Goal: Task Accomplishment & Management: Use online tool/utility

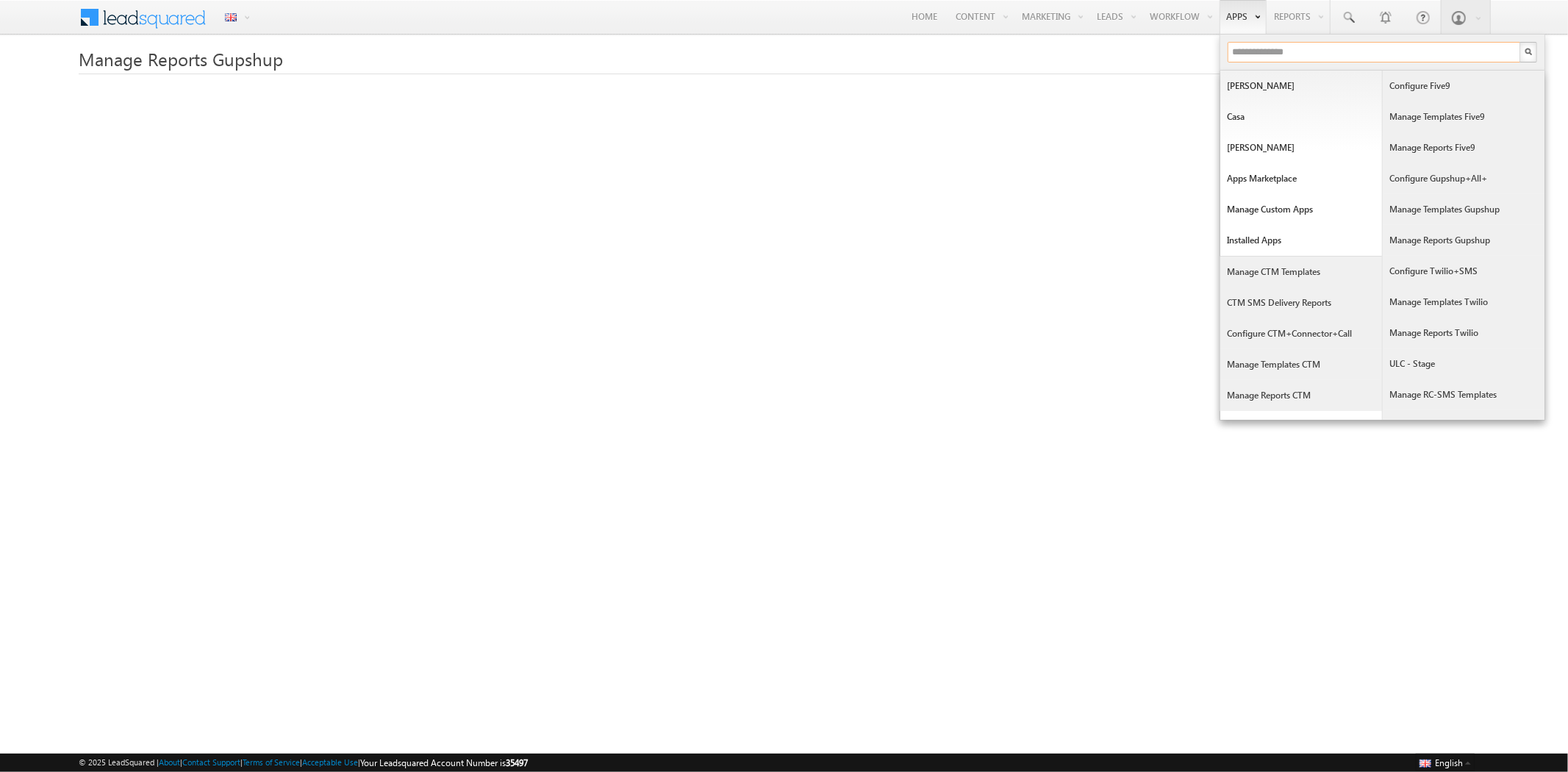
click at [1270, 47] on input "text" at bounding box center [1374, 52] width 293 height 20
click at [1240, 52] on input "text" at bounding box center [1374, 52] width 293 height 20
type input "***"
click at [1250, 44] on input "text" at bounding box center [1374, 52] width 293 height 20
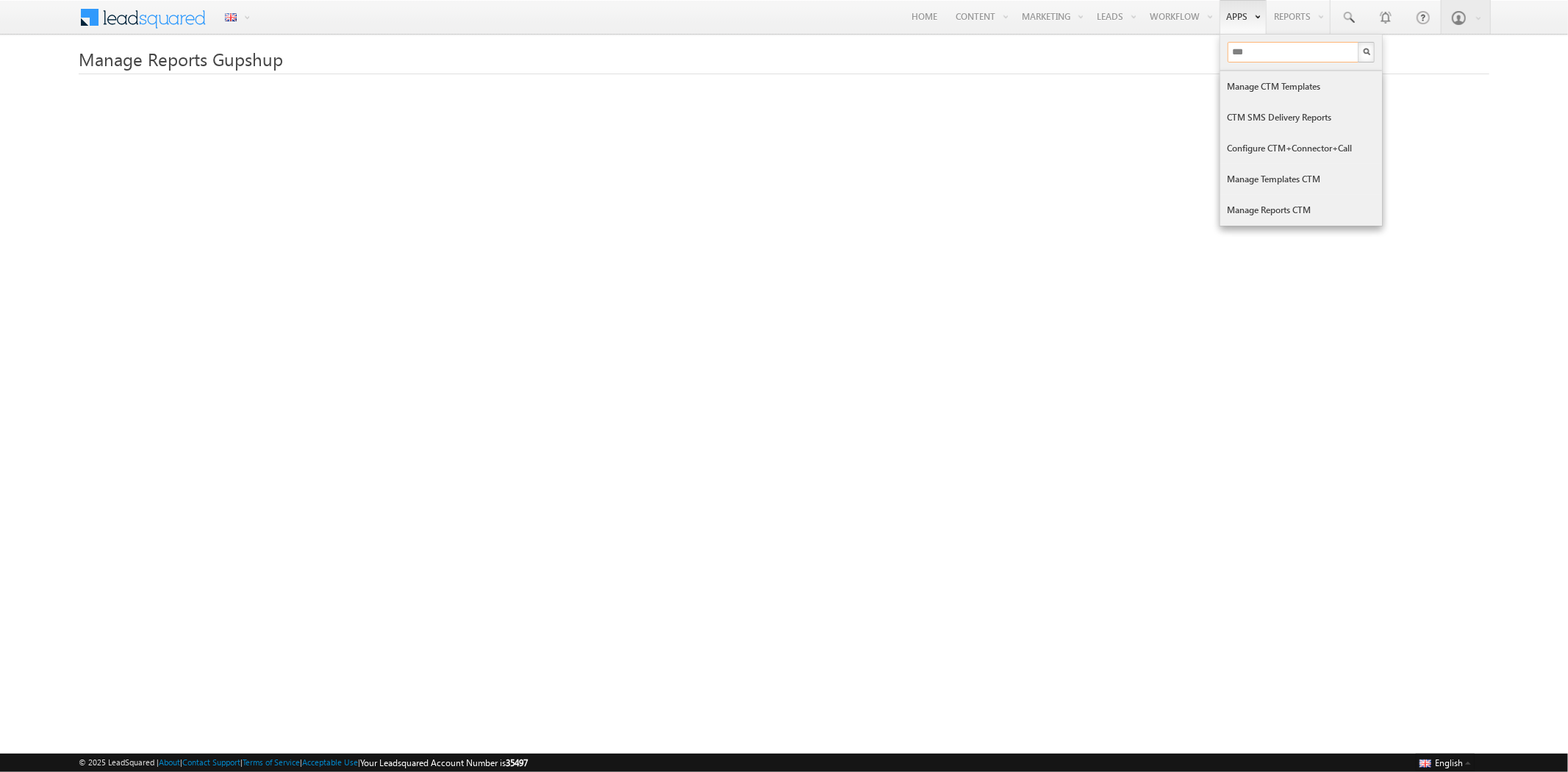
type input "***"
click at [1298, 201] on link "Manage Reports CTM" at bounding box center [1301, 210] width 161 height 31
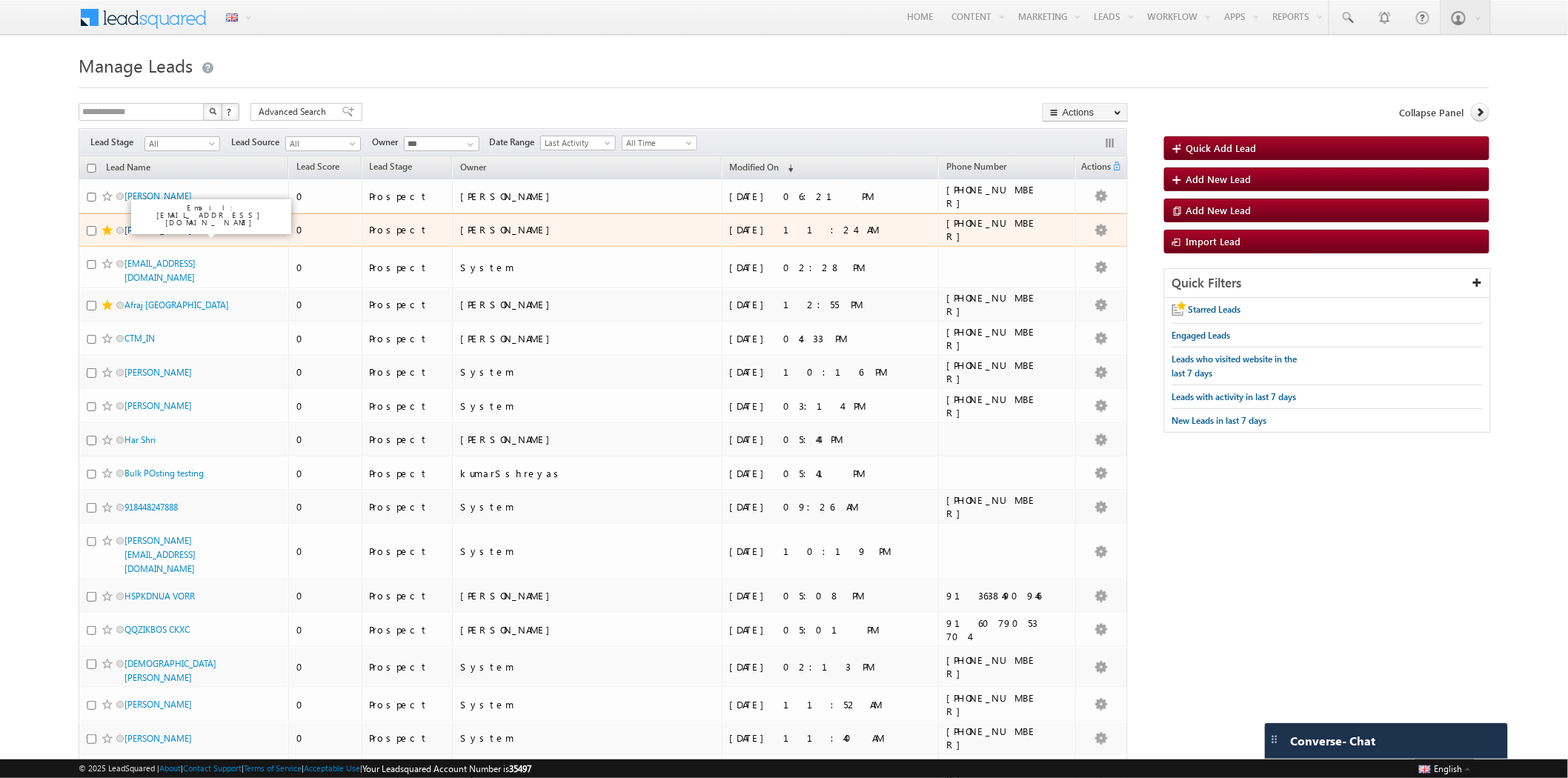
click at [172, 231] on link "Afraj Ahmad_usnumber" at bounding box center [158, 230] width 67 height 11
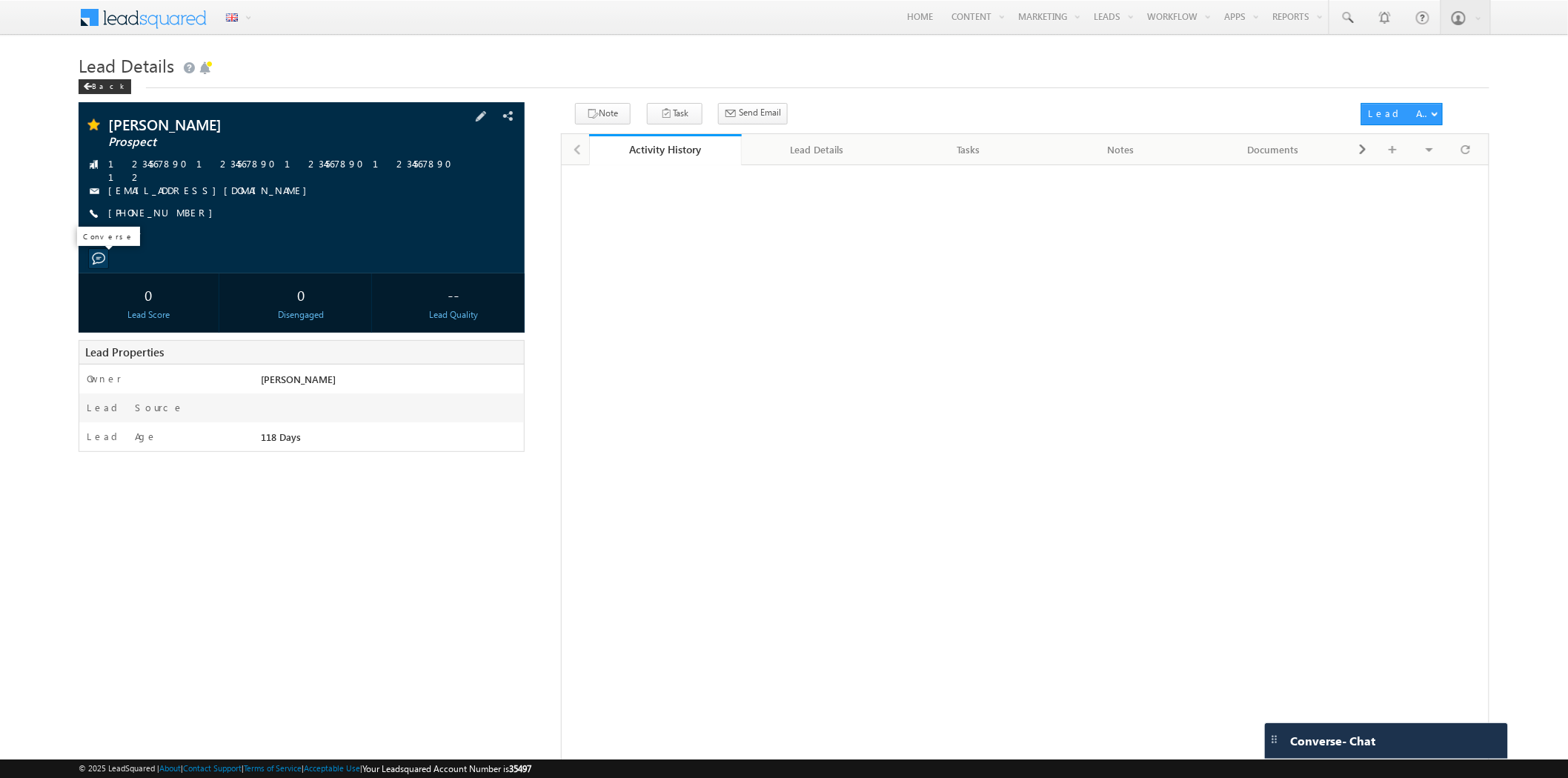
click at [100, 256] on span at bounding box center [99, 259] width 14 height 14
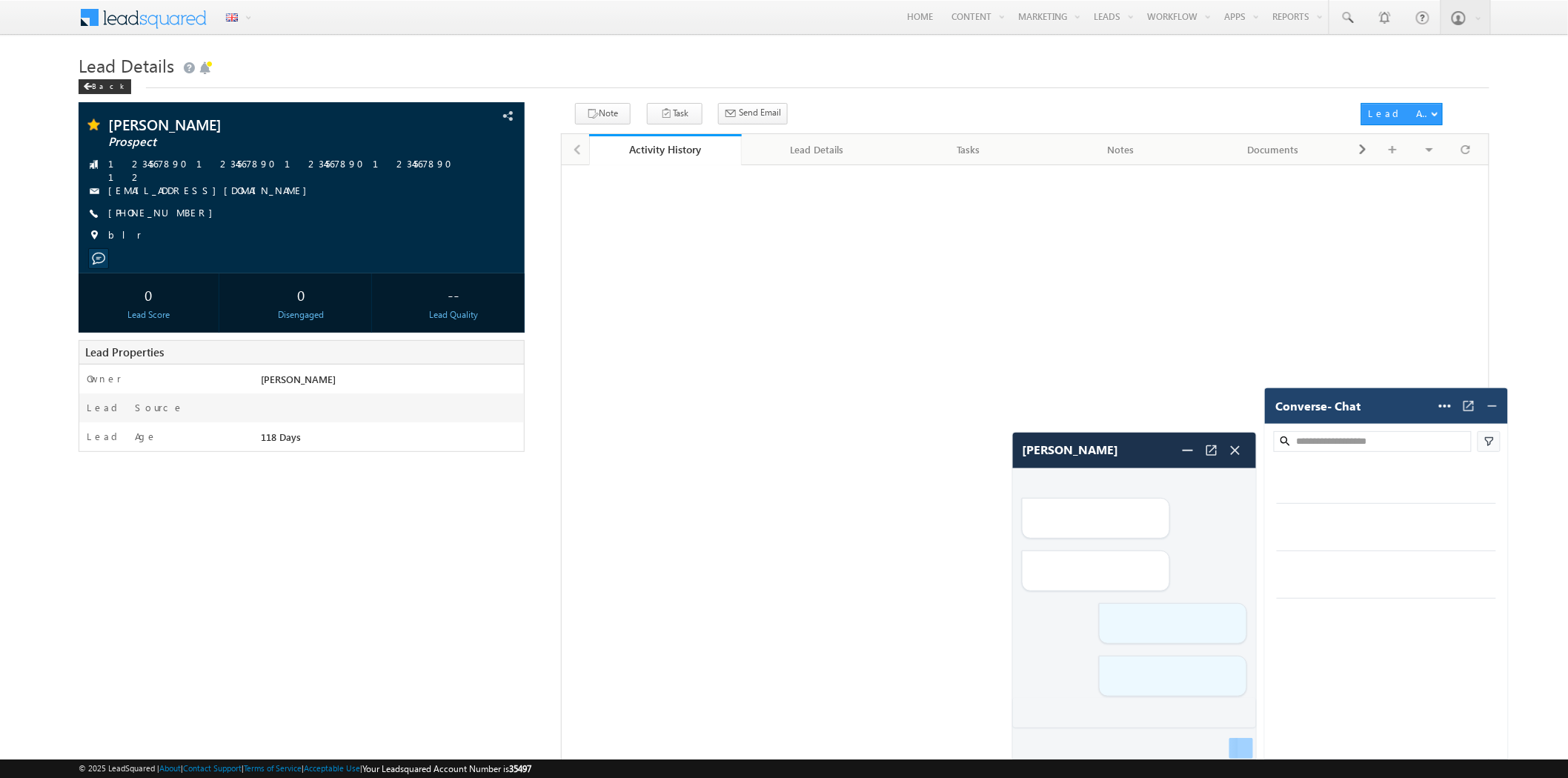
click at [1496, 401] on img at bounding box center [1492, 406] width 14 height 14
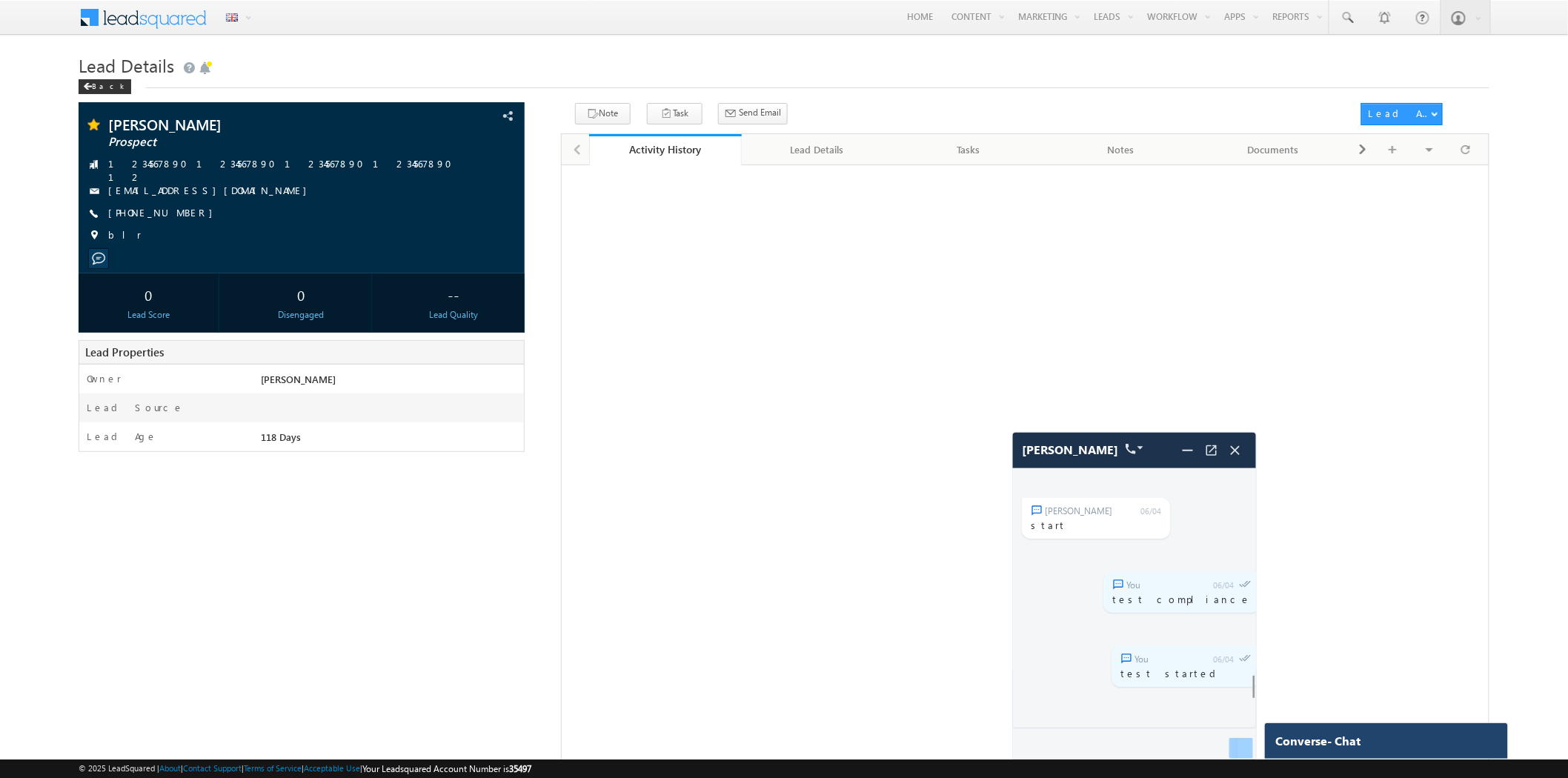
click at [1494, 405] on body "Menu English English Española latina हिंदी Bahasa Indonesia Português Tiếng Việ…" at bounding box center [784, 752] width 1568 height 1503
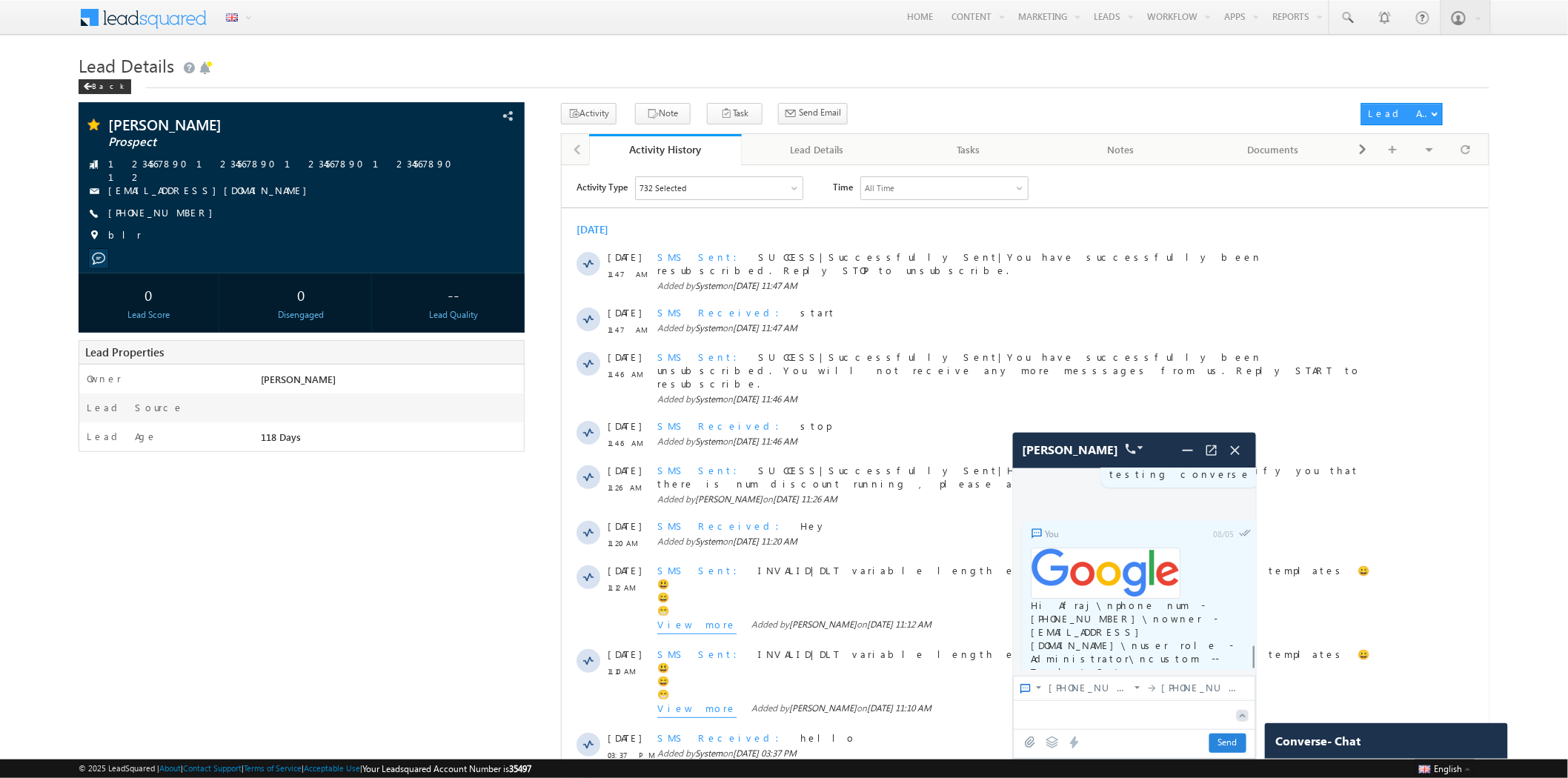
scroll to position [4471, 0]
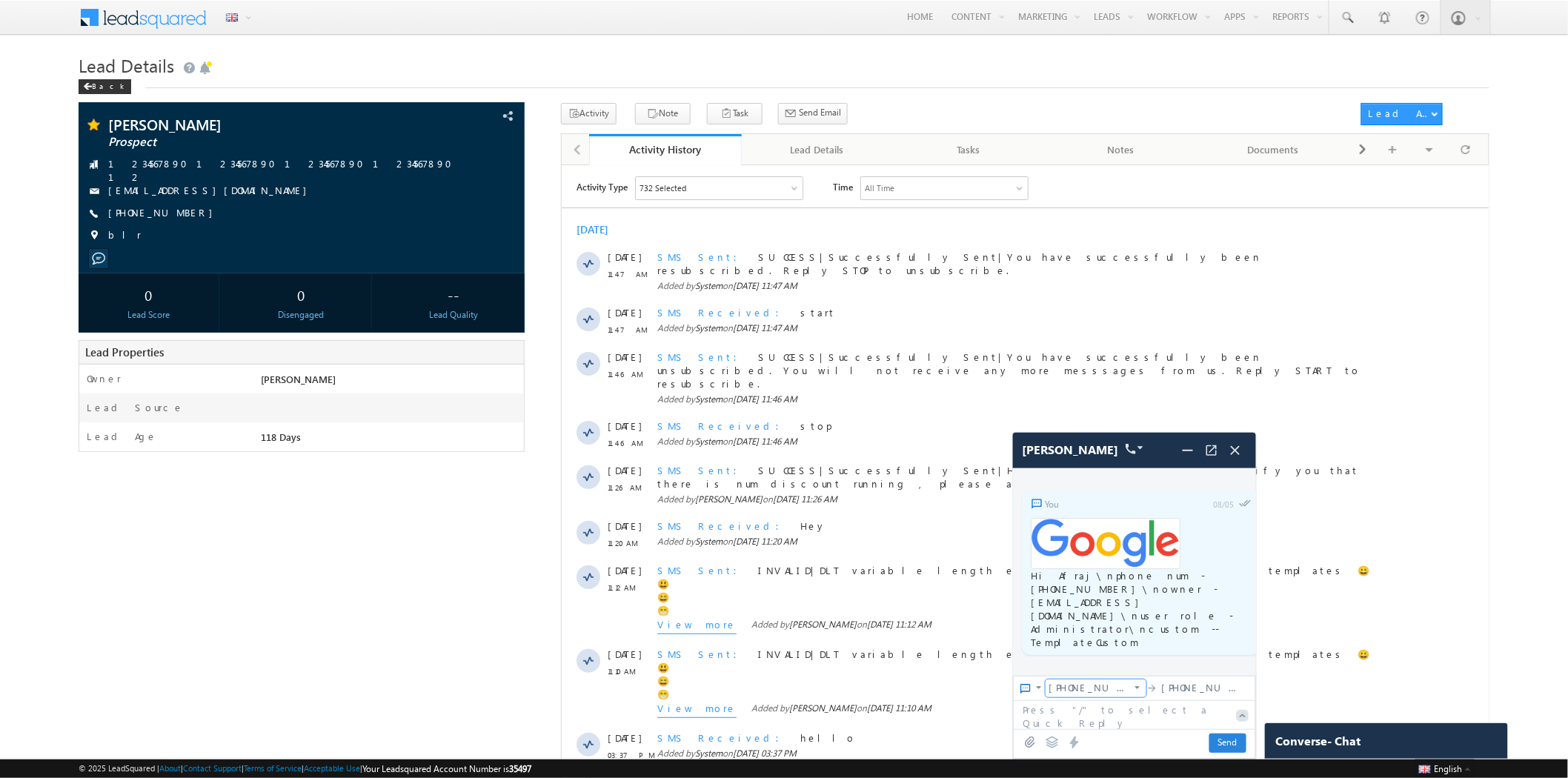
click at [1087, 694] on span "+19786502609" at bounding box center [1090, 688] width 82 height 14
click at [1106, 600] on div "[PHONE_NUMBER]" at bounding box center [1104, 589] width 117 height 24
click at [1072, 717] on textarea at bounding box center [1121, 714] width 216 height 26
click at [1052, 741] on icon at bounding box center [1052, 743] width 14 height 14
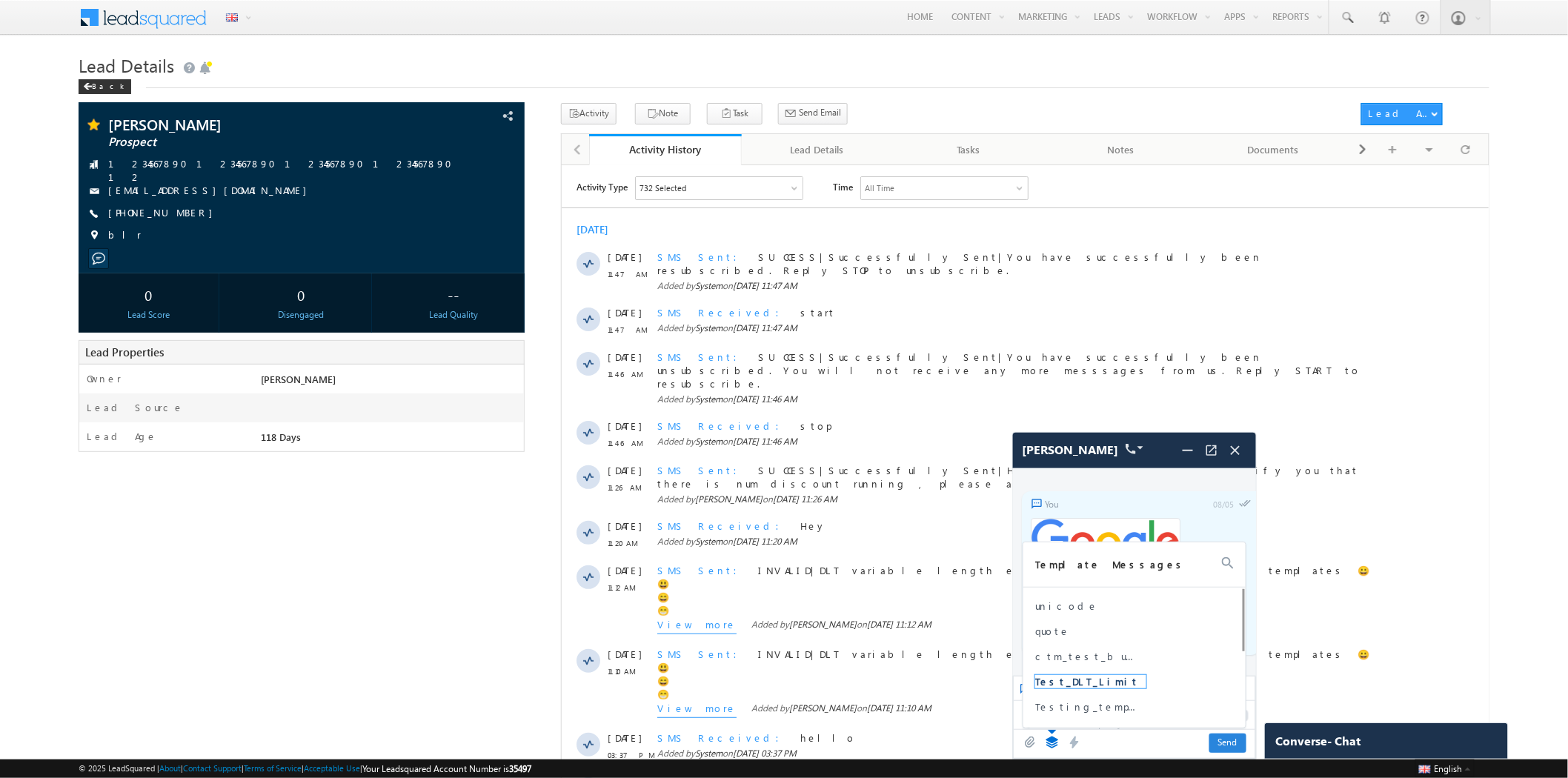
click at [1078, 682] on span "Test_DLT_Limit" at bounding box center [1091, 682] width 111 height 14
type textarea "**********"
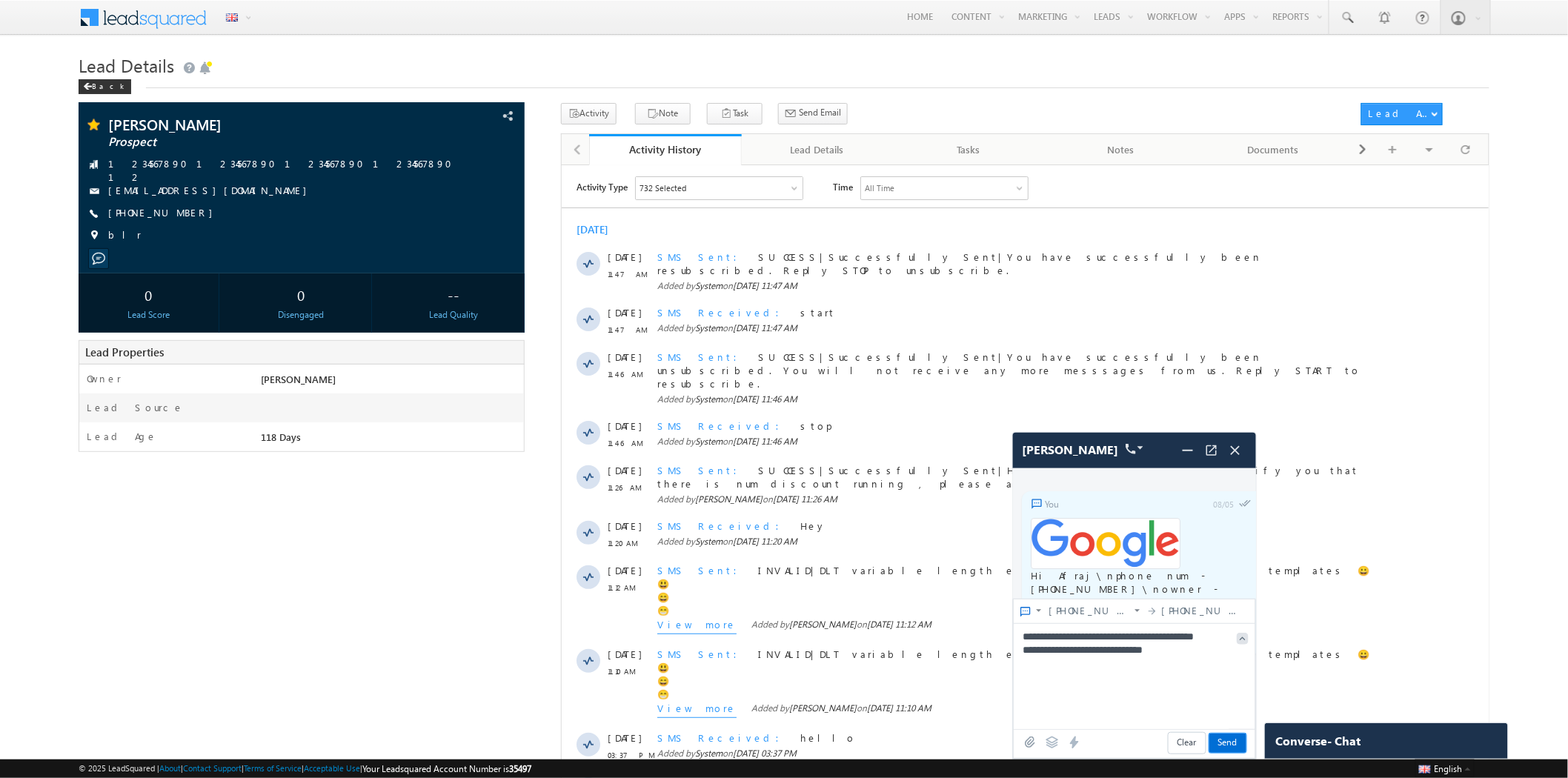
click at [1228, 745] on span "Send" at bounding box center [1227, 743] width 37 height 20
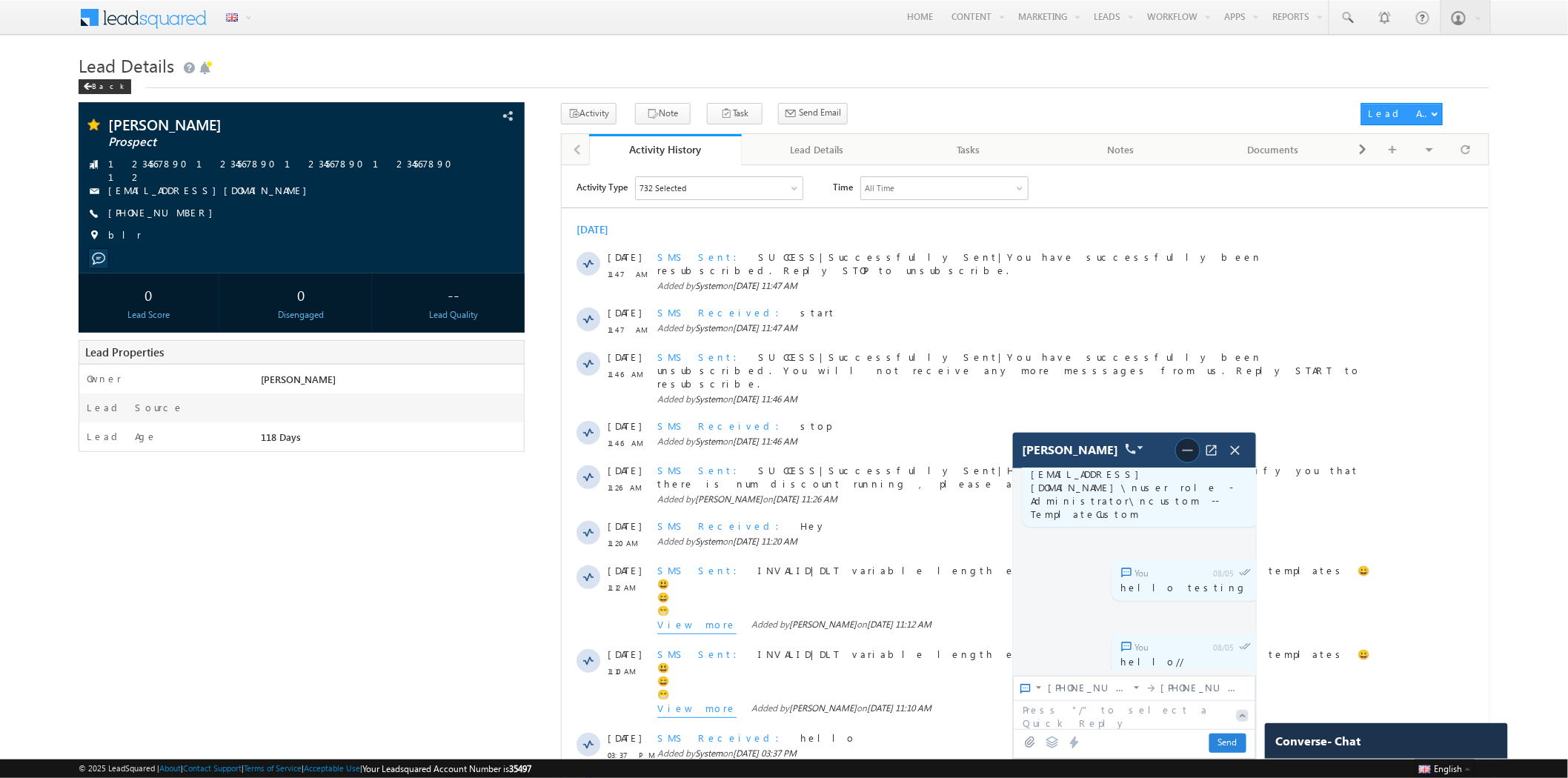
click at [1191, 450] on img at bounding box center [1188, 450] width 18 height 18
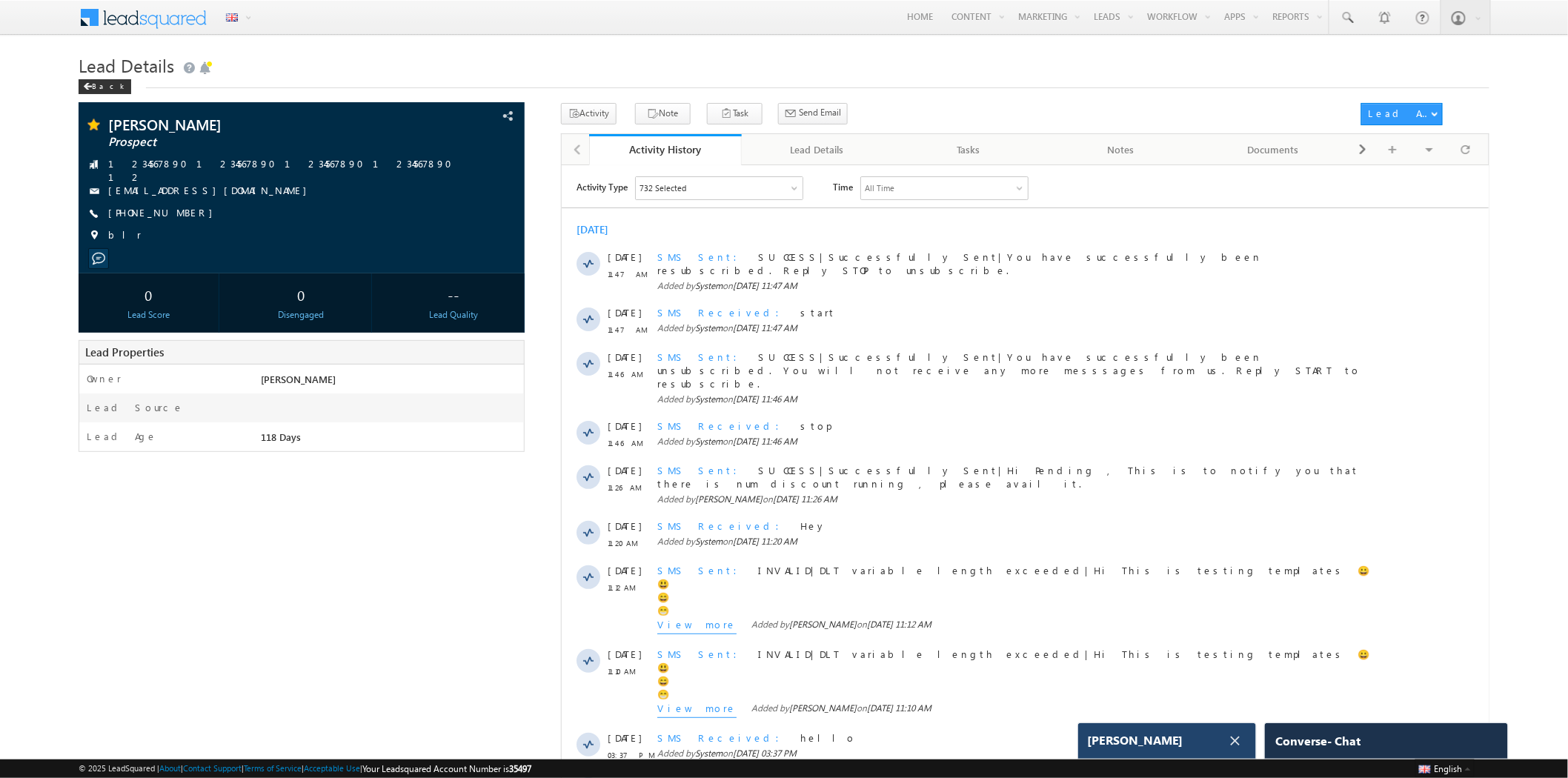
scroll to position [5065, 0]
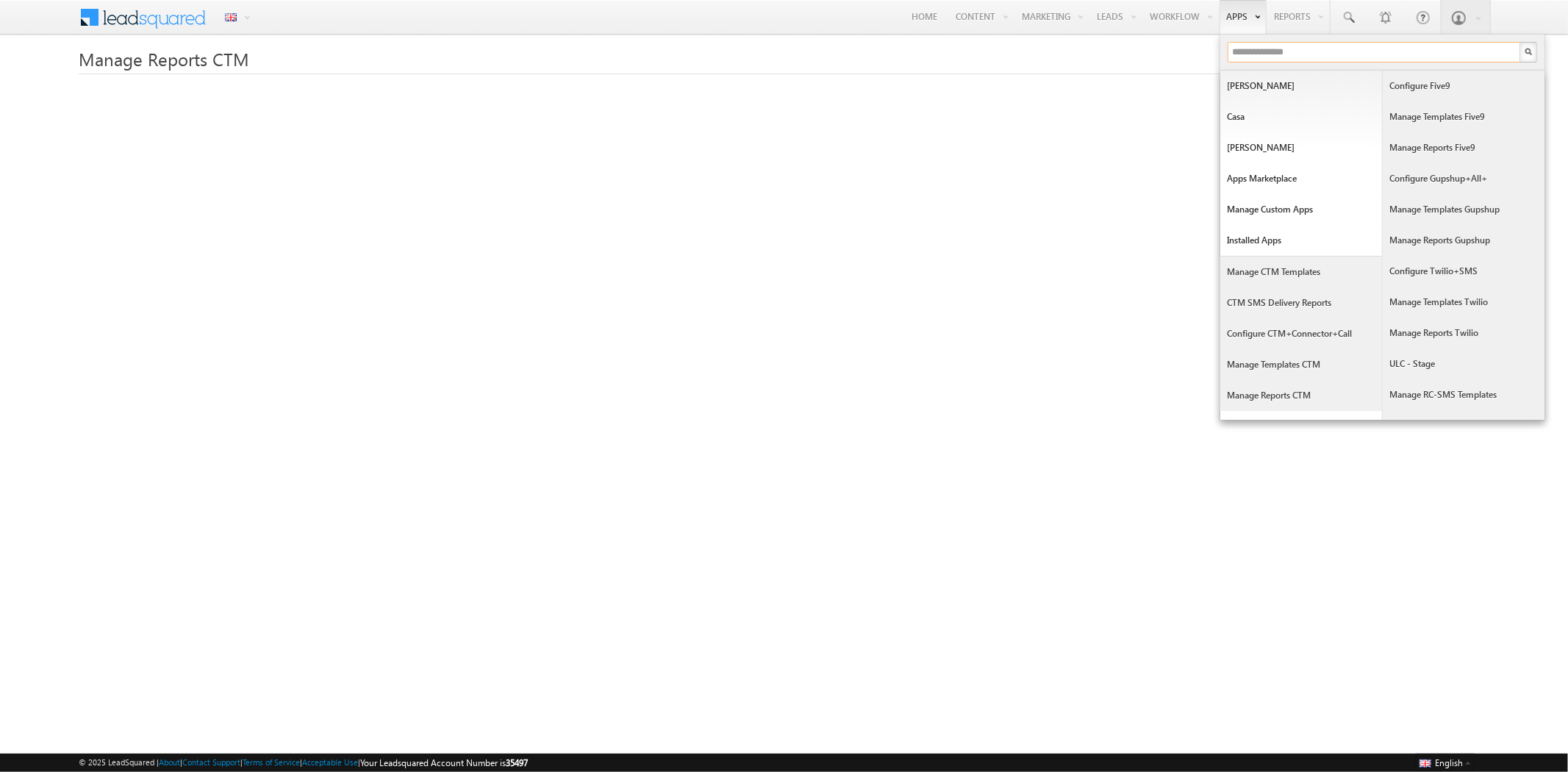
click at [1254, 52] on input "text" at bounding box center [1374, 52] width 293 height 20
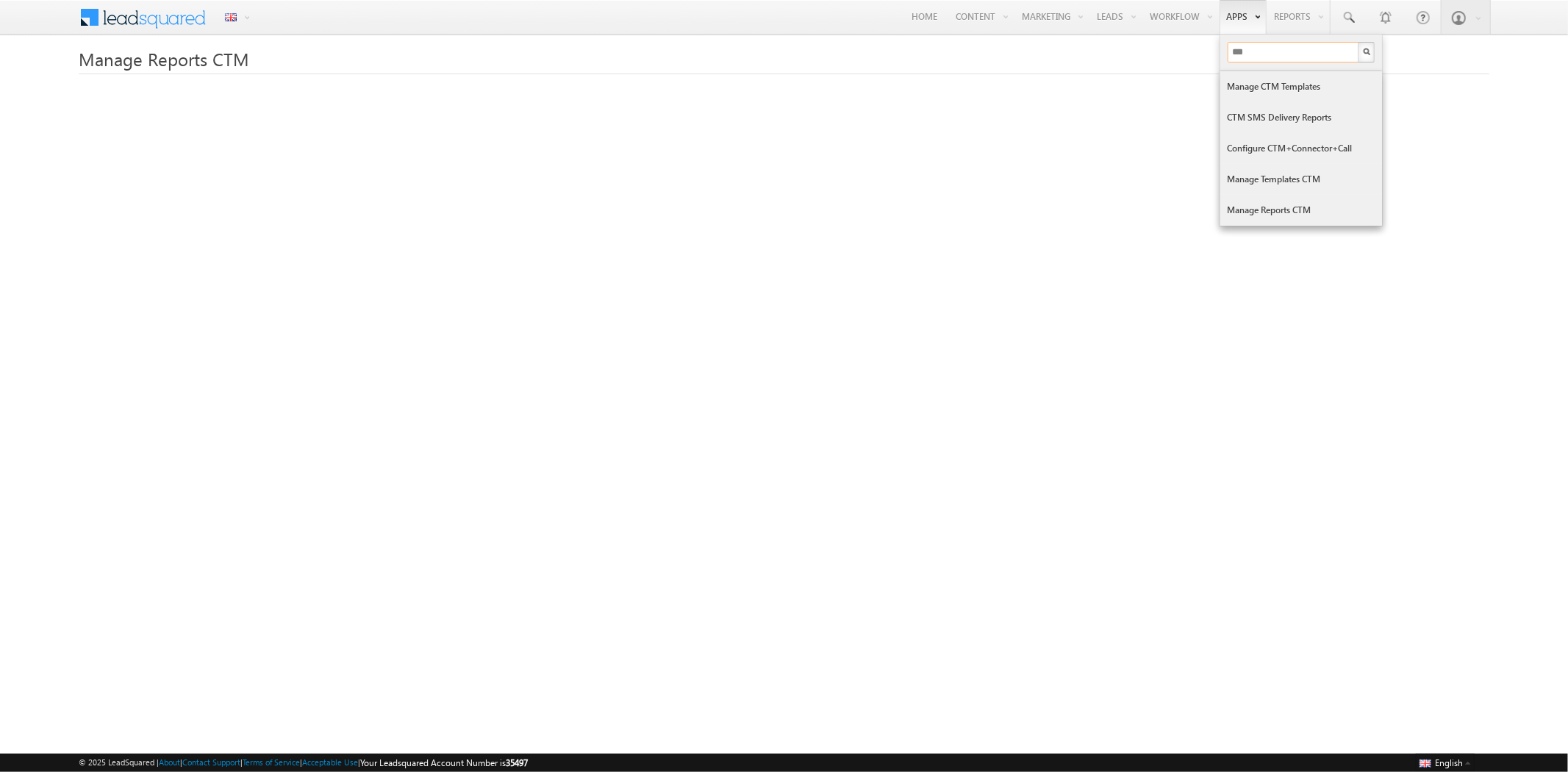
type input "***"
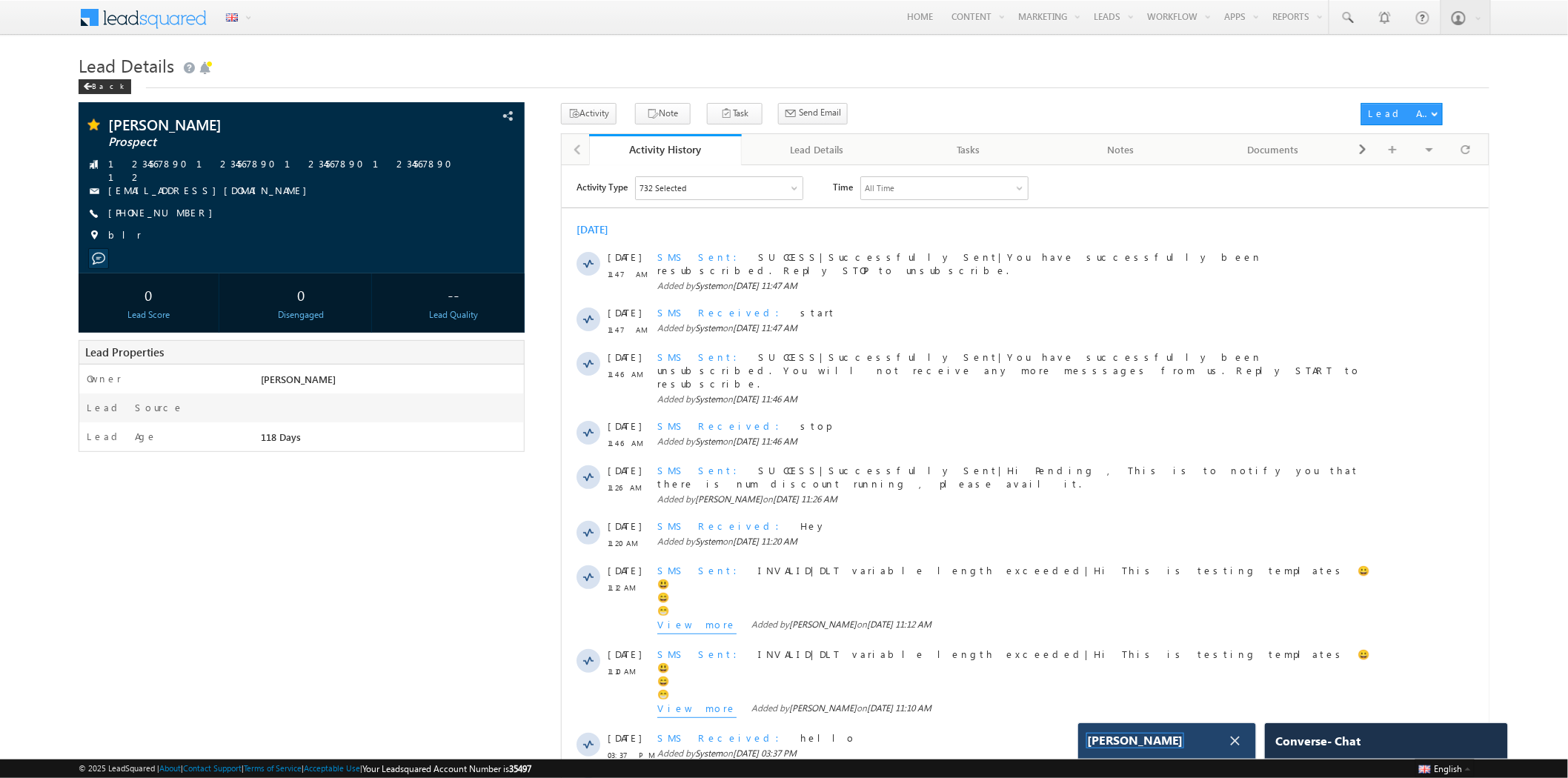
click at [1129, 740] on span "[PERSON_NAME]" at bounding box center [1135, 741] width 96 height 14
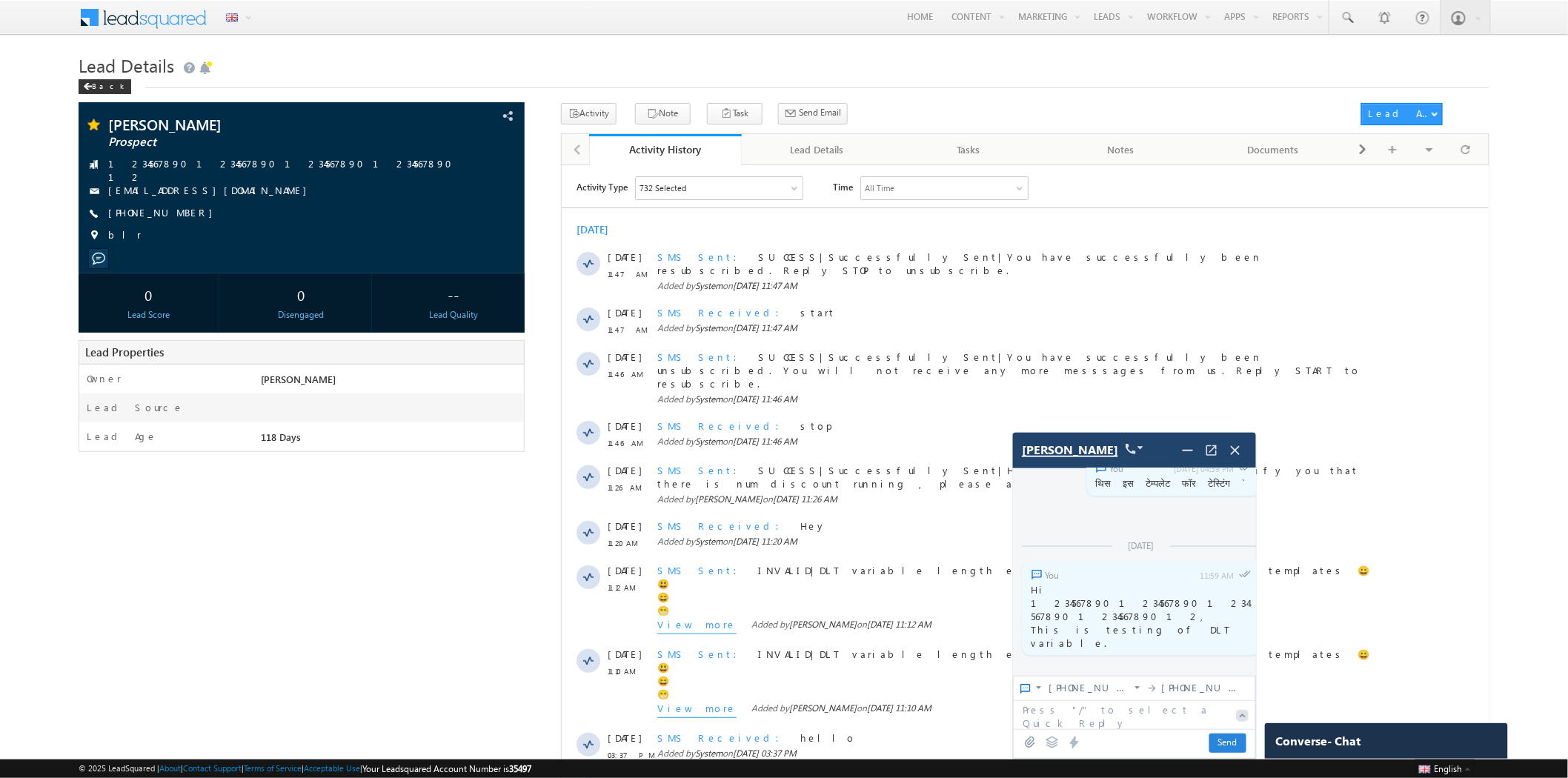
scroll to position [4969, 0]
click at [1193, 453] on img at bounding box center [1188, 450] width 18 height 18
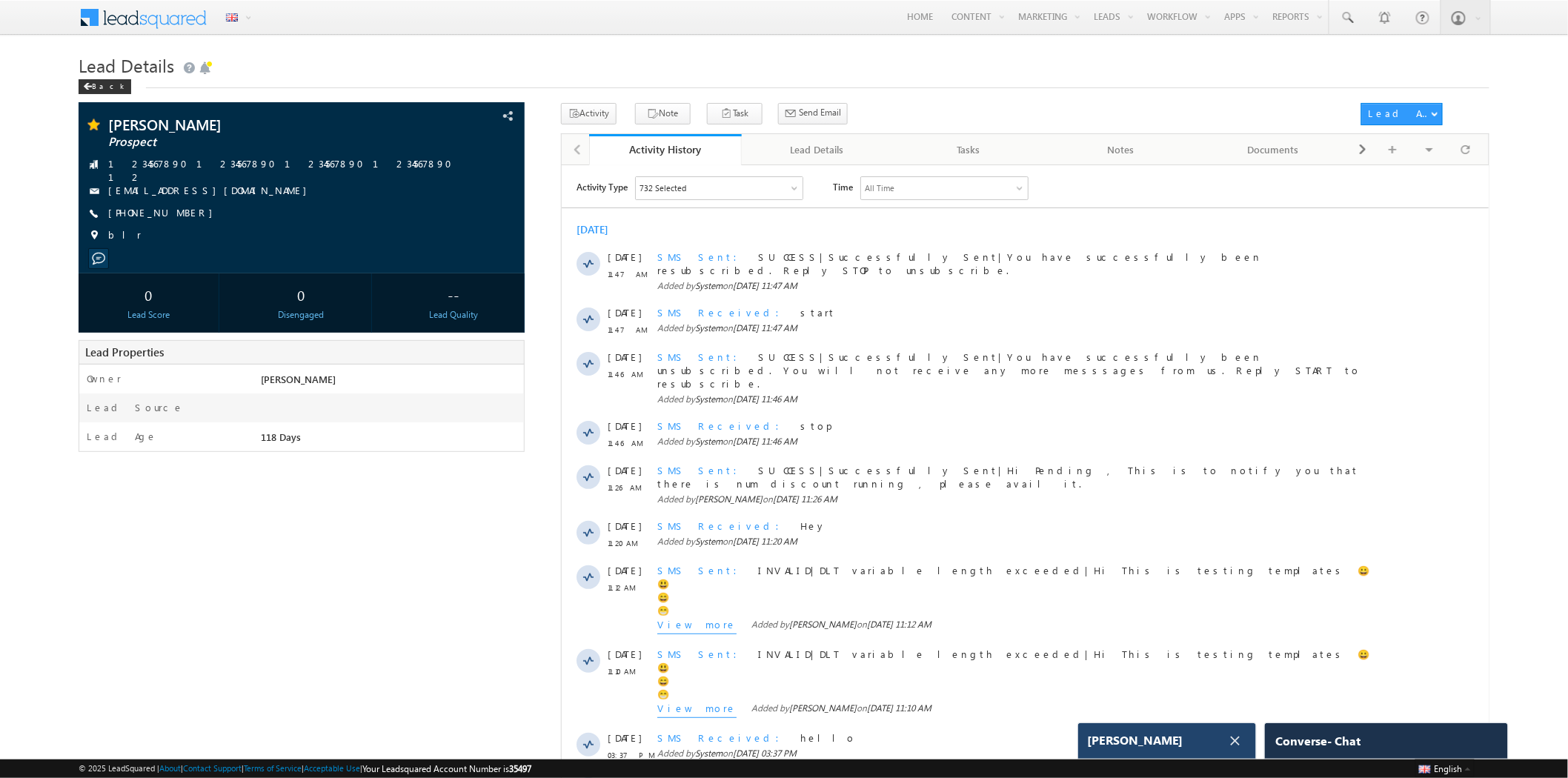
scroll to position [5435, 0]
click at [1208, 749] on div at bounding box center [1224, 741] width 48 height 24
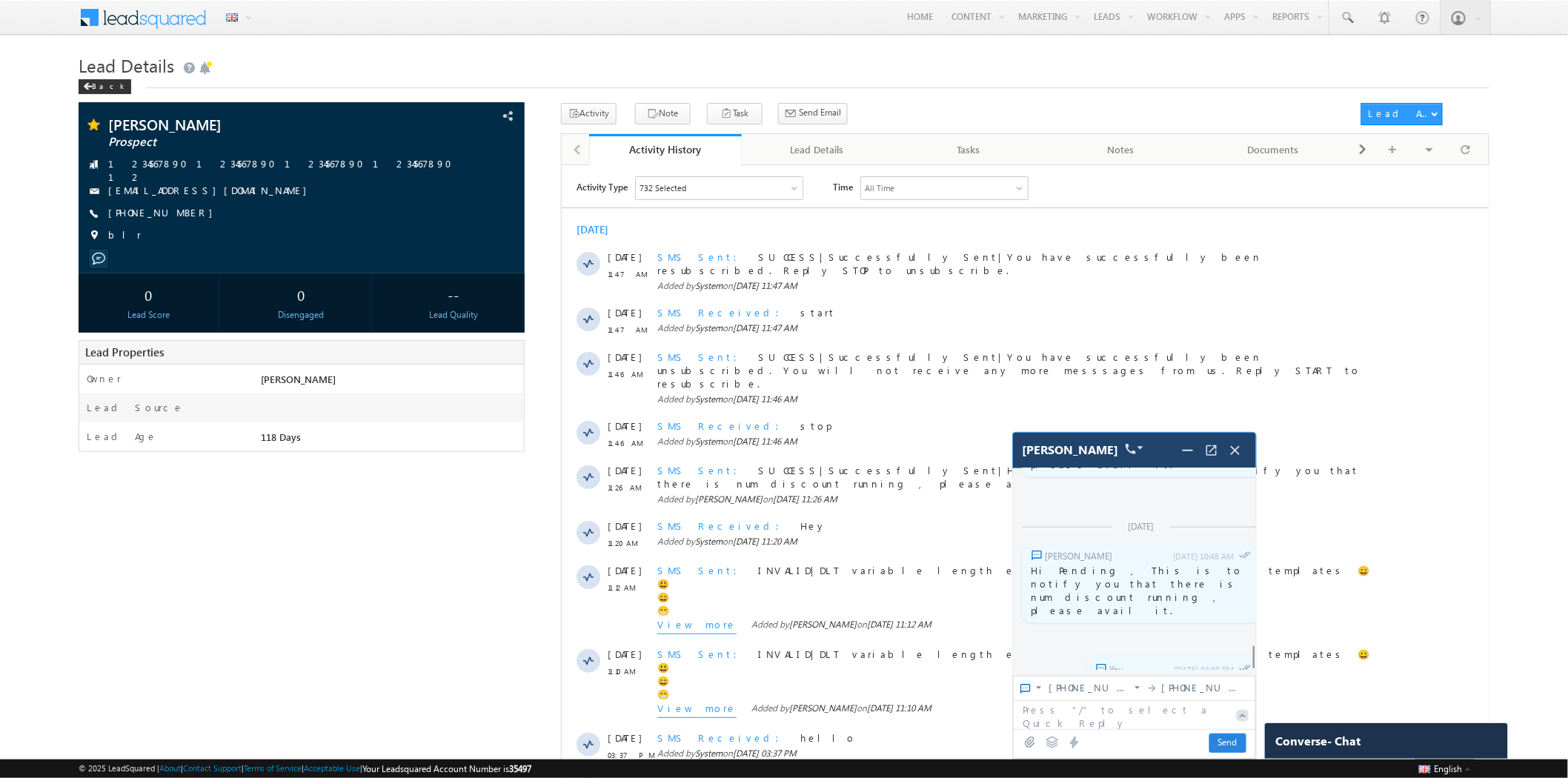
scroll to position [4969, 0]
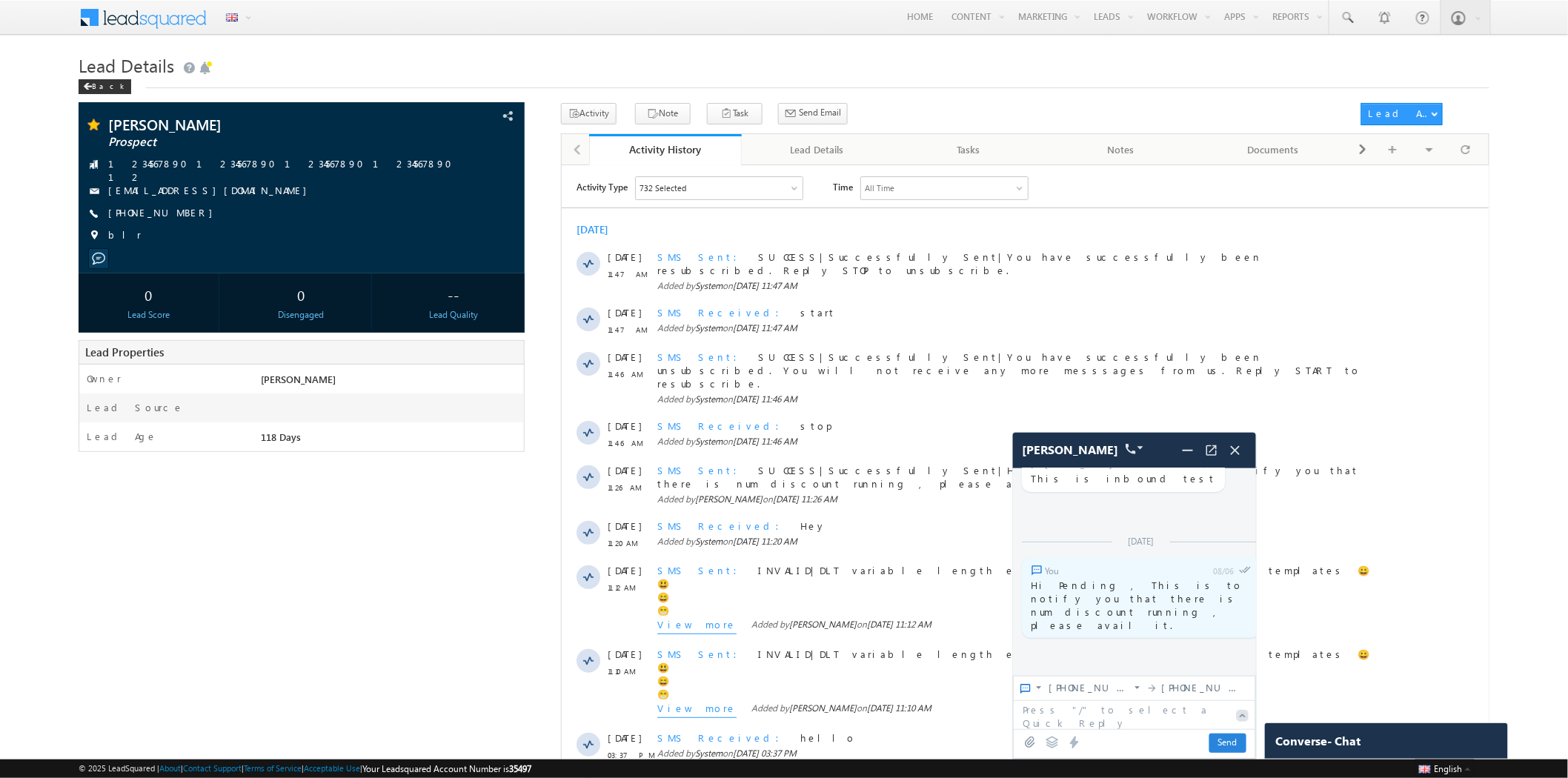
click at [1033, 741] on img at bounding box center [1029, 742] width 14 height 12
click at [1093, 694] on textarea at bounding box center [1121, 683] width 216 height 26
click at [1052, 738] on icon at bounding box center [1052, 743] width 14 height 14
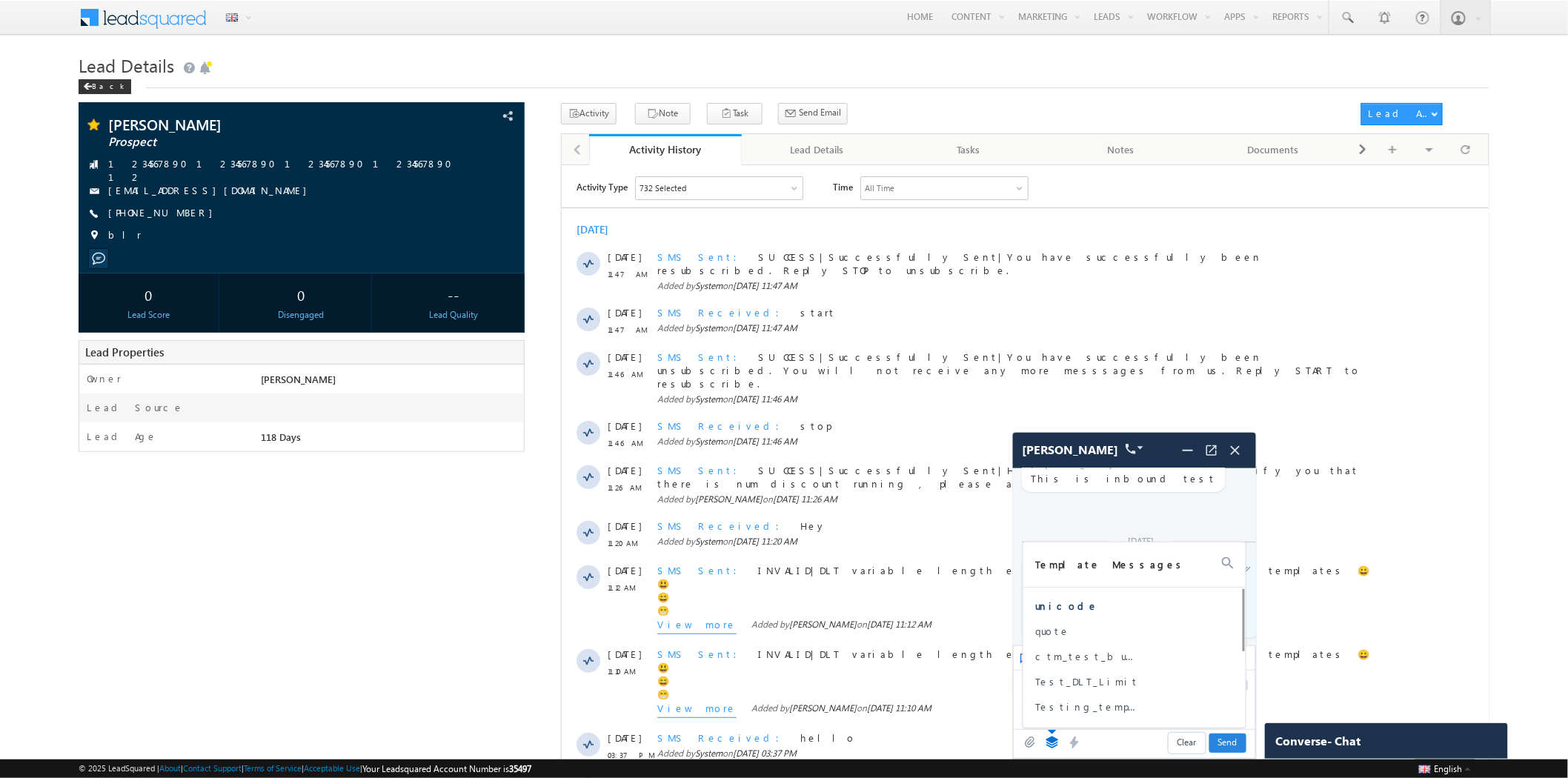
click at [1063, 608] on span "unicode" at bounding box center [1091, 607] width 111 height 14
type textarea "**********"
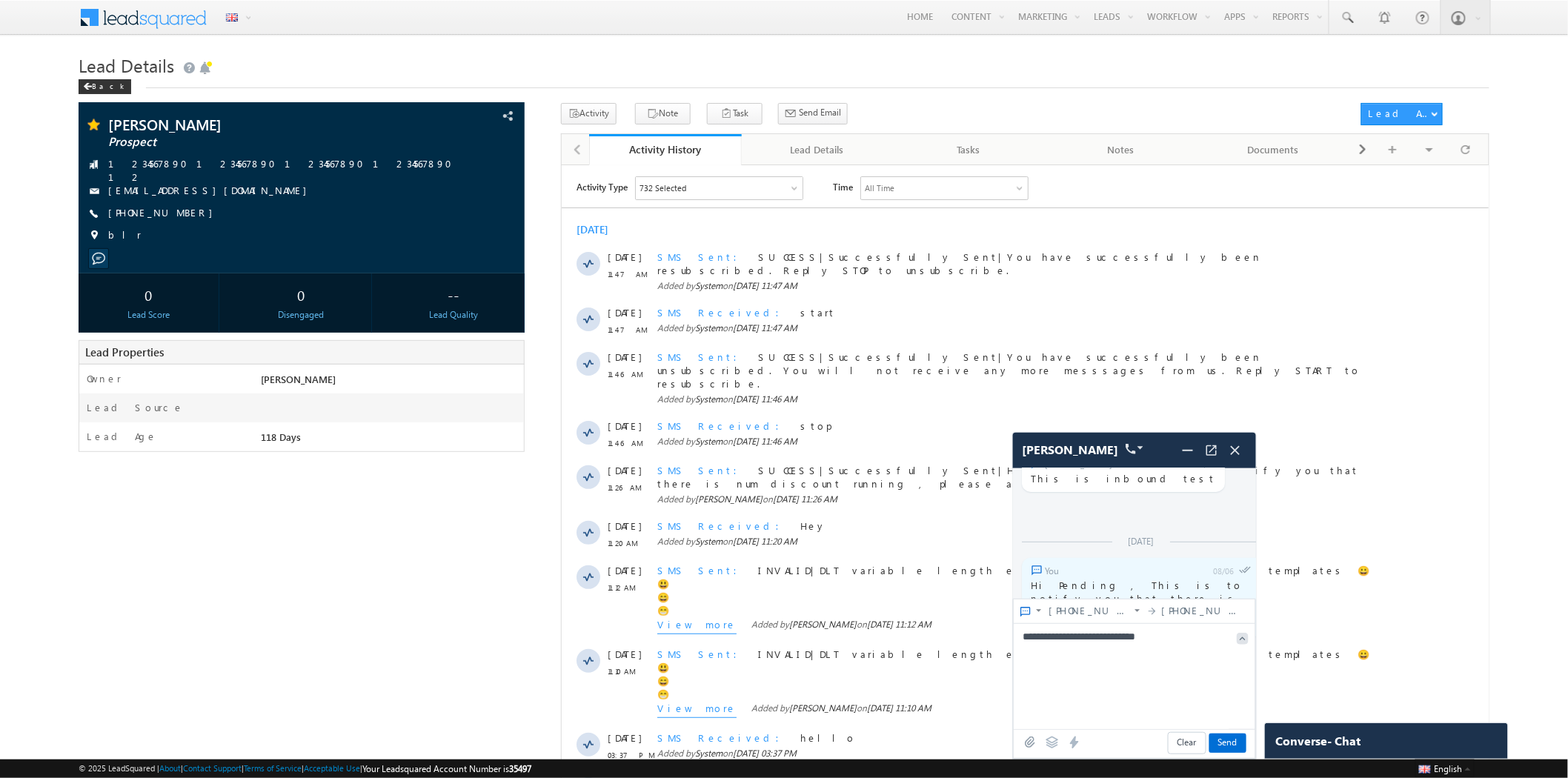
click at [1027, 735] on div at bounding box center [1052, 742] width 60 height 26
click at [1030, 742] on img at bounding box center [1029, 742] width 14 height 12
click at [1227, 746] on span "Send" at bounding box center [1227, 743] width 37 height 20
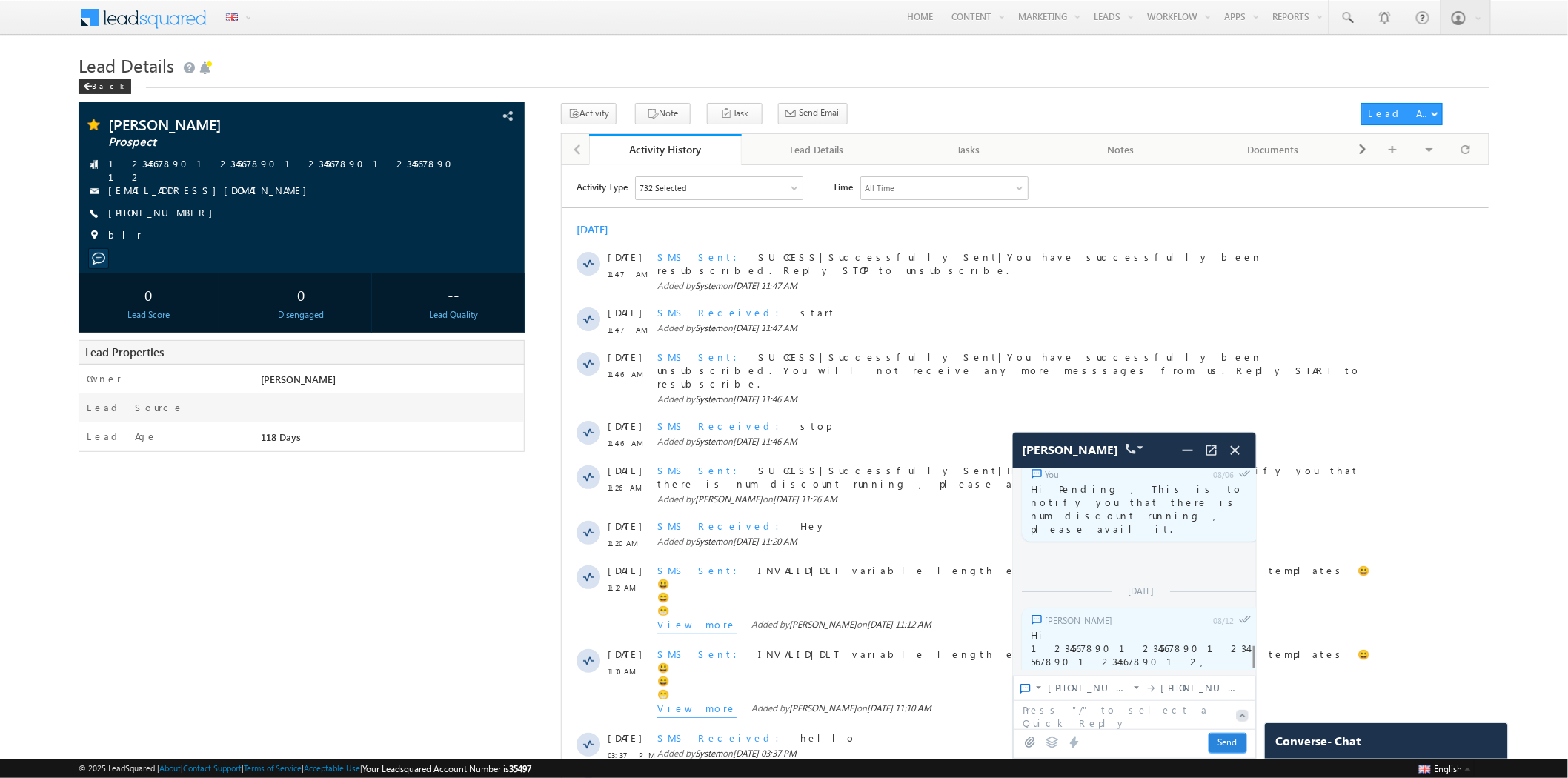
scroll to position [5139, 0]
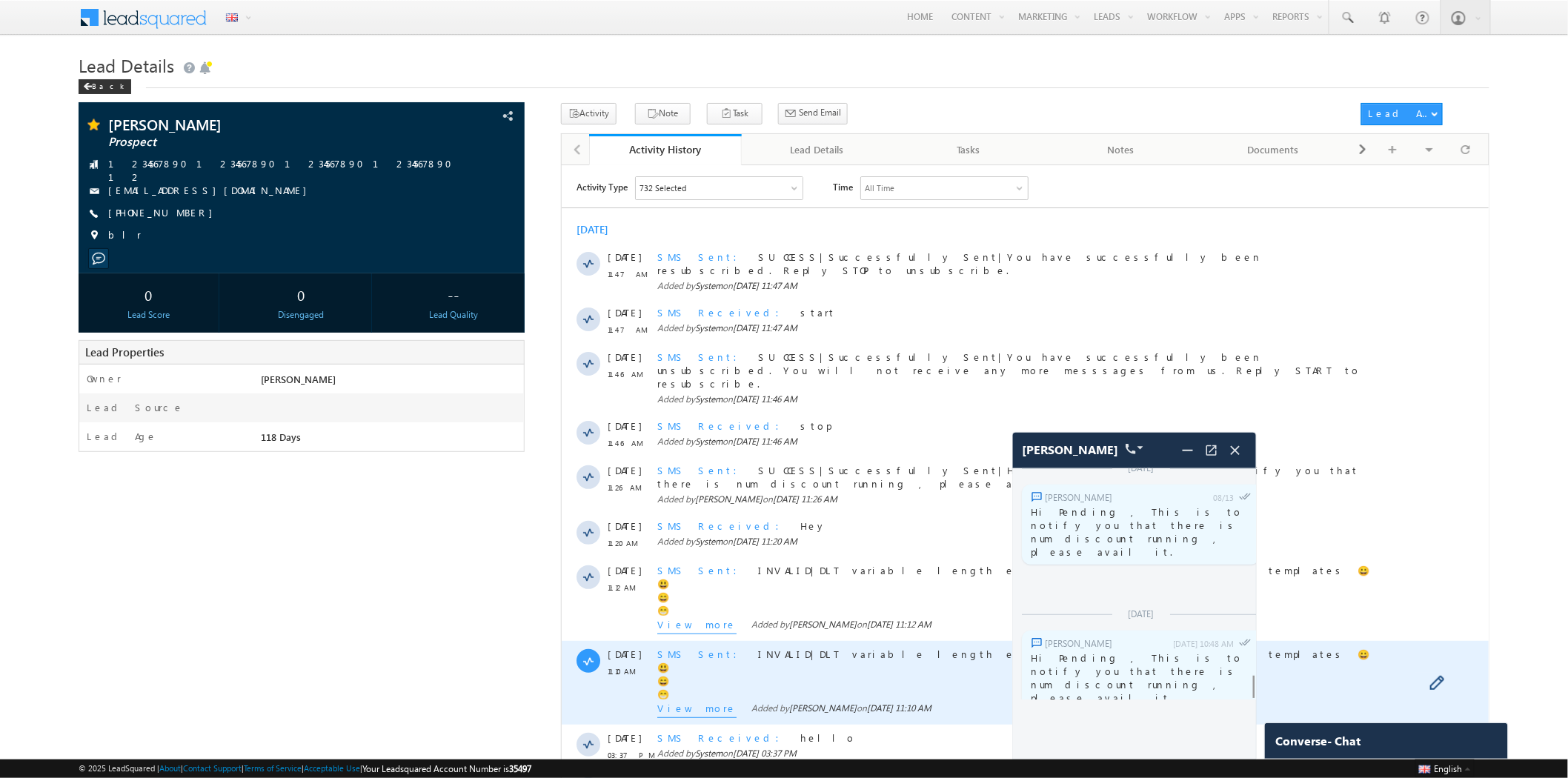
scroll to position [5096, 0]
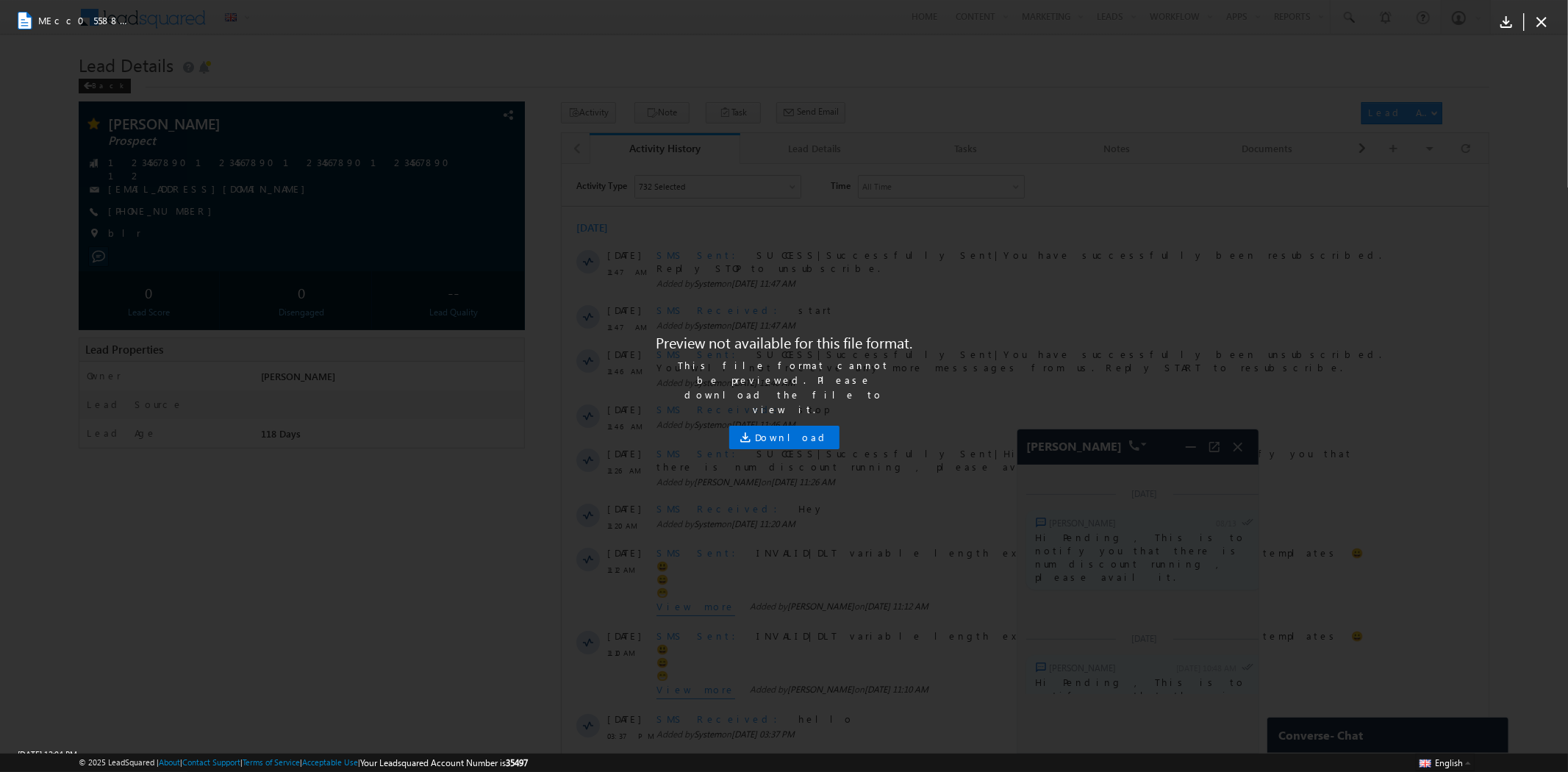
click at [1541, 19] on icon at bounding box center [1541, 22] width 18 height 18
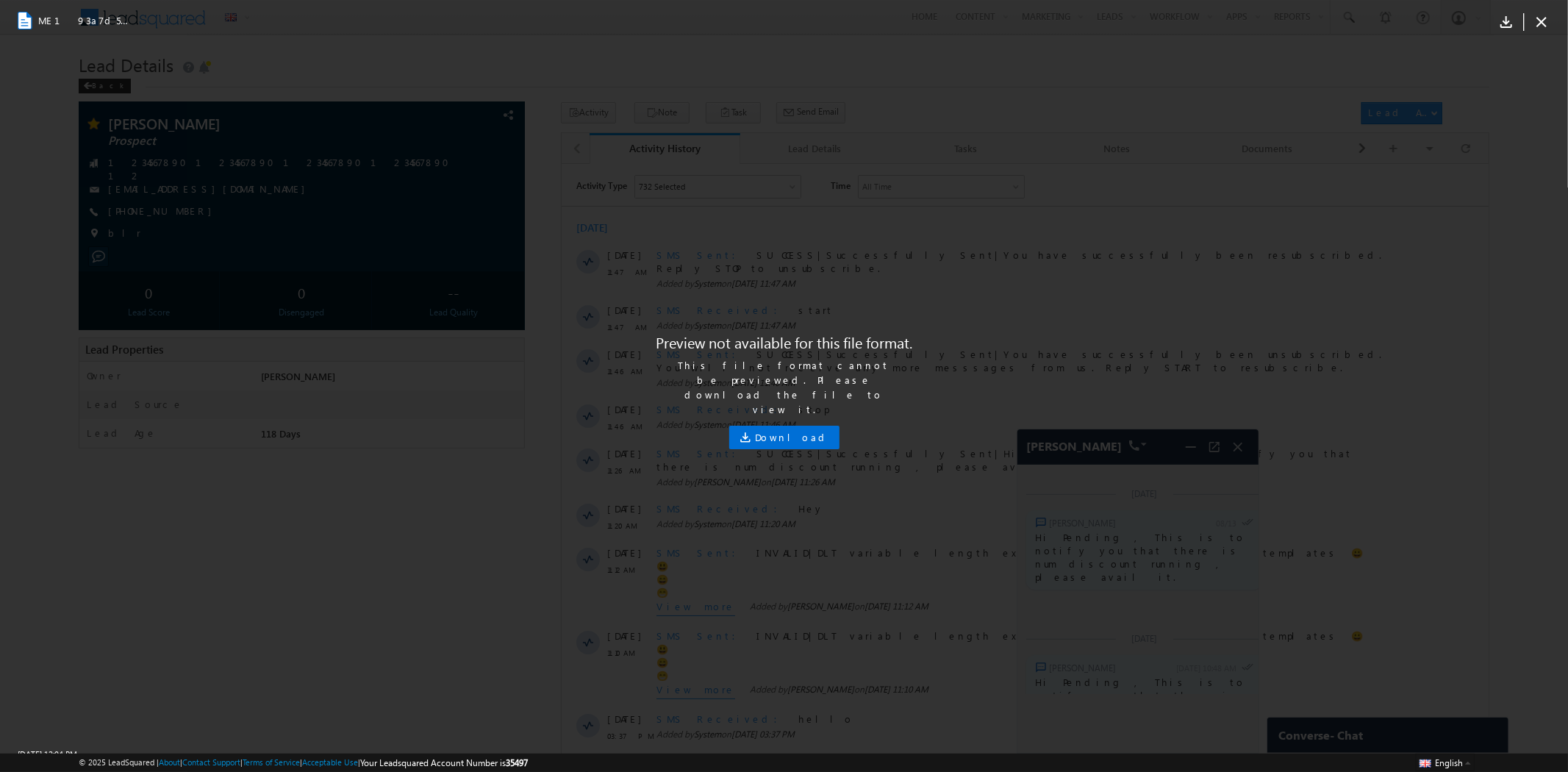
click at [804, 430] on span "Download" at bounding box center [793, 437] width 75 height 14
click at [1544, 15] on icon at bounding box center [1541, 22] width 18 height 18
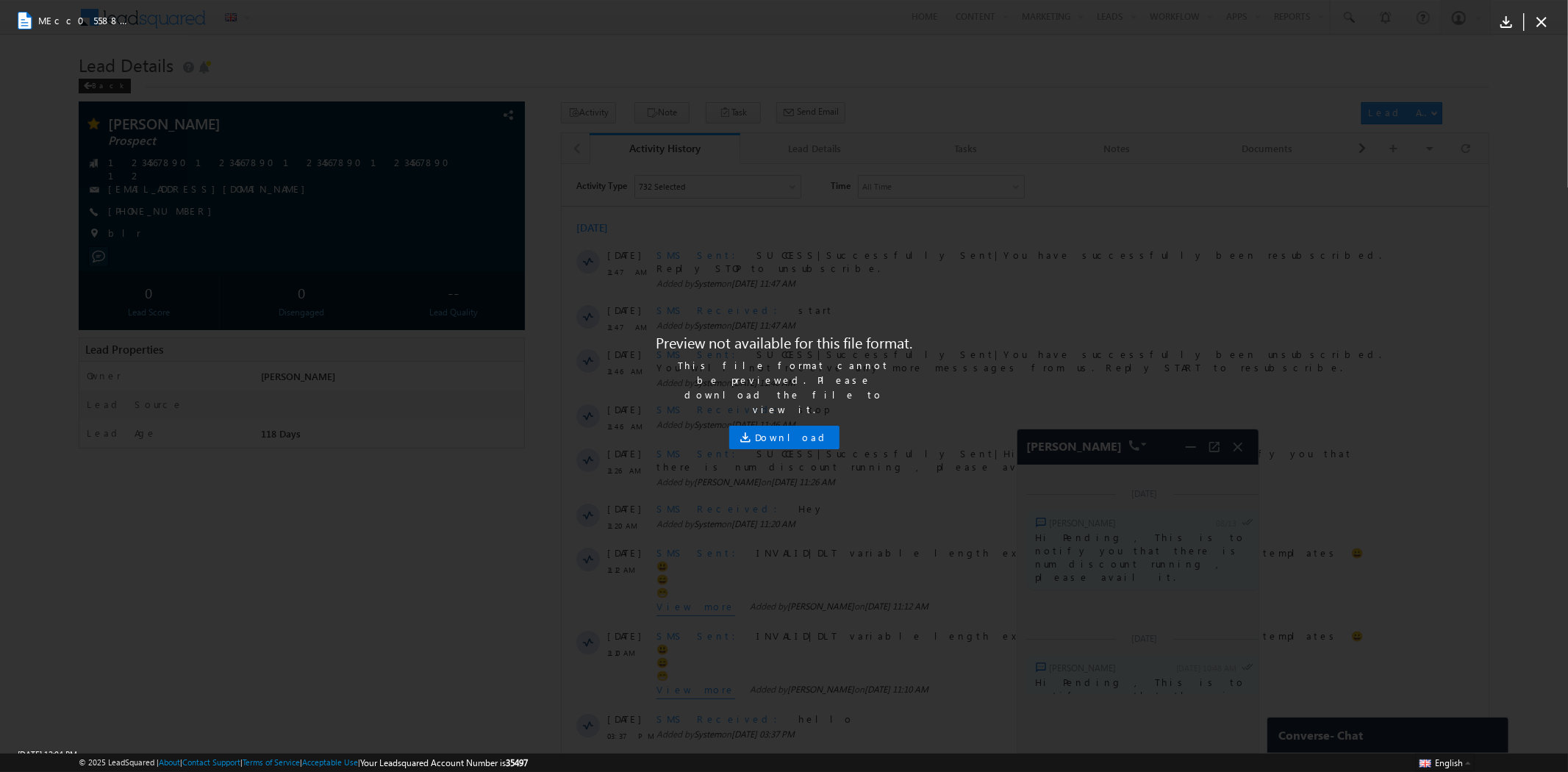
click at [804, 430] on span "Download" at bounding box center [793, 437] width 75 height 14
click at [1540, 22] on icon at bounding box center [1541, 22] width 18 height 18
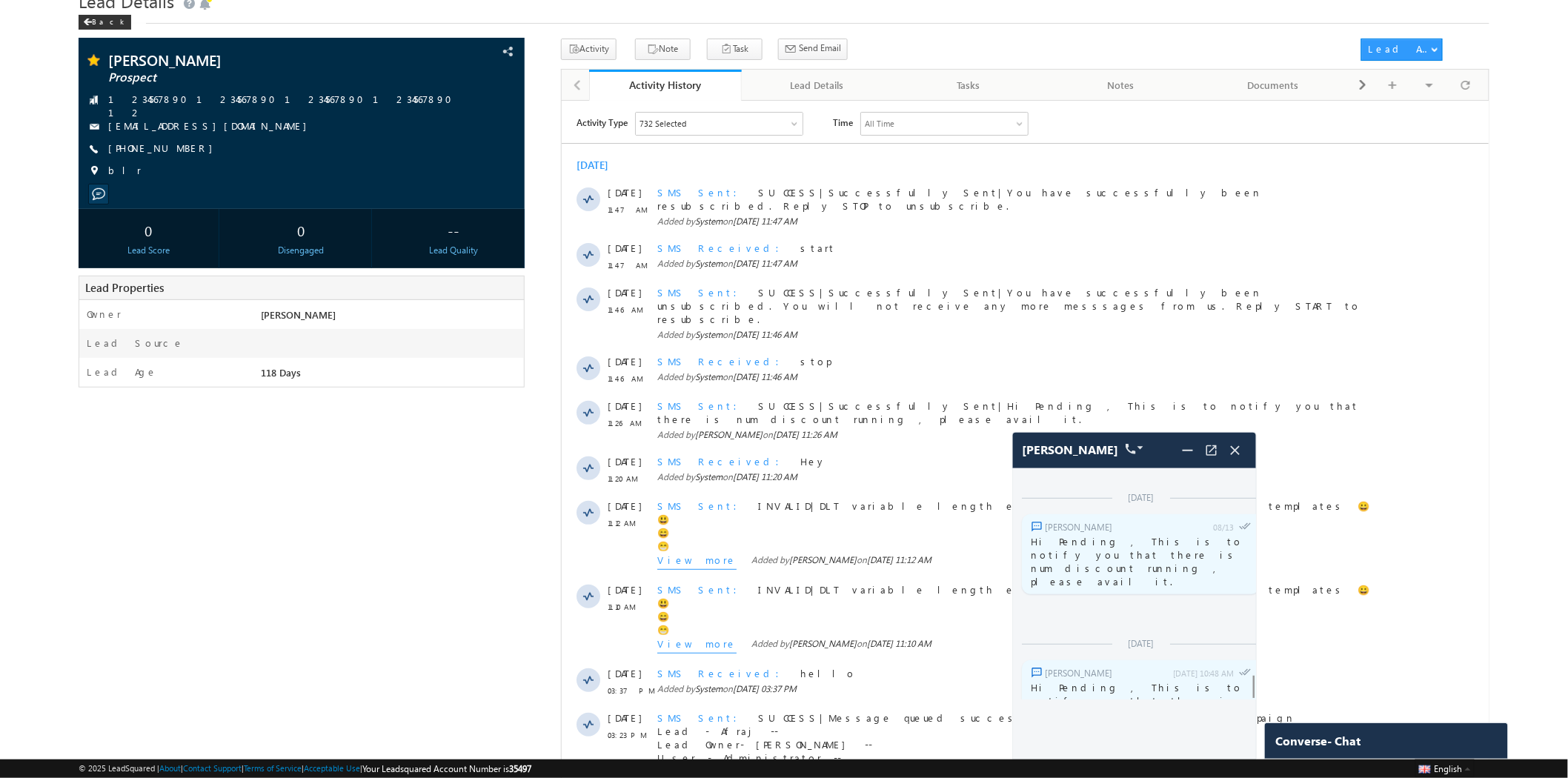
scroll to position [0, 0]
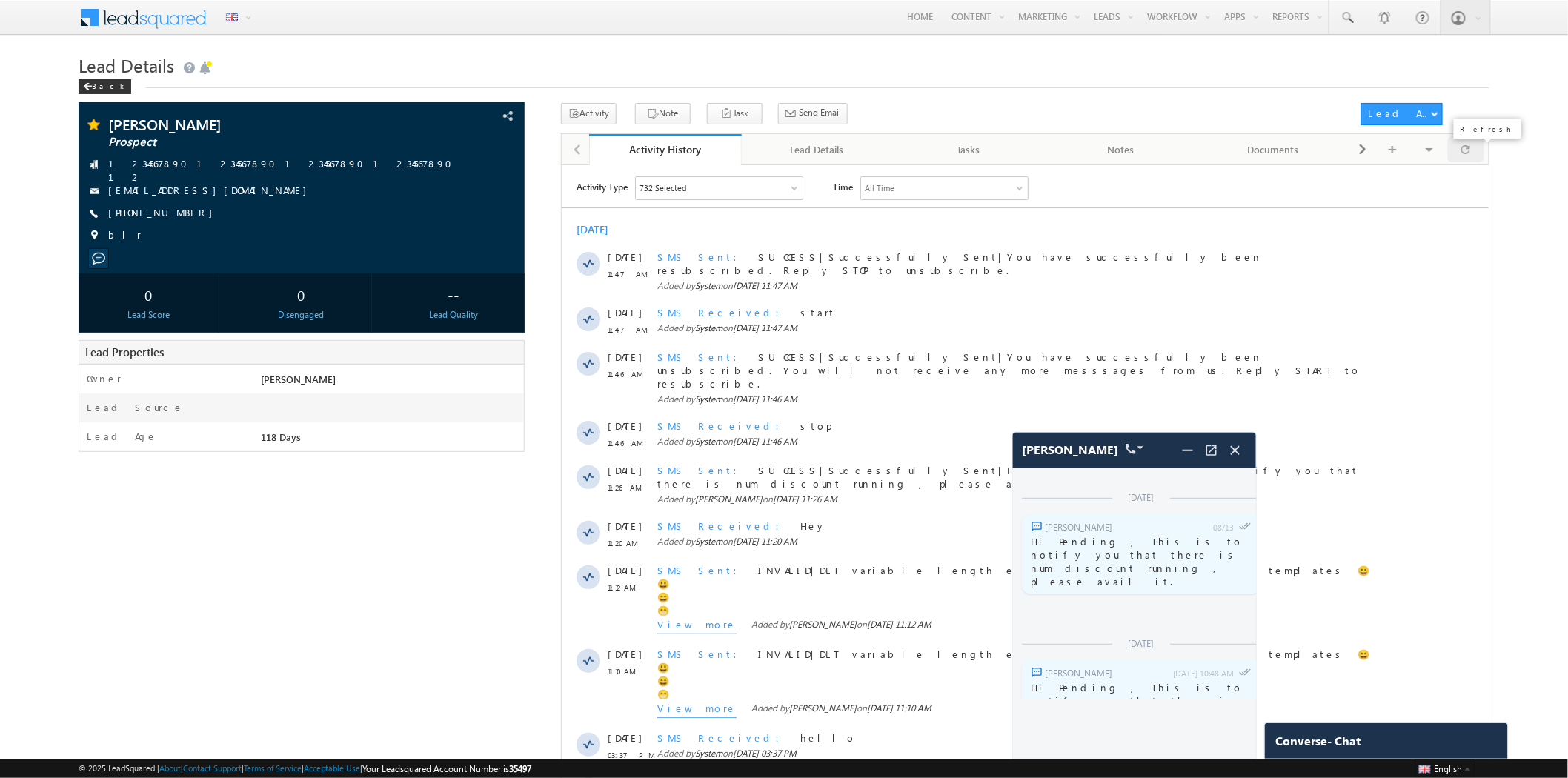
click at [1471, 142] on div at bounding box center [1466, 149] width 37 height 26
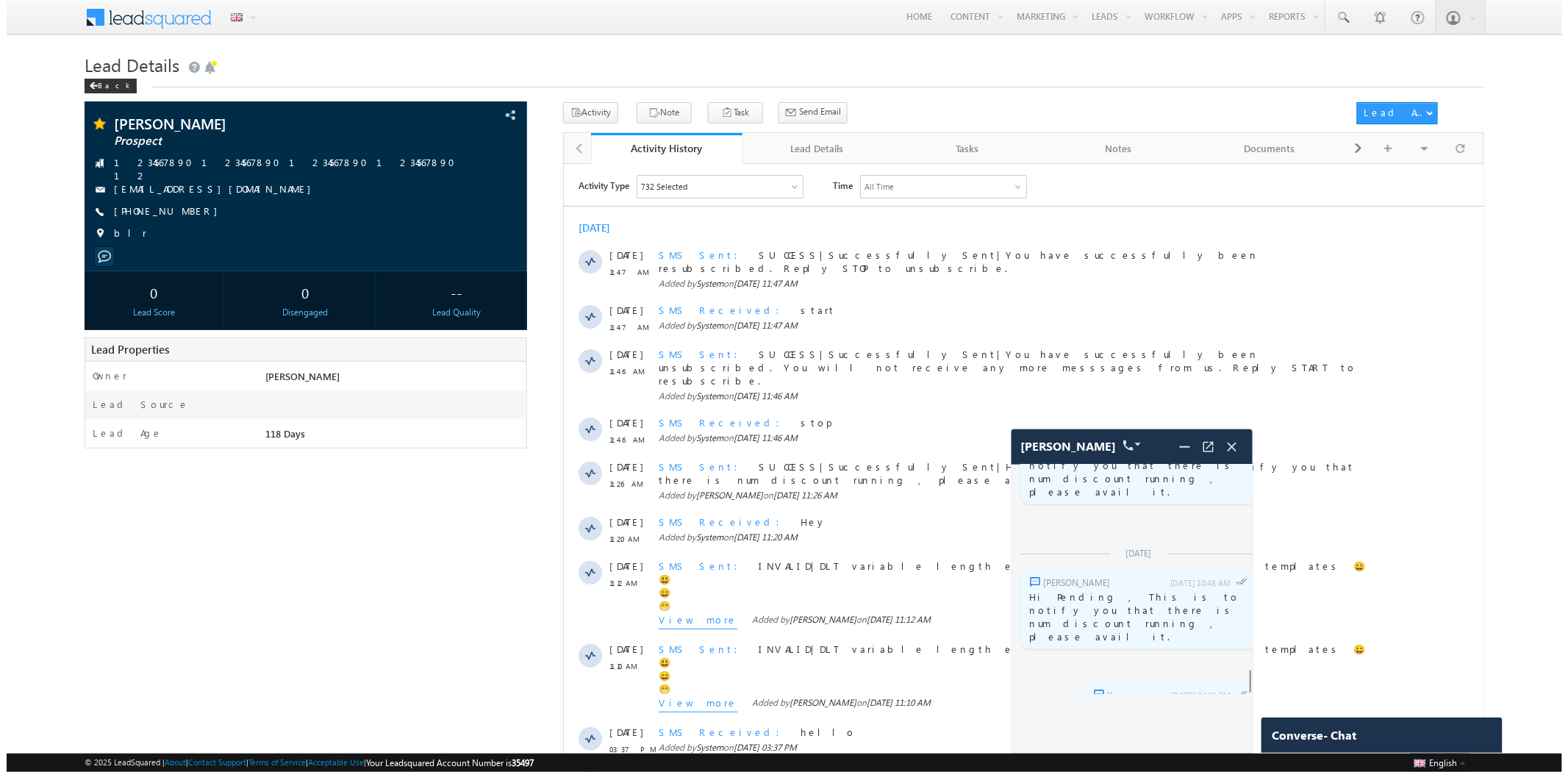
scroll to position [5095, 0]
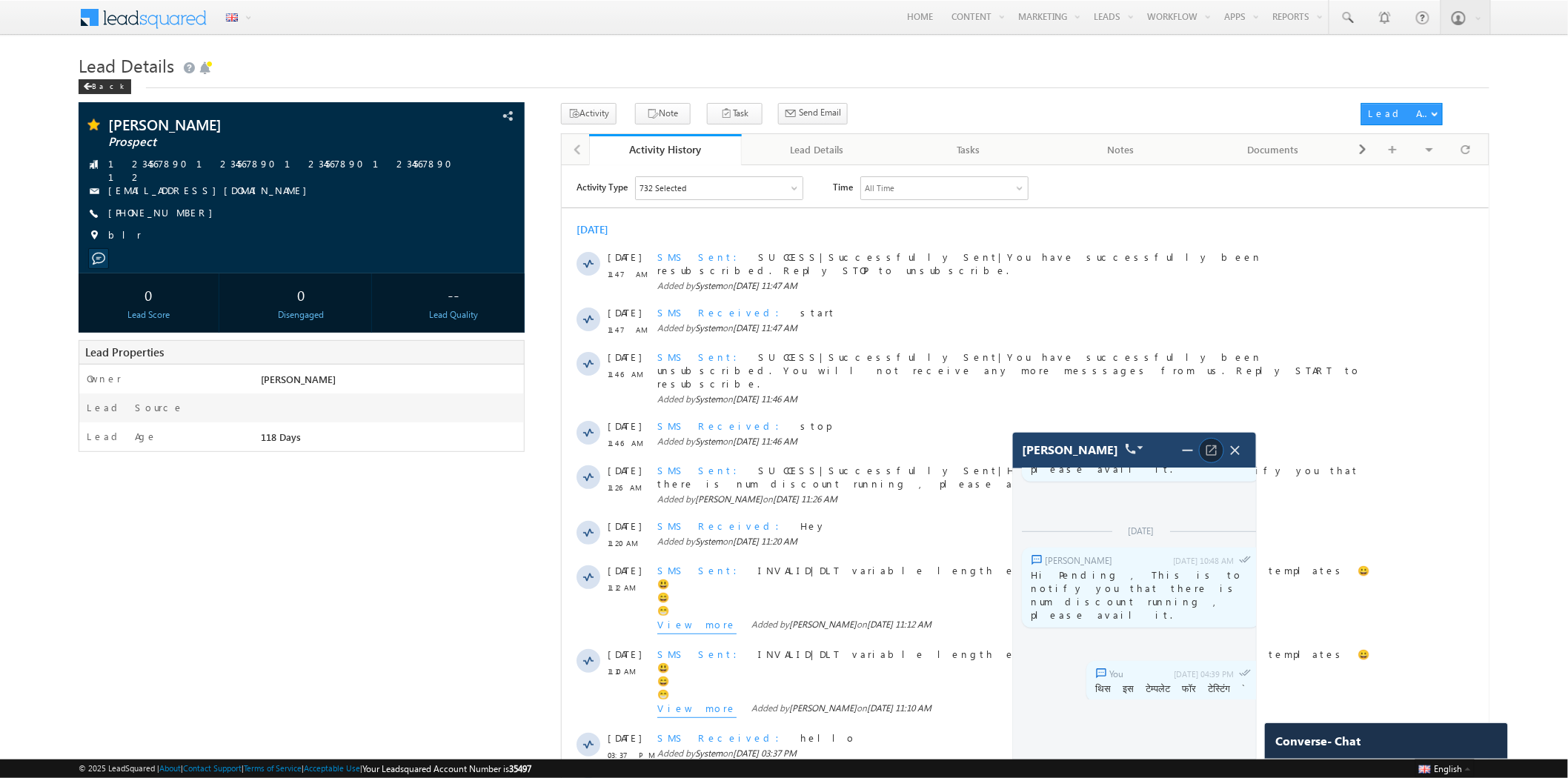
click at [1209, 455] on img at bounding box center [1211, 450] width 14 height 14
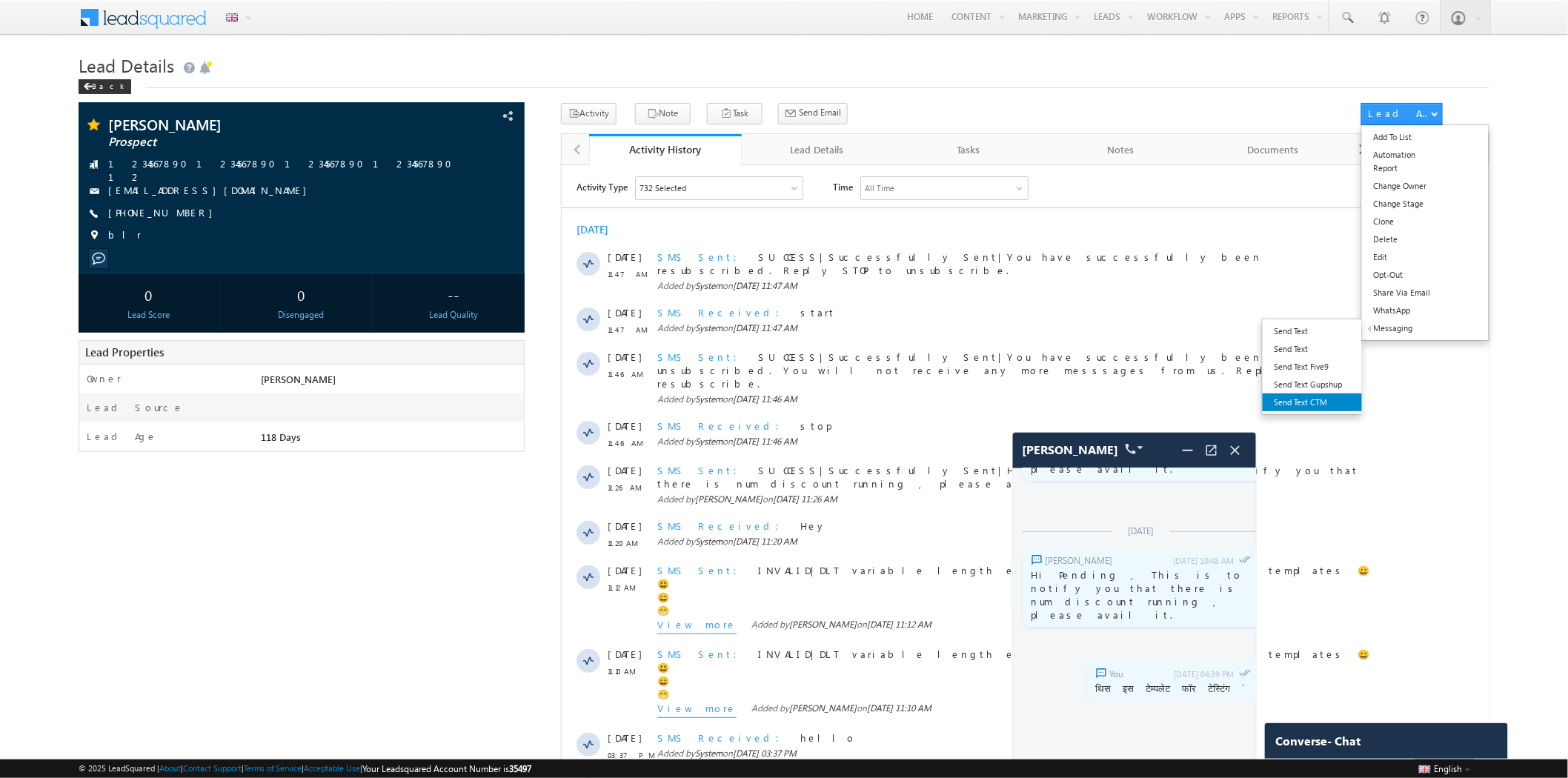
click at [1306, 399] on link "Send Text CTM" at bounding box center [1312, 402] width 100 height 18
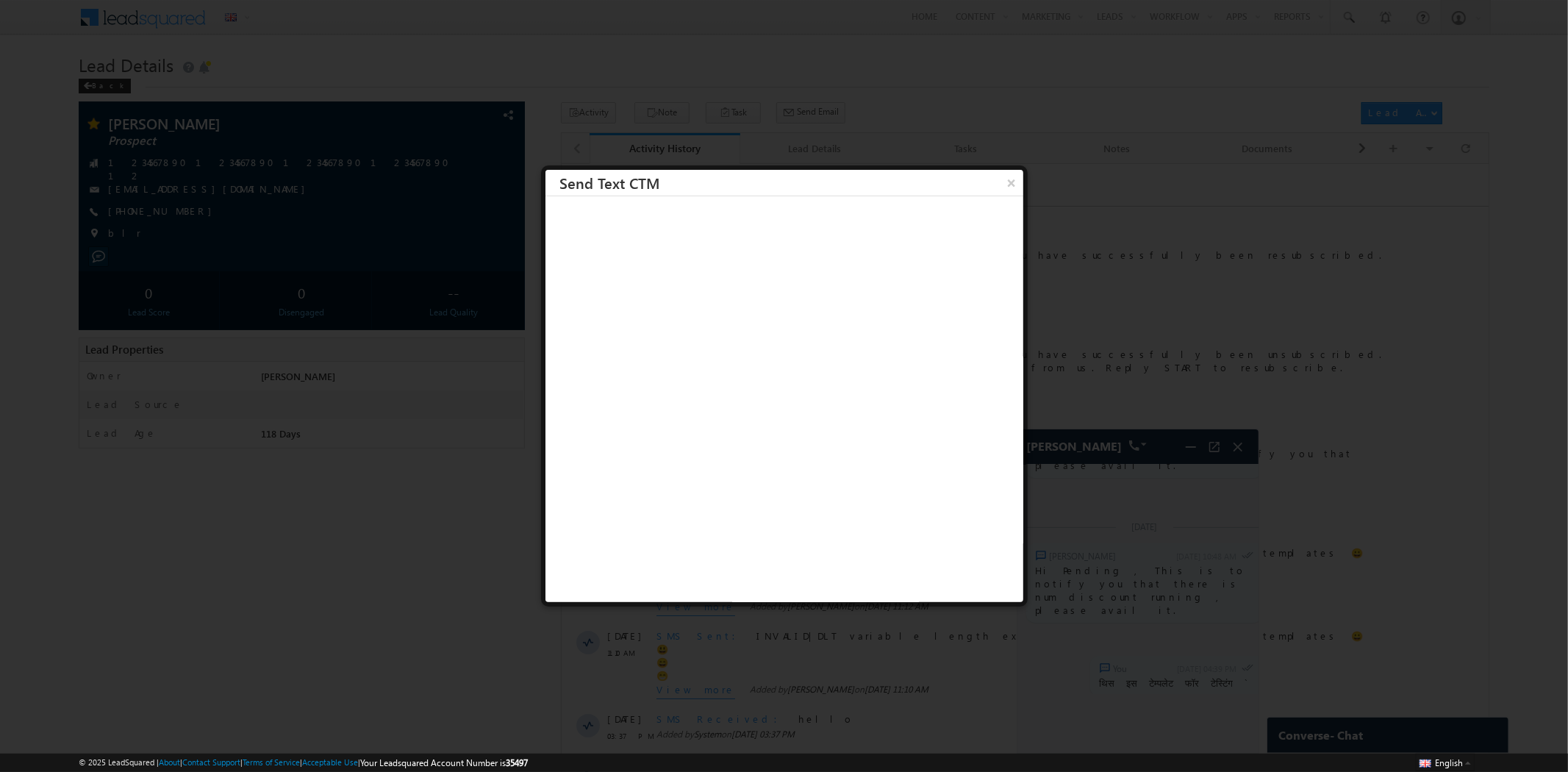
click at [1151, 127] on div at bounding box center [784, 386] width 1568 height 772
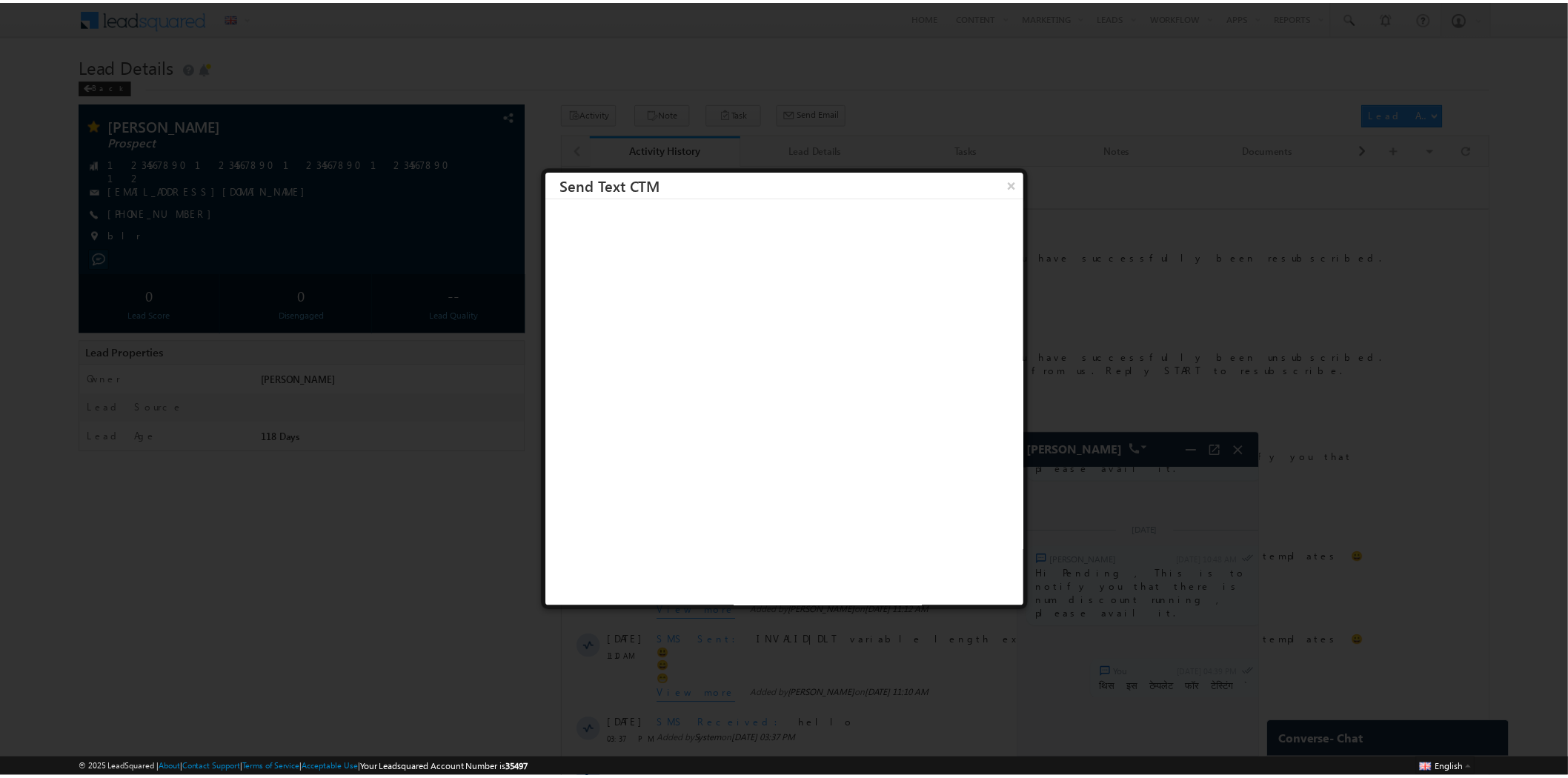
scroll to position [2, 0]
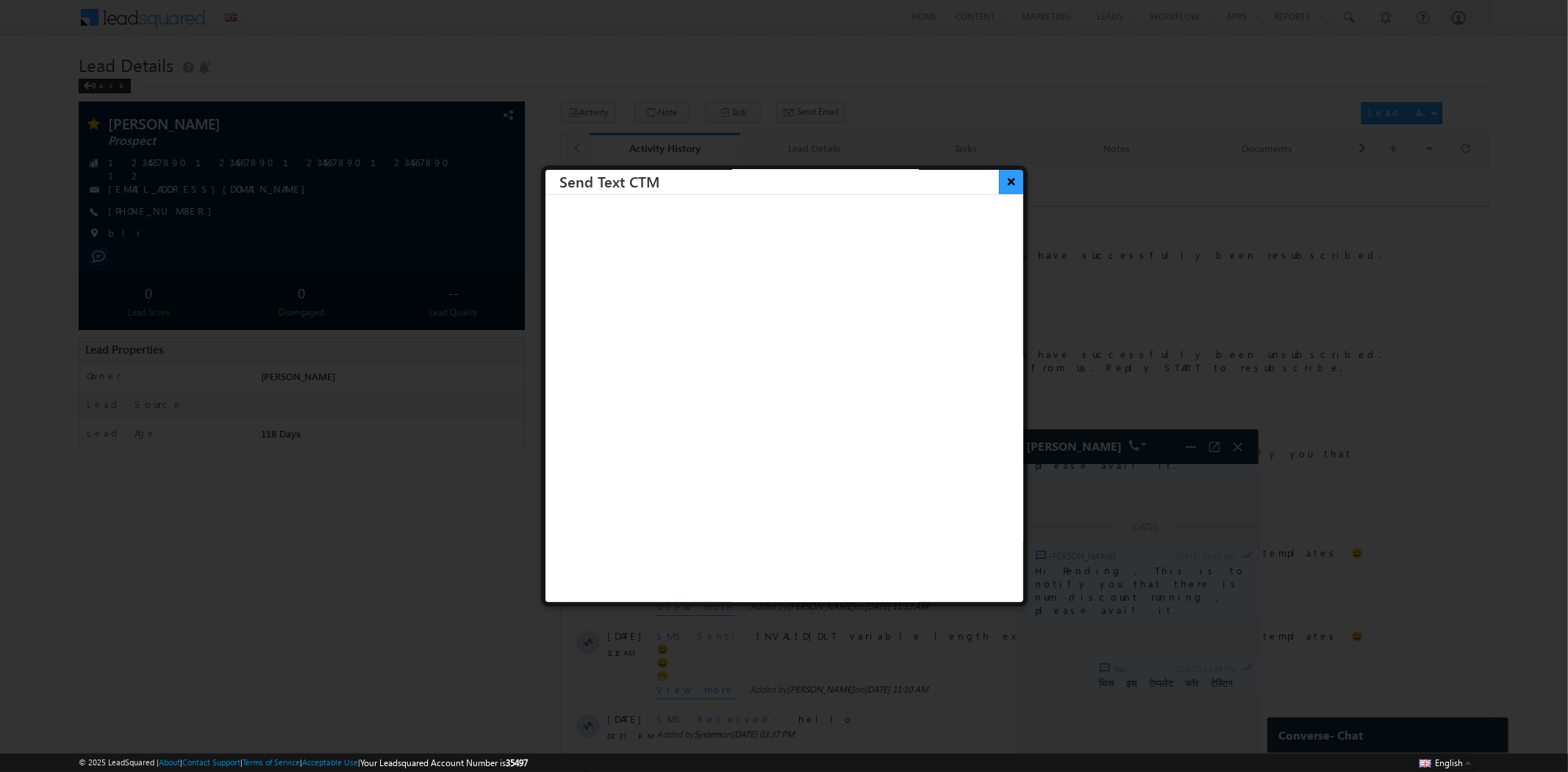
click at [999, 186] on button "×" at bounding box center [1011, 181] width 25 height 25
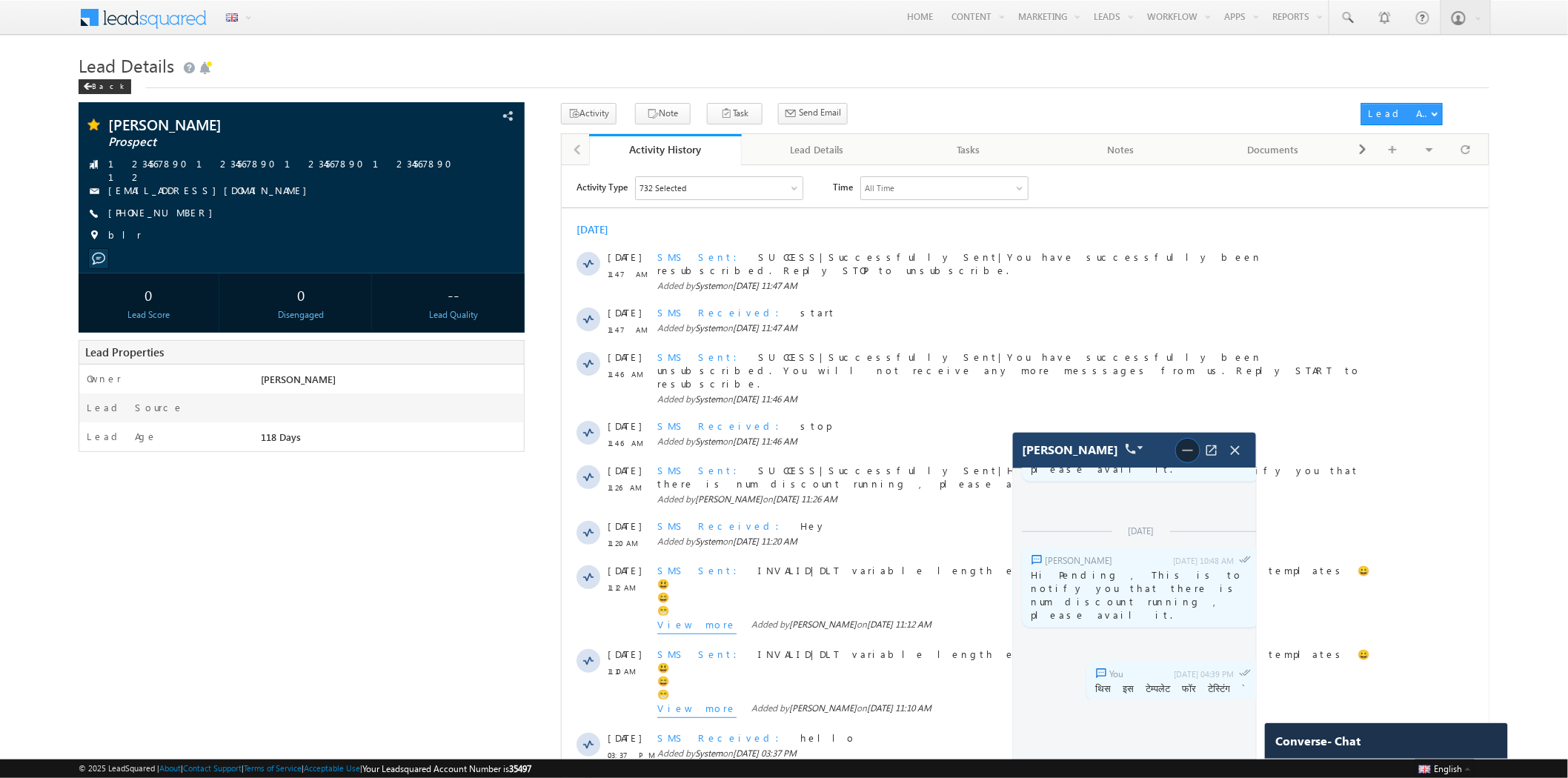
click at [1188, 441] on img at bounding box center [1188, 450] width 18 height 18
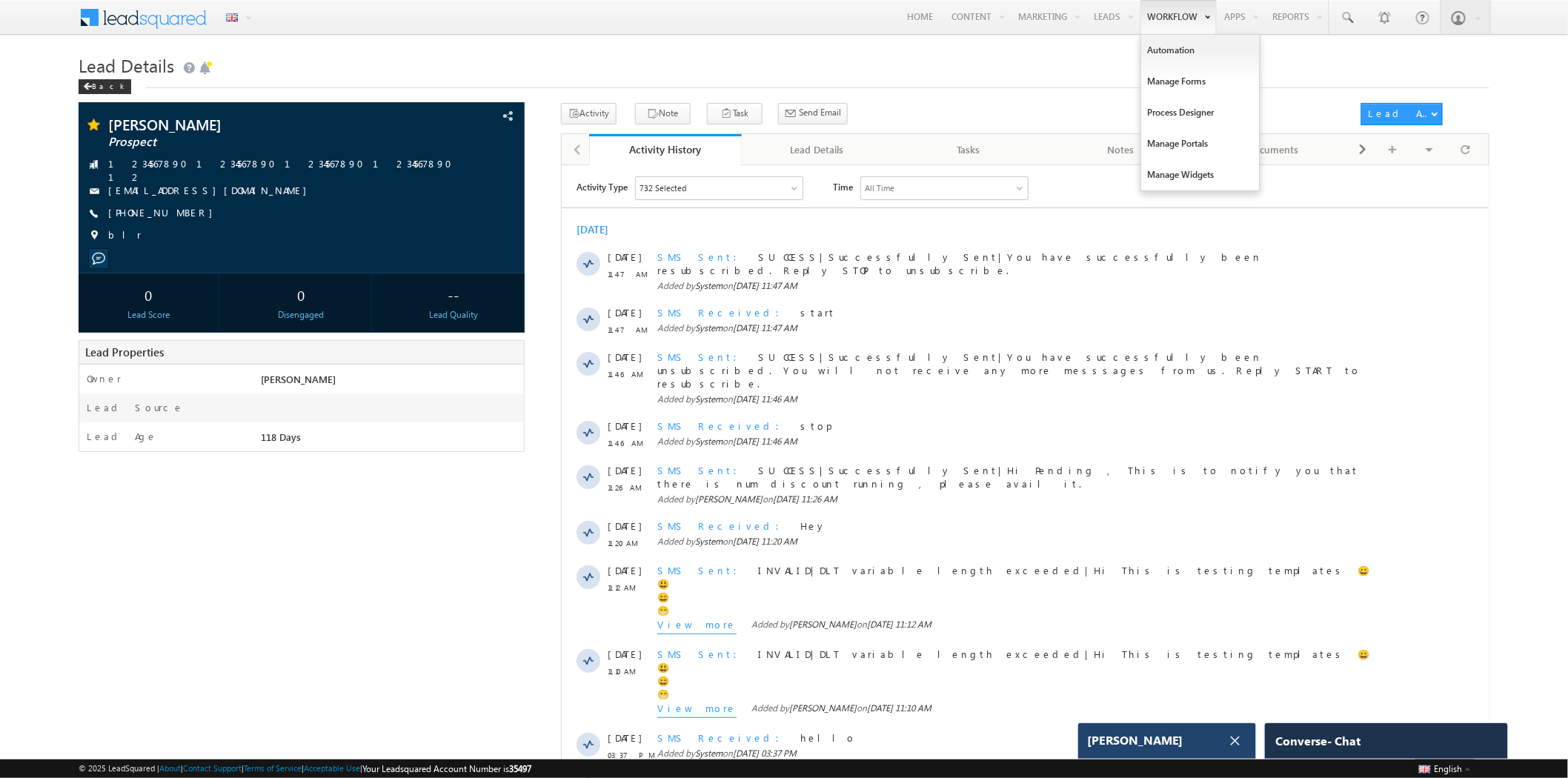
scroll to position [5600, 0]
click at [1173, 738] on span "[PERSON_NAME]" at bounding box center [1135, 741] width 96 height 14
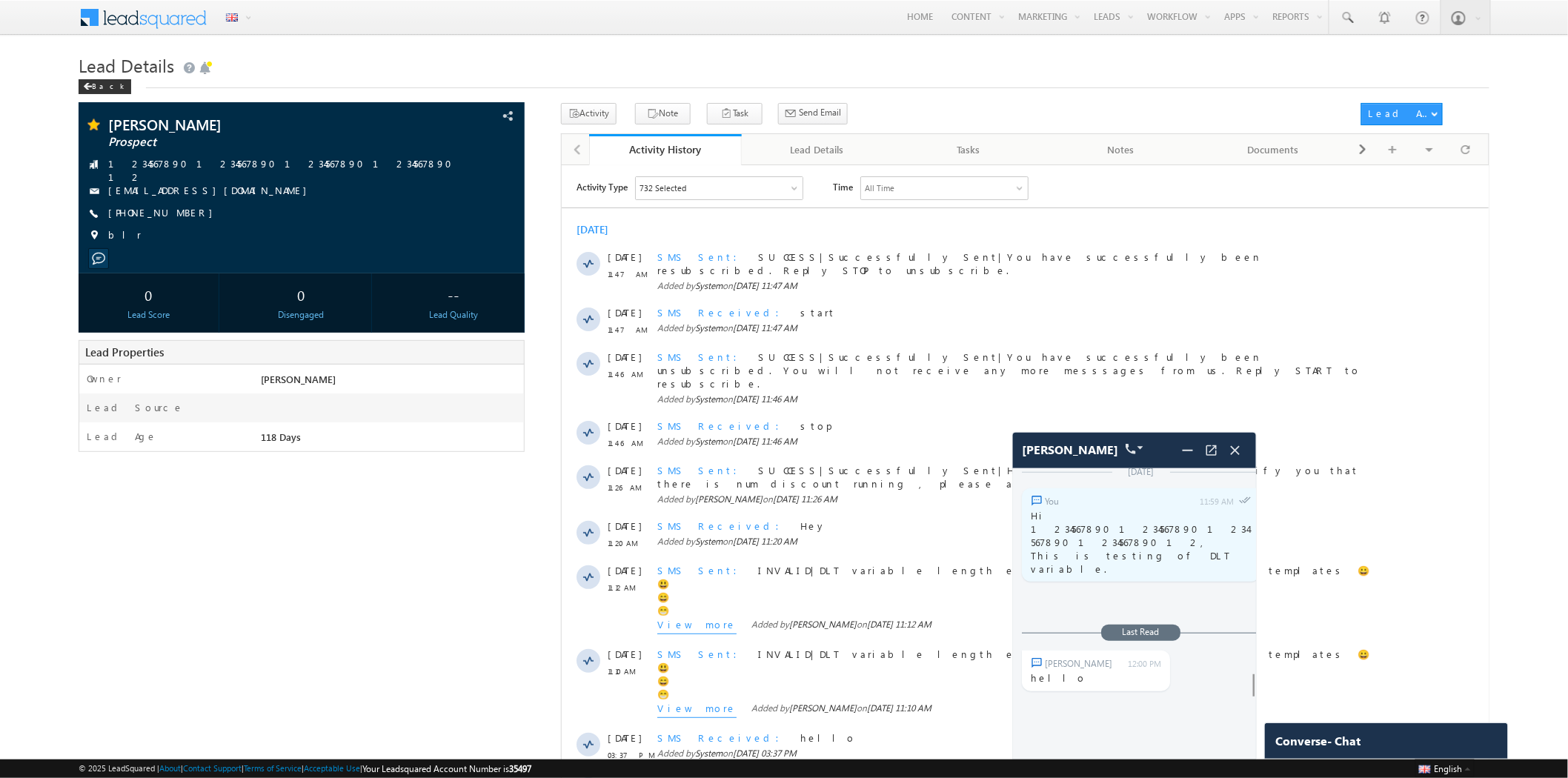
scroll to position [5378, 0]
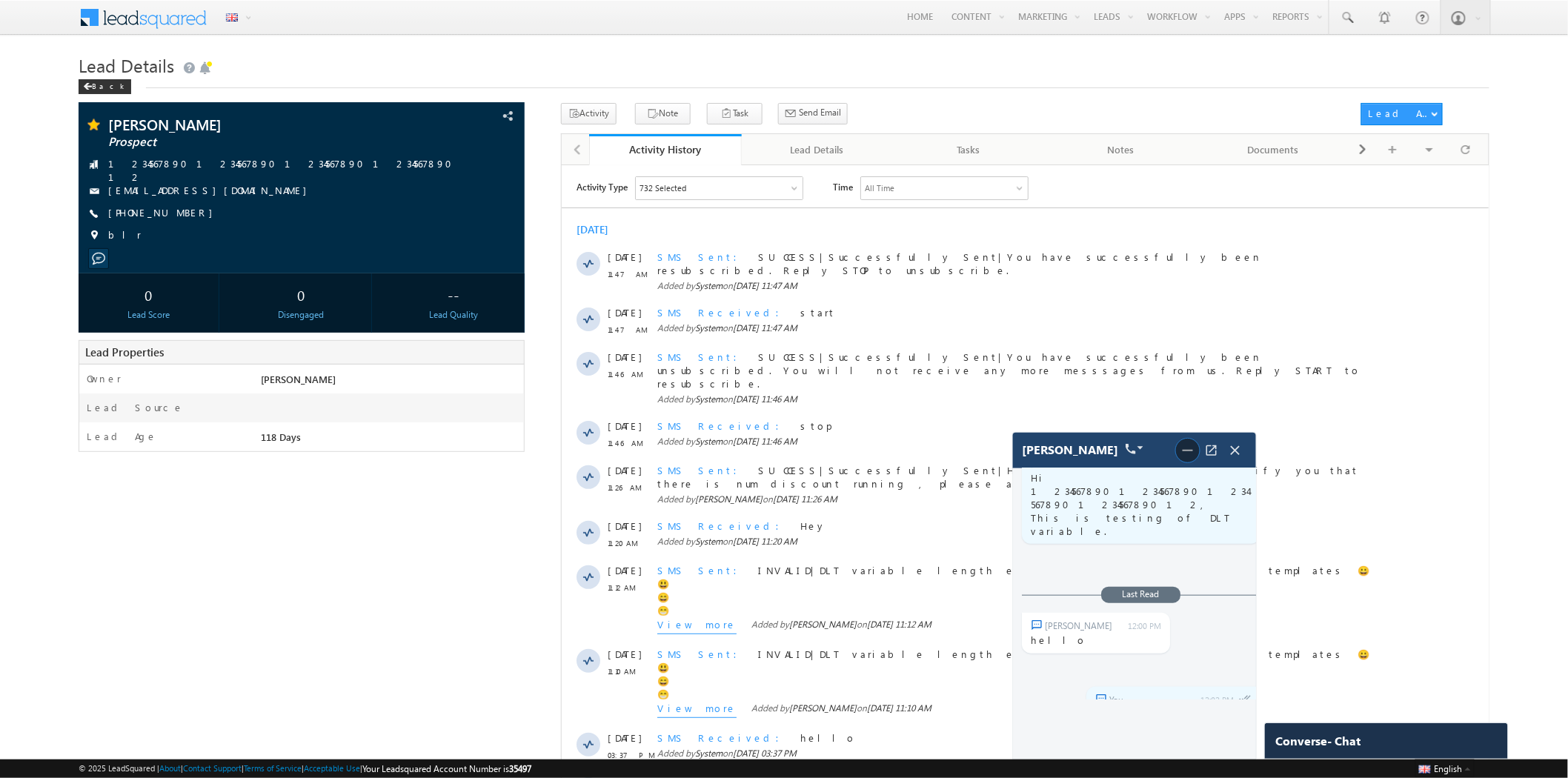
click at [1180, 452] on img at bounding box center [1188, 450] width 18 height 18
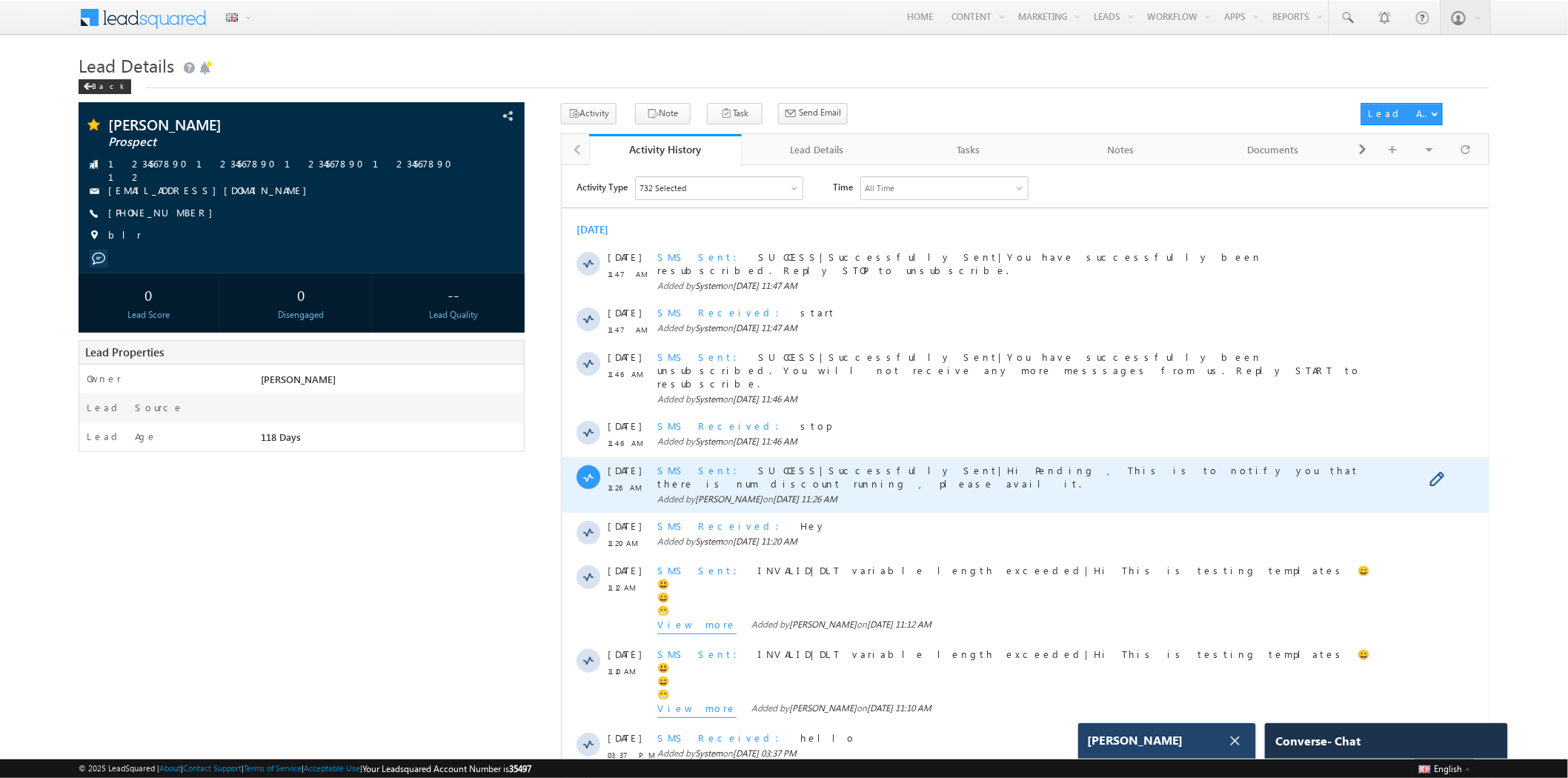
scroll to position [5843, 0]
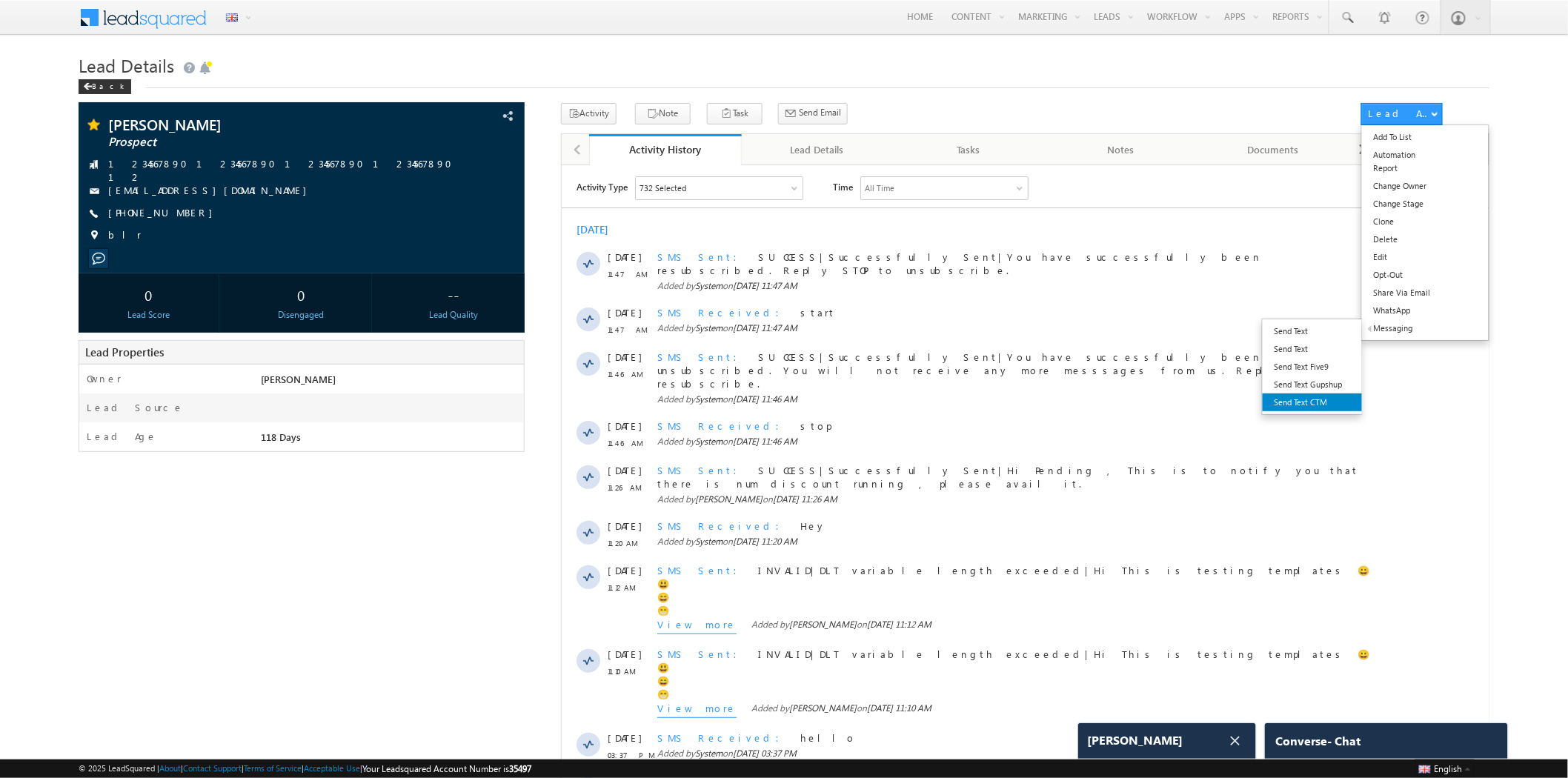
click at [1302, 398] on link "Send Text CTM" at bounding box center [1312, 402] width 100 height 18
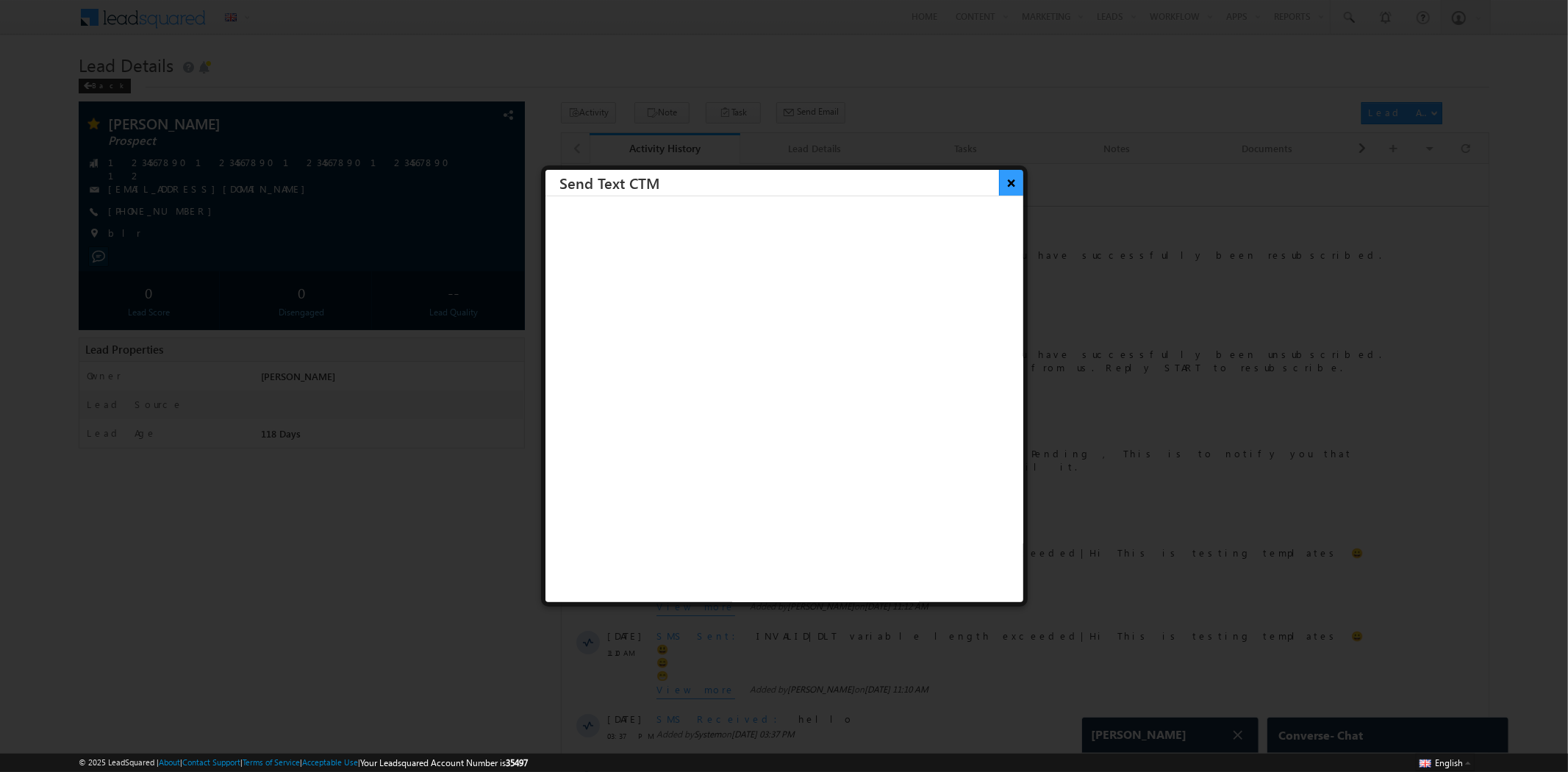
click at [999, 179] on button "×" at bounding box center [1011, 183] width 25 height 25
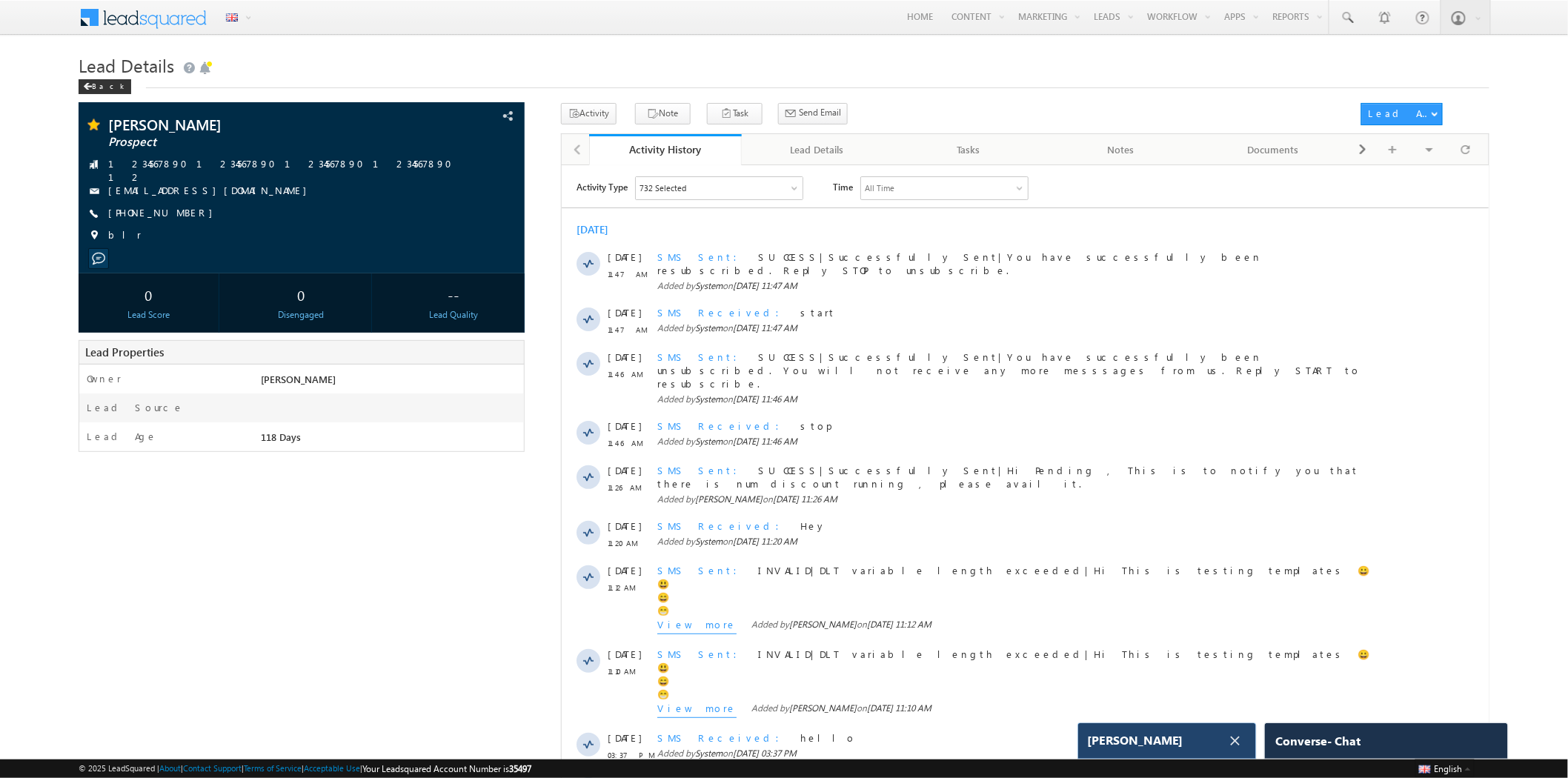
click at [1149, 752] on div "[PERSON_NAME]" at bounding box center [1167, 741] width 178 height 36
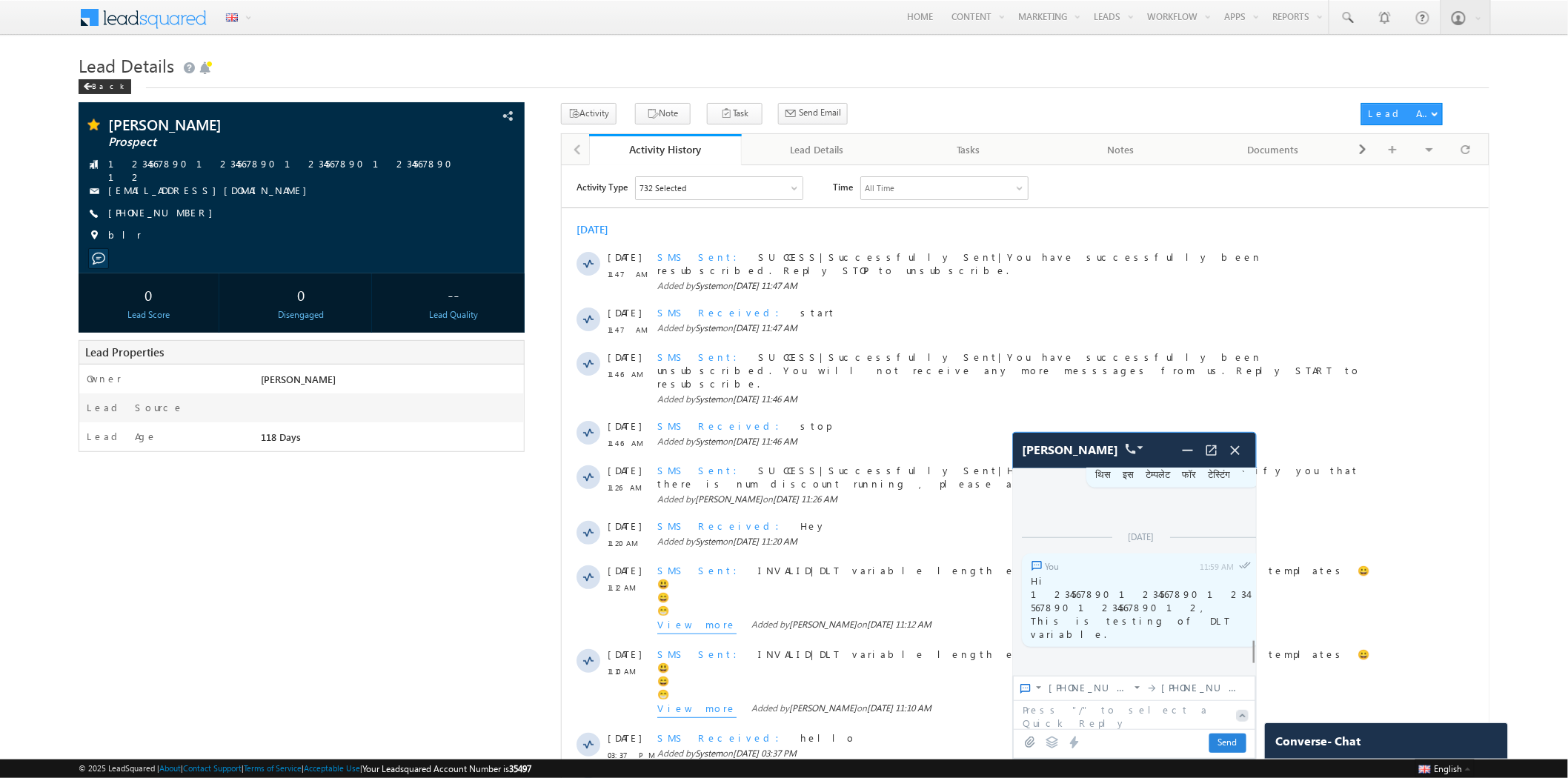
scroll to position [5407, 0]
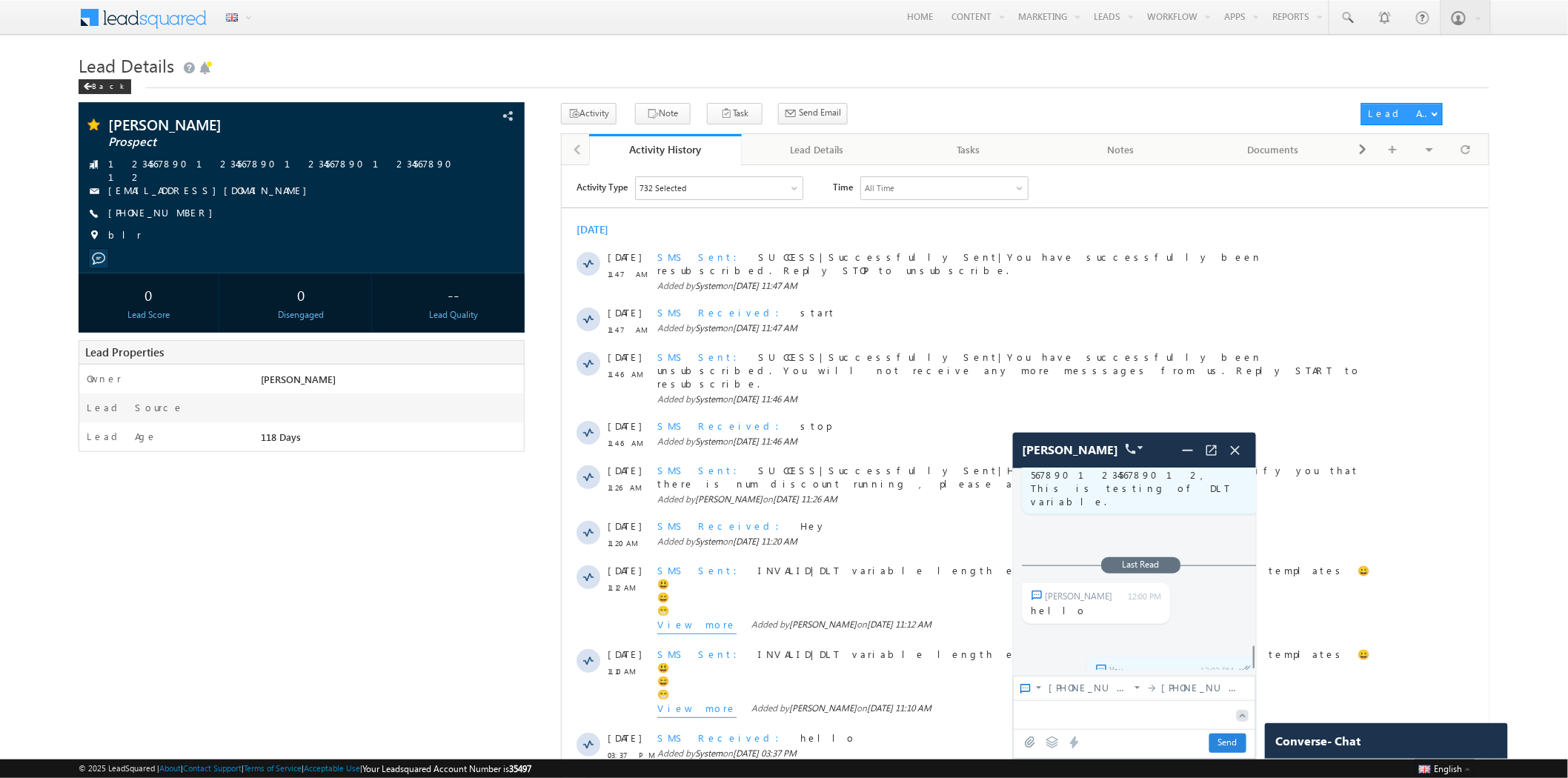
click at [1058, 717] on textarea at bounding box center [1121, 714] width 216 height 26
type textarea "**********"
click at [1026, 742] on img at bounding box center [1029, 742] width 14 height 12
click at [1235, 741] on span "Send" at bounding box center [1227, 743] width 37 height 20
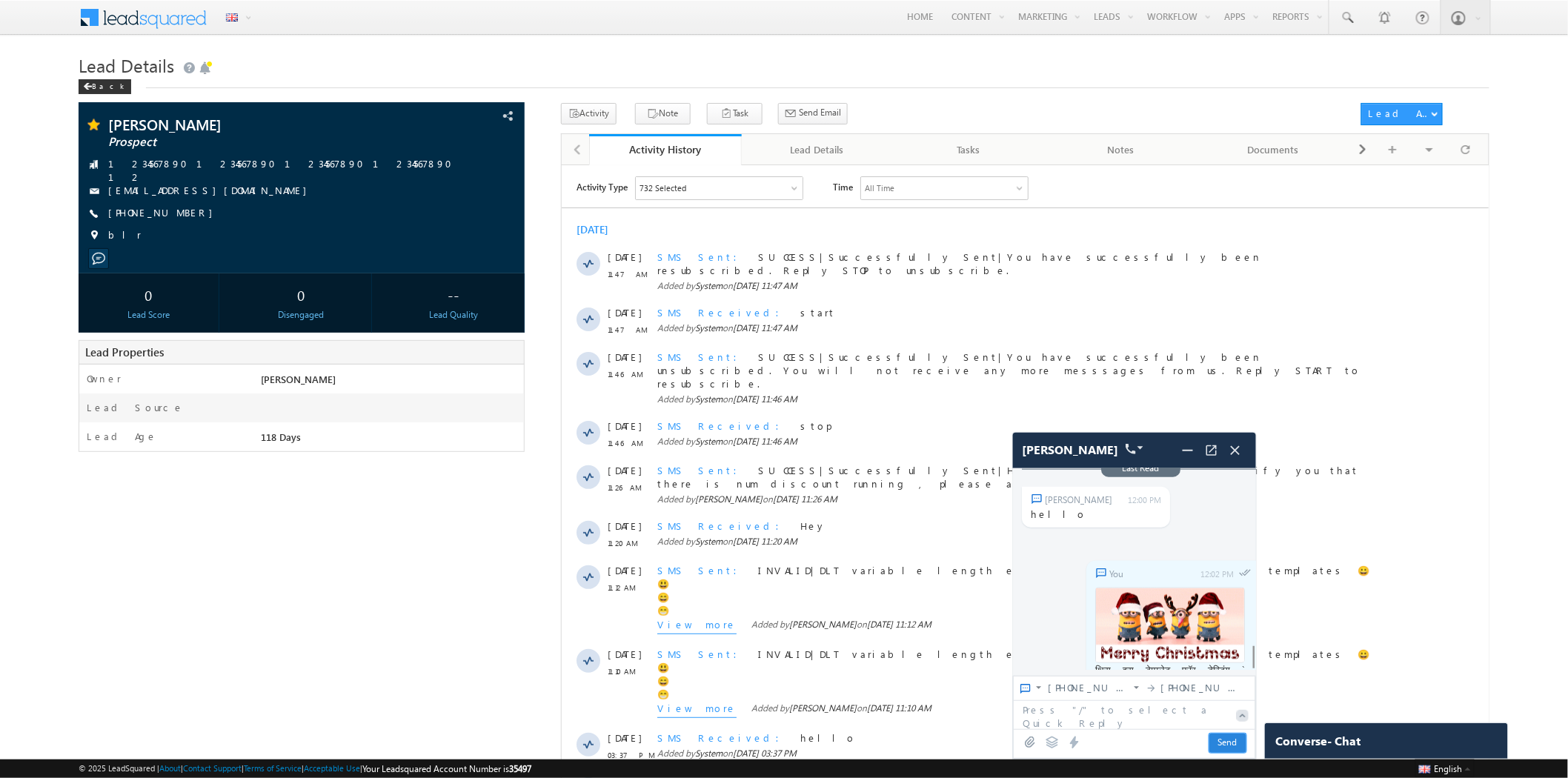
scroll to position [5577, 0]
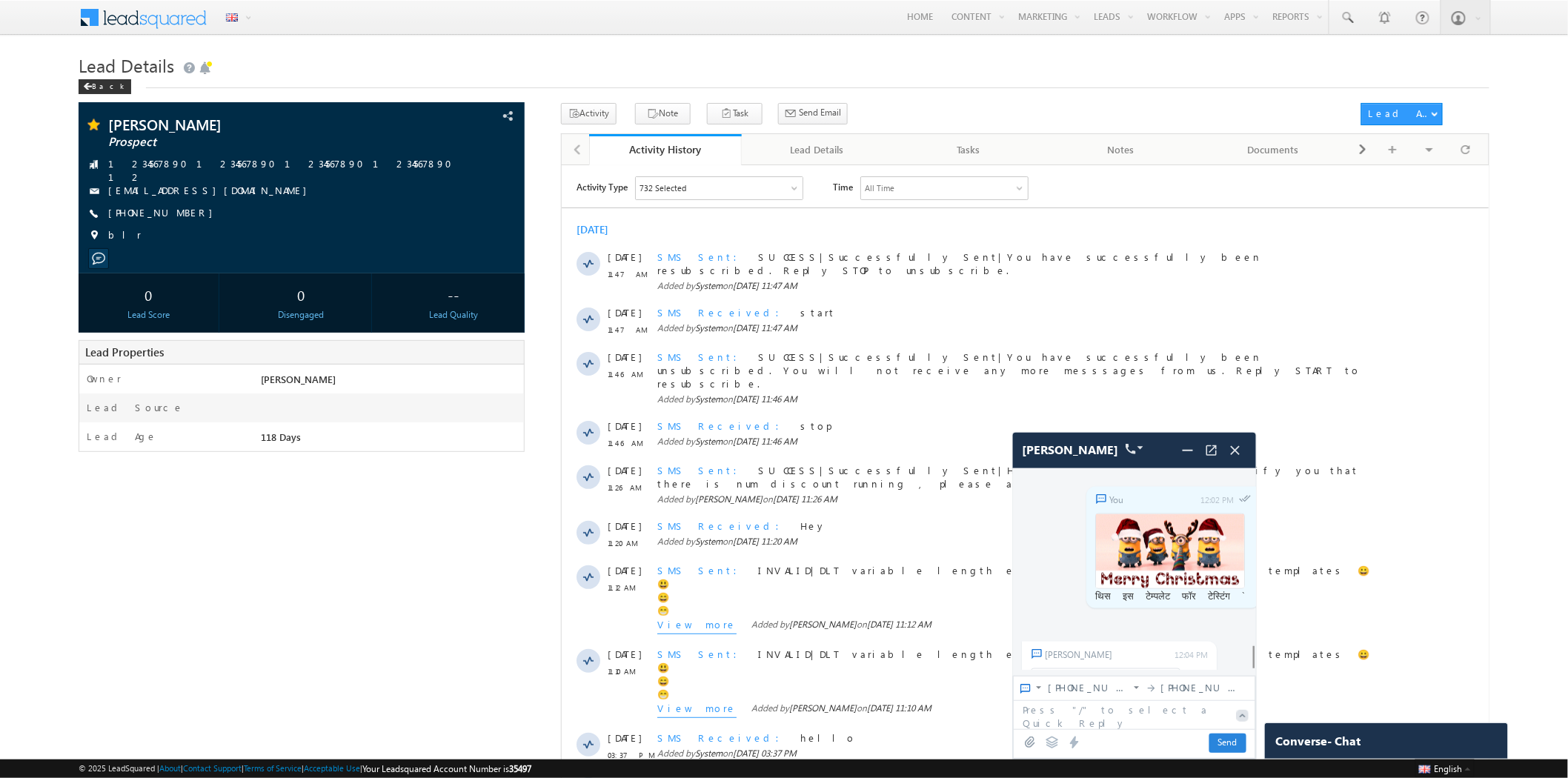
click at [1078, 742] on icon at bounding box center [1075, 742] width 9 height 13
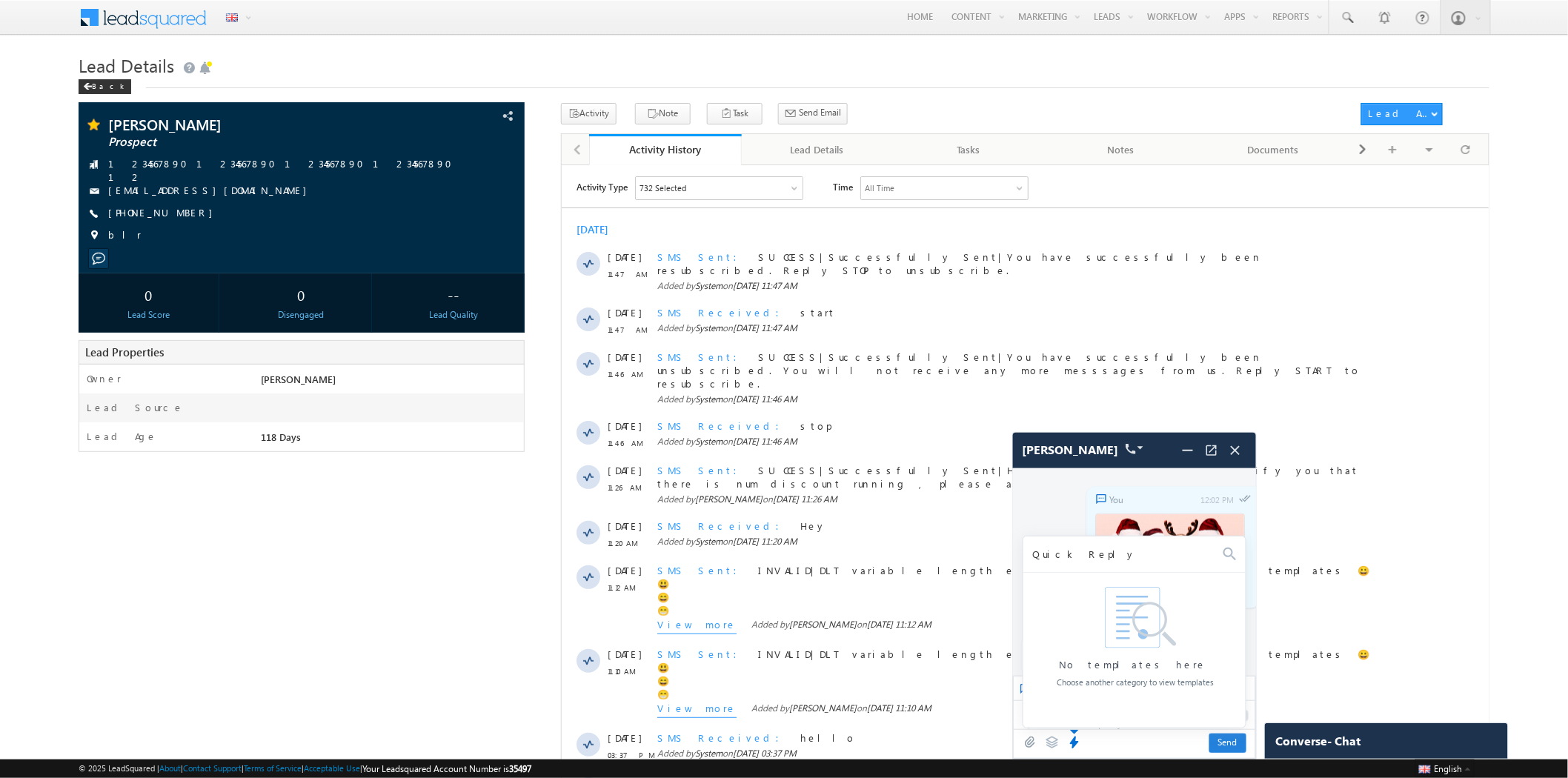
click at [1078, 742] on icon at bounding box center [1075, 742] width 9 height 13
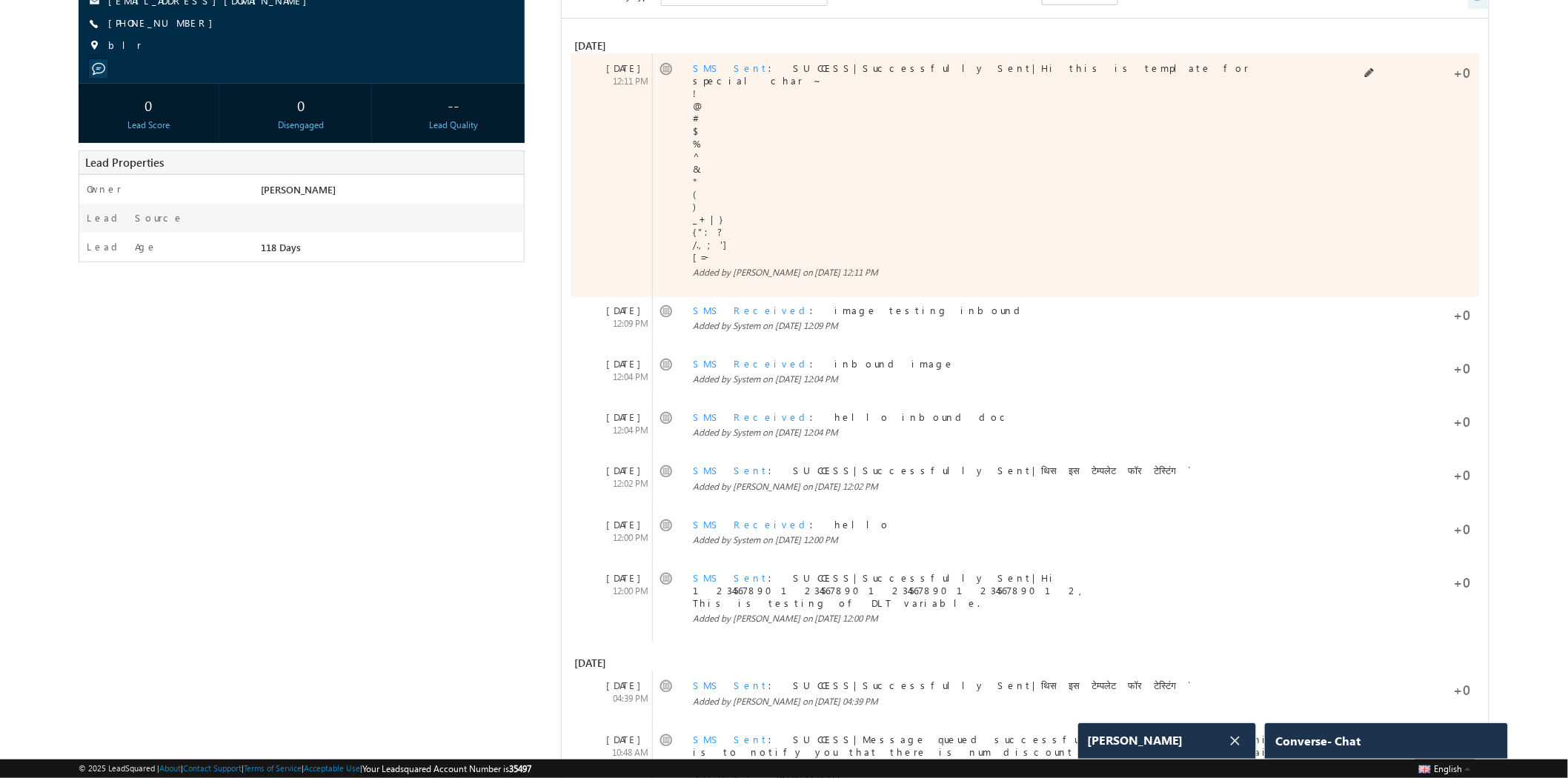
scroll to position [164, 0]
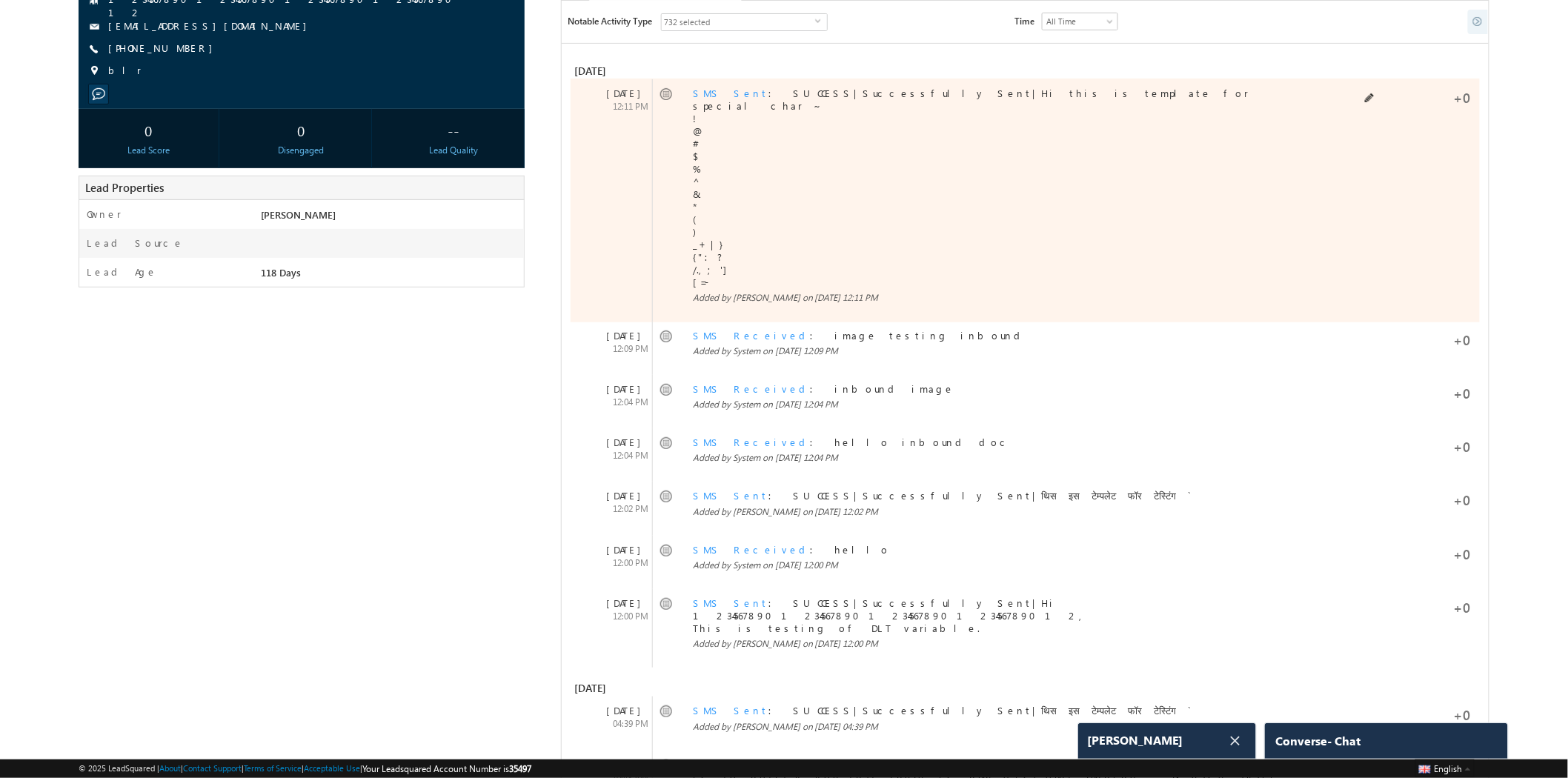
click at [804, 216] on div "SMS Sent : SUCCESS|Successfully Sent|Hi this is template for special char ~ ! @…" at bounding box center [995, 195] width 606 height 216
click at [707, 93] on link "SMS Sent" at bounding box center [730, 93] width 76 height 13
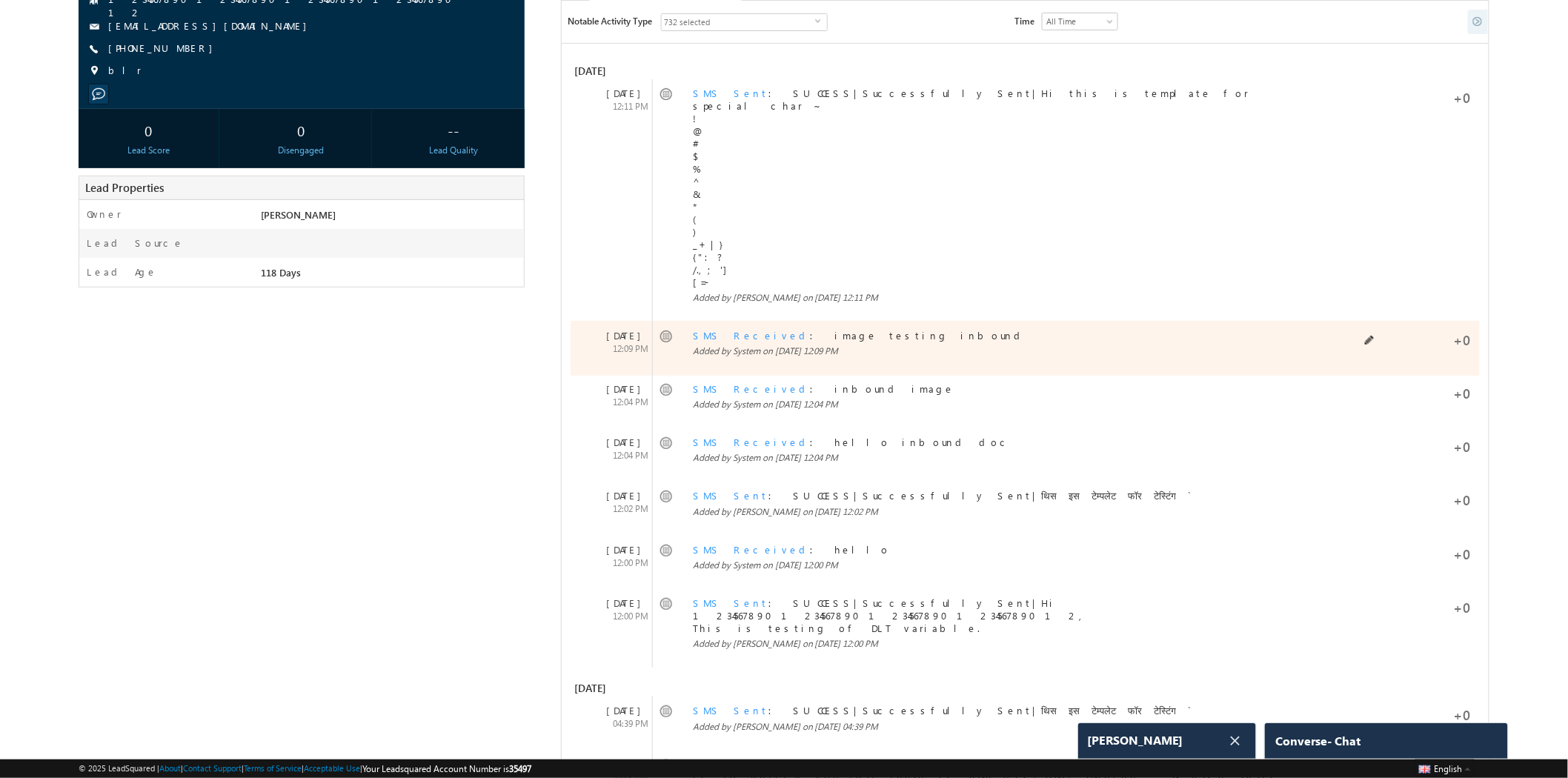
click at [730, 100] on link "SMS Received" at bounding box center [730, 93] width 76 height 13
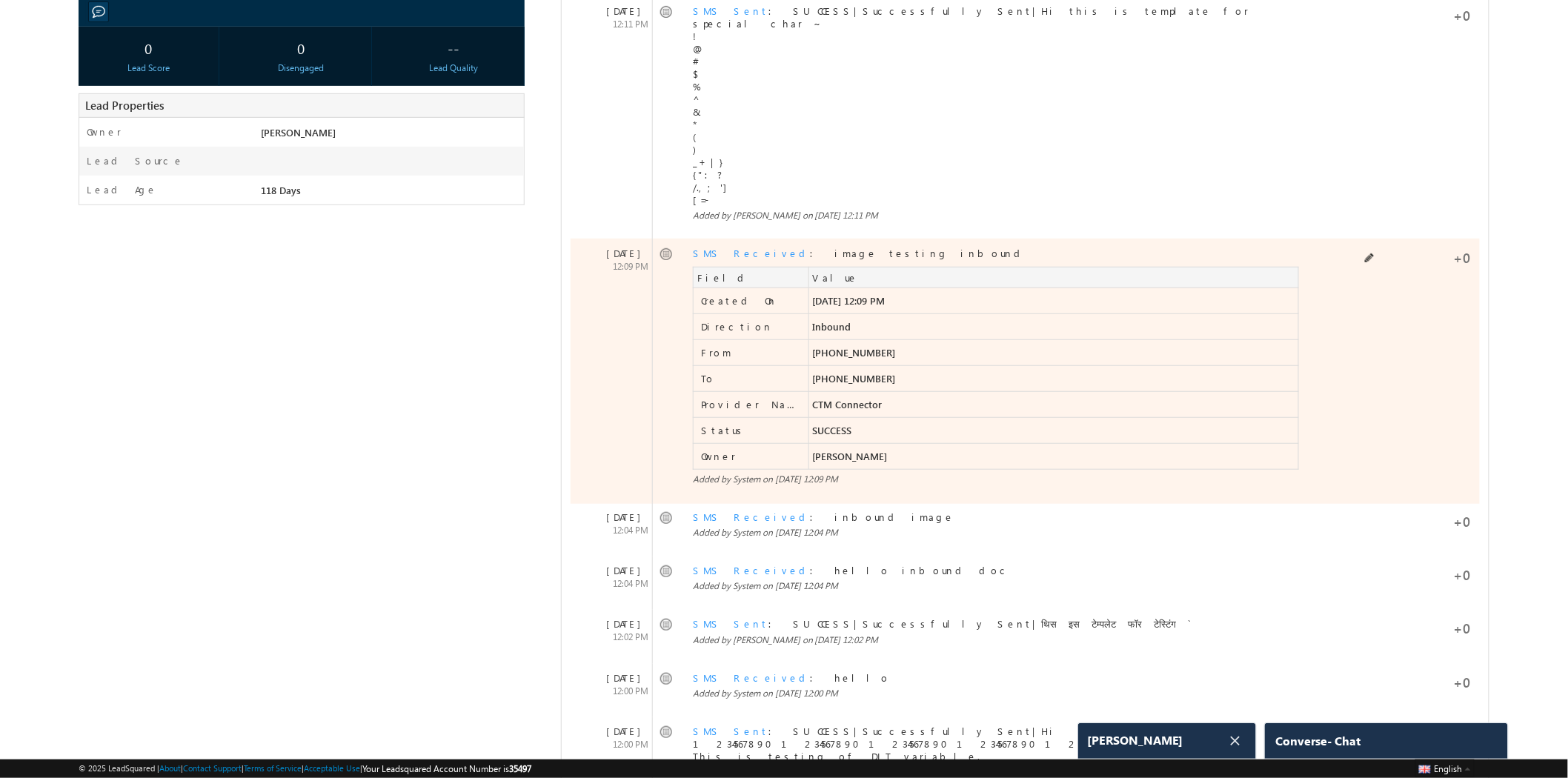
scroll to position [83, 0]
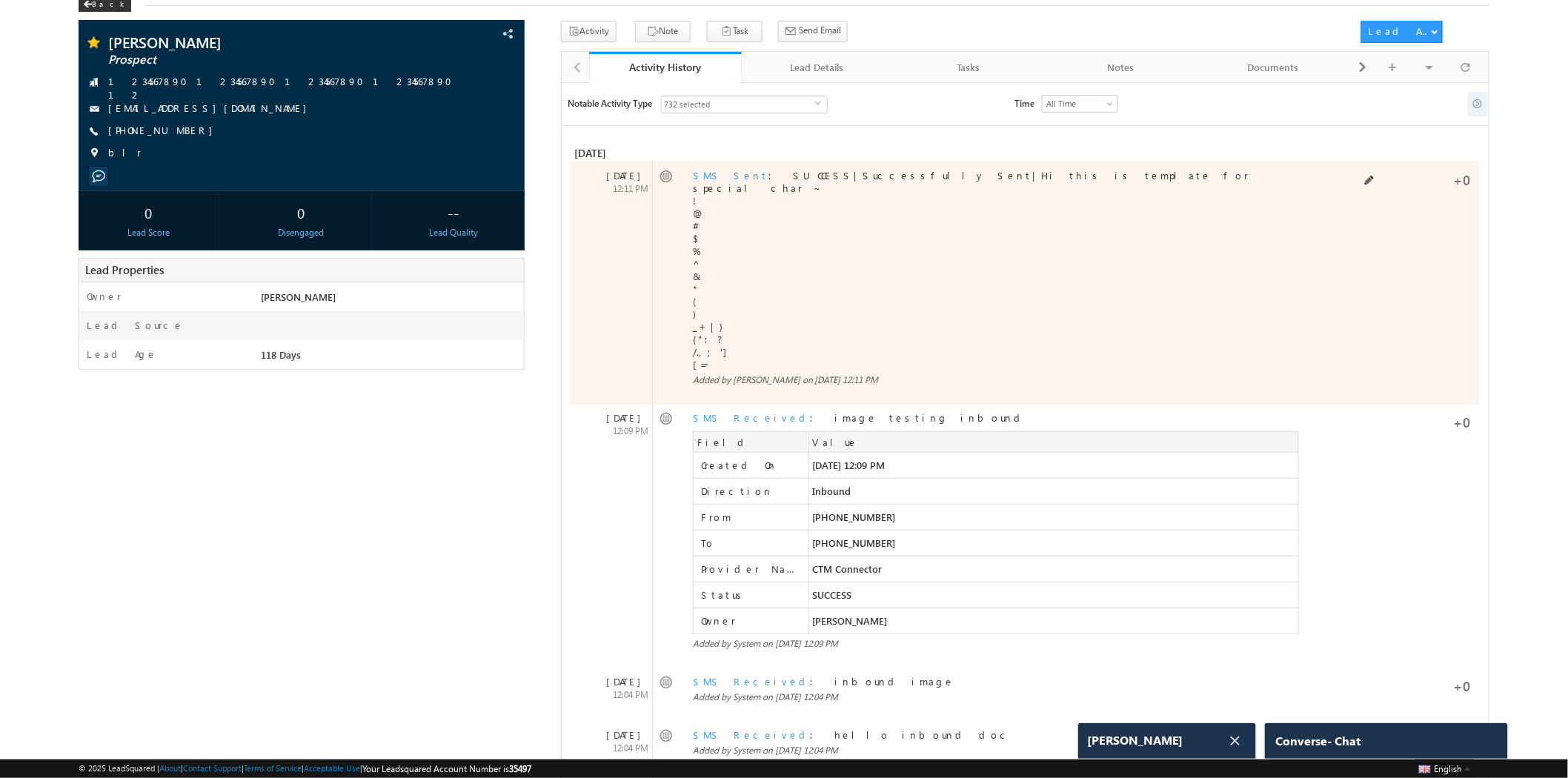
click at [714, 175] on link "SMS Sent" at bounding box center [730, 175] width 76 height 13
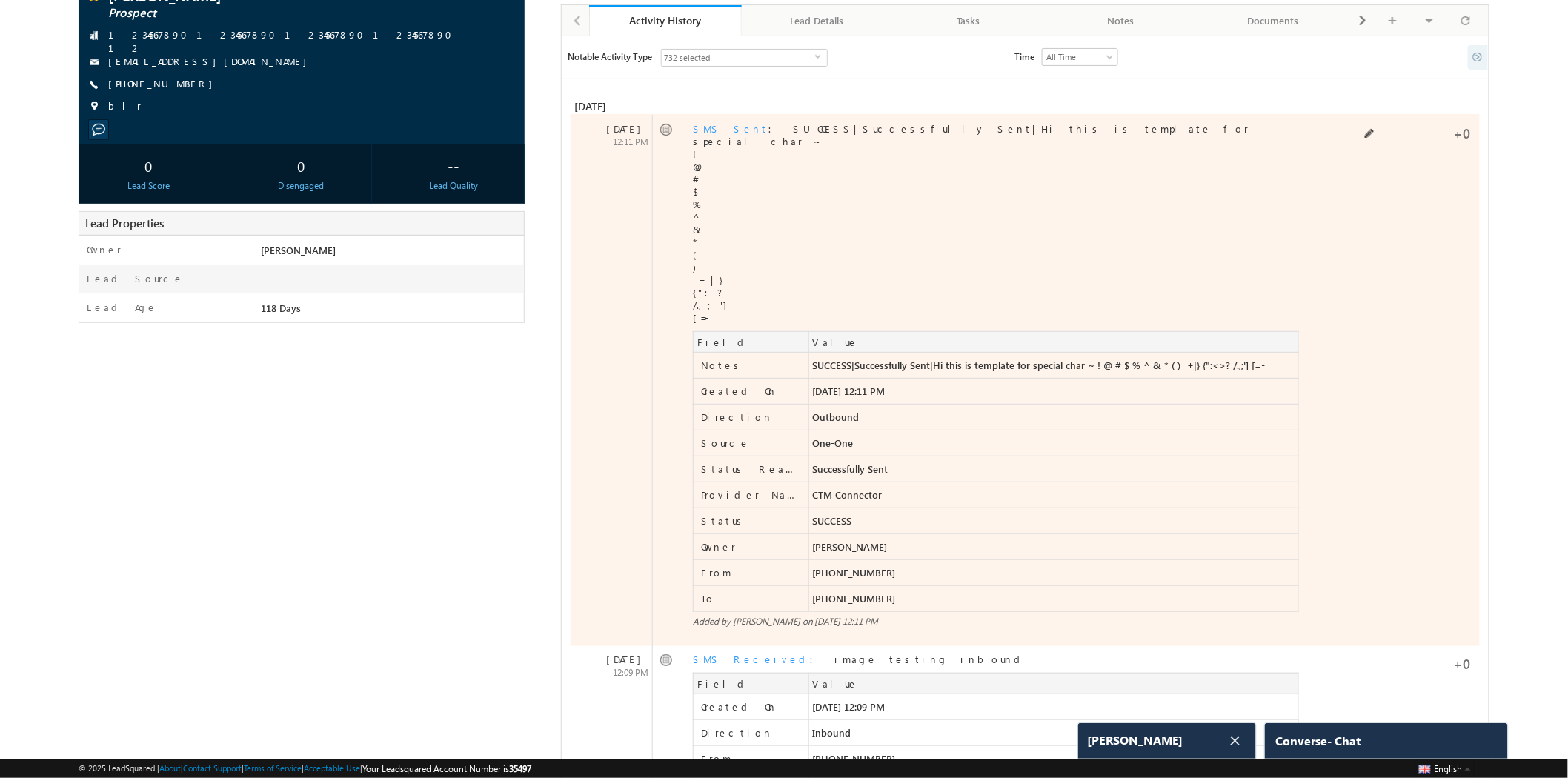
scroll to position [0, 0]
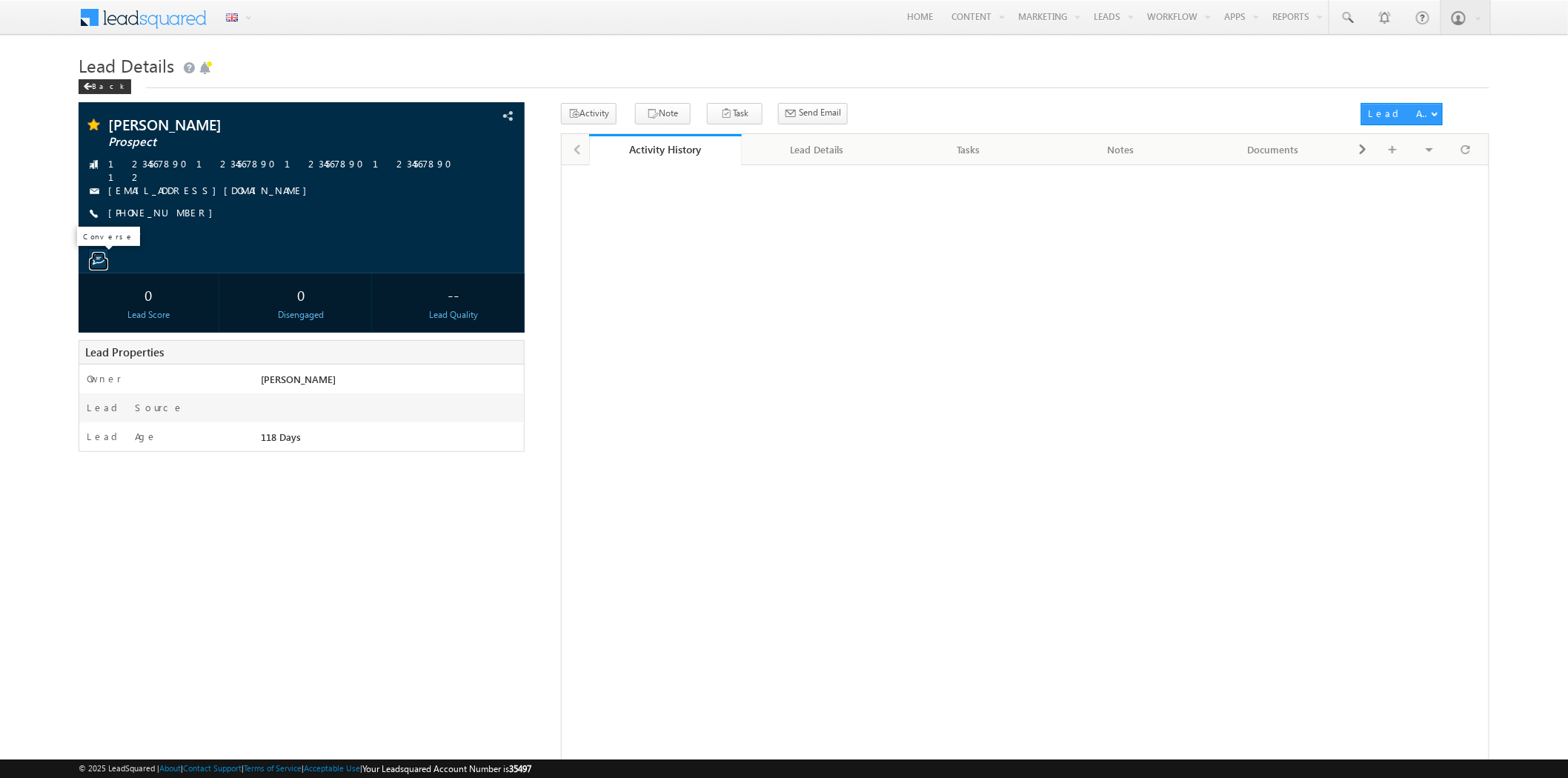
click at [101, 254] on span at bounding box center [99, 259] width 14 height 14
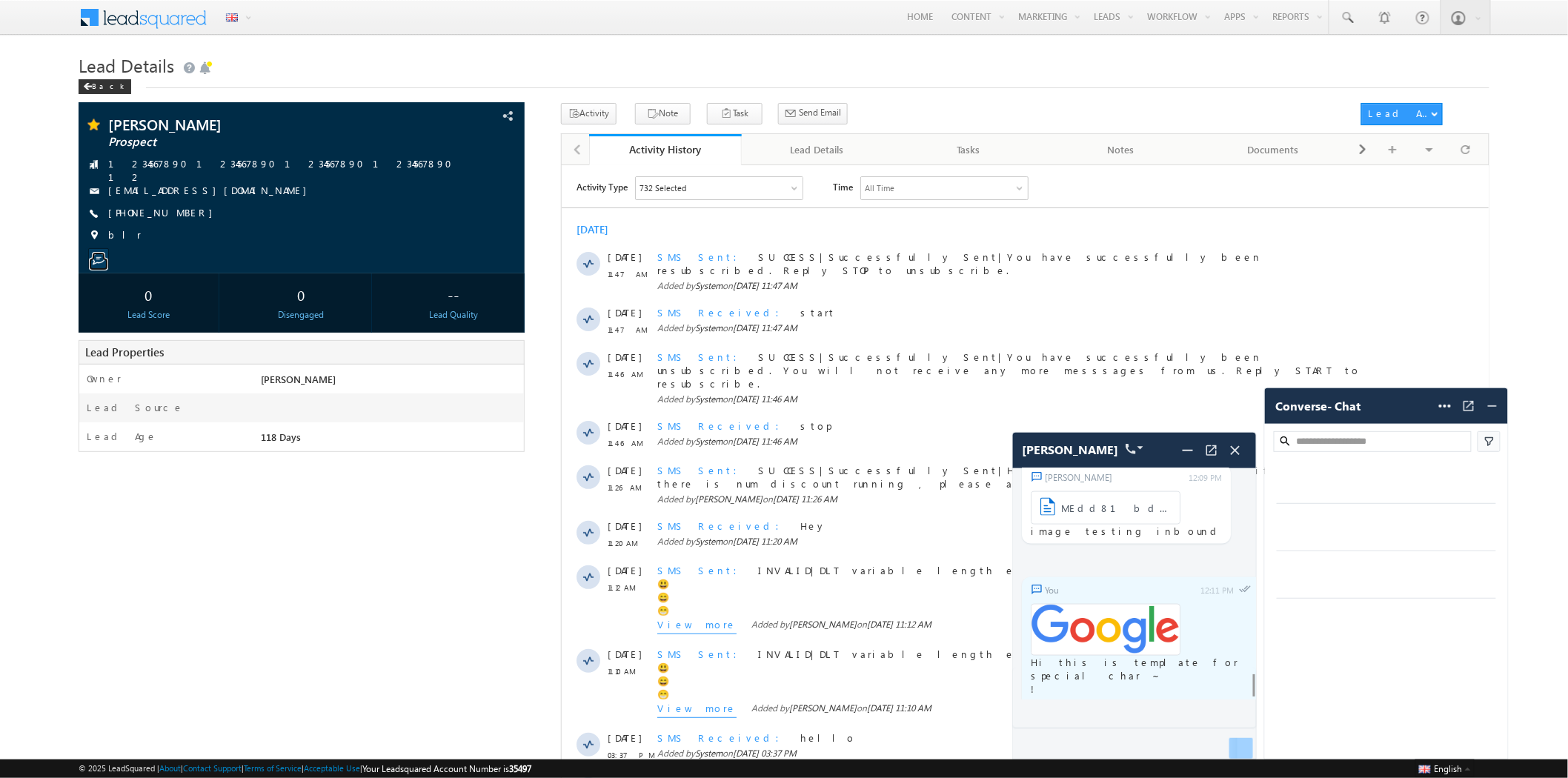
scroll to position [5691, 0]
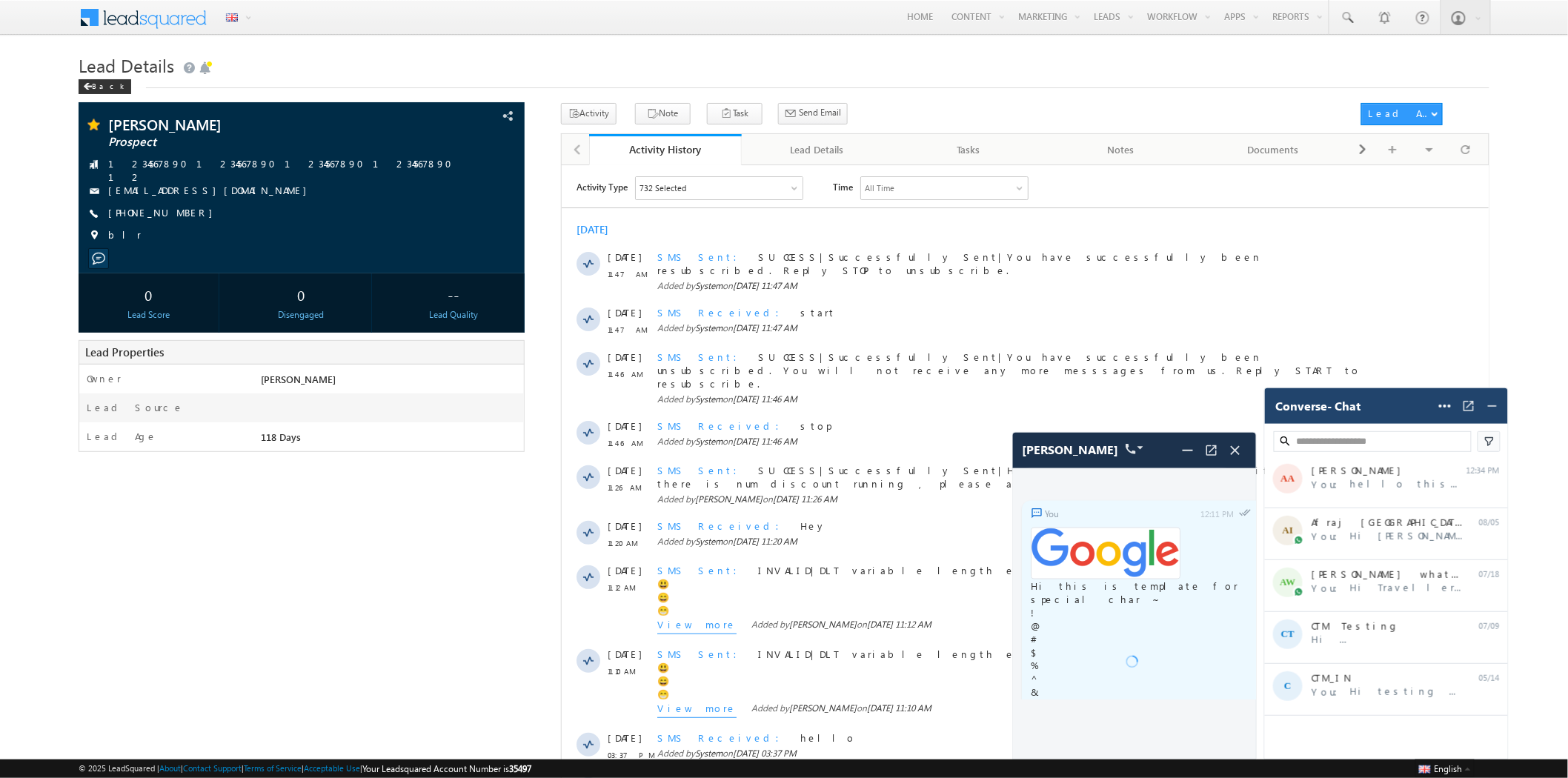
click at [1389, 413] on div "Converse - Chat Help Settings" at bounding box center [1386, 406] width 243 height 36
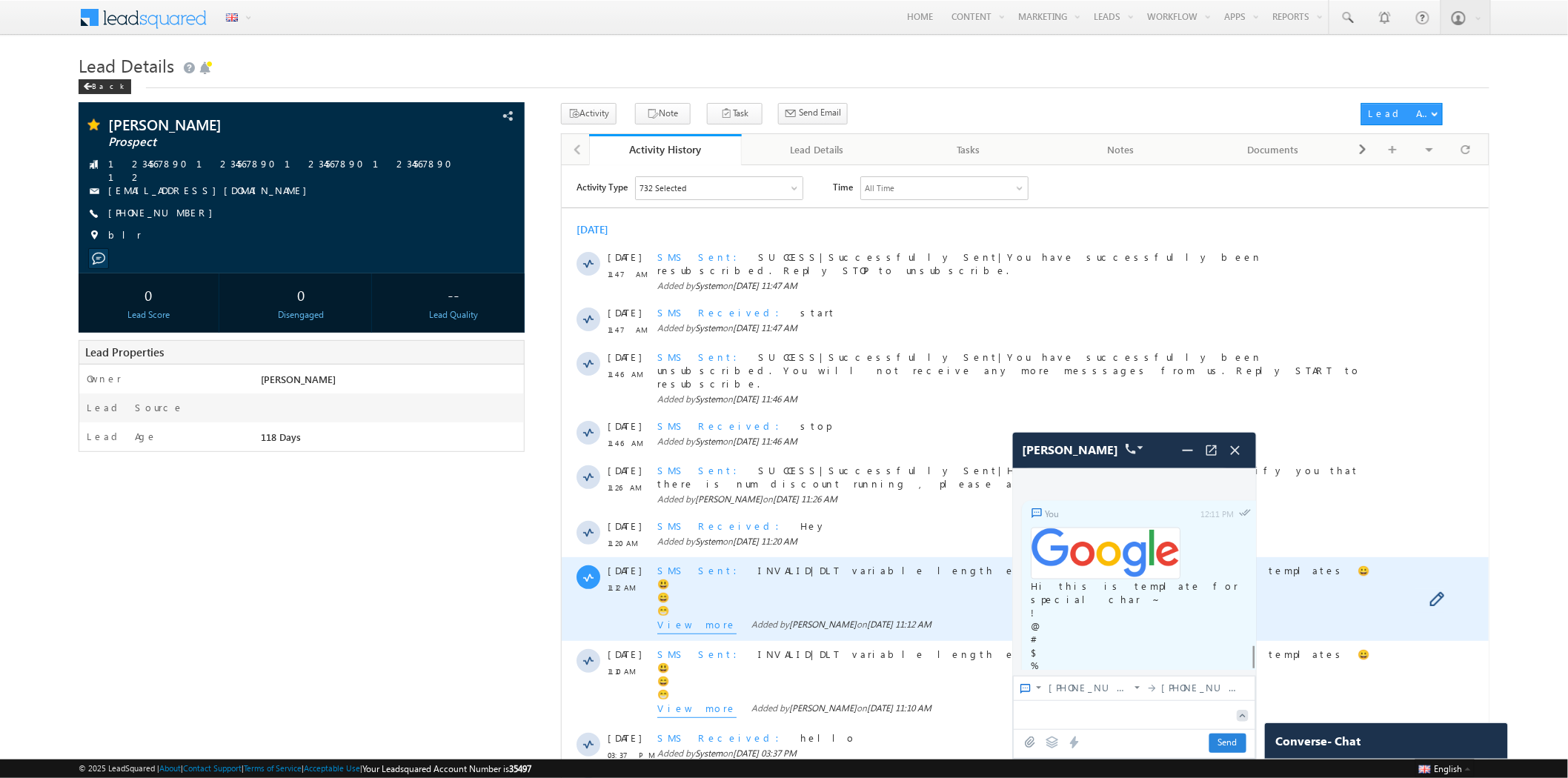
scroll to position [5721, 0]
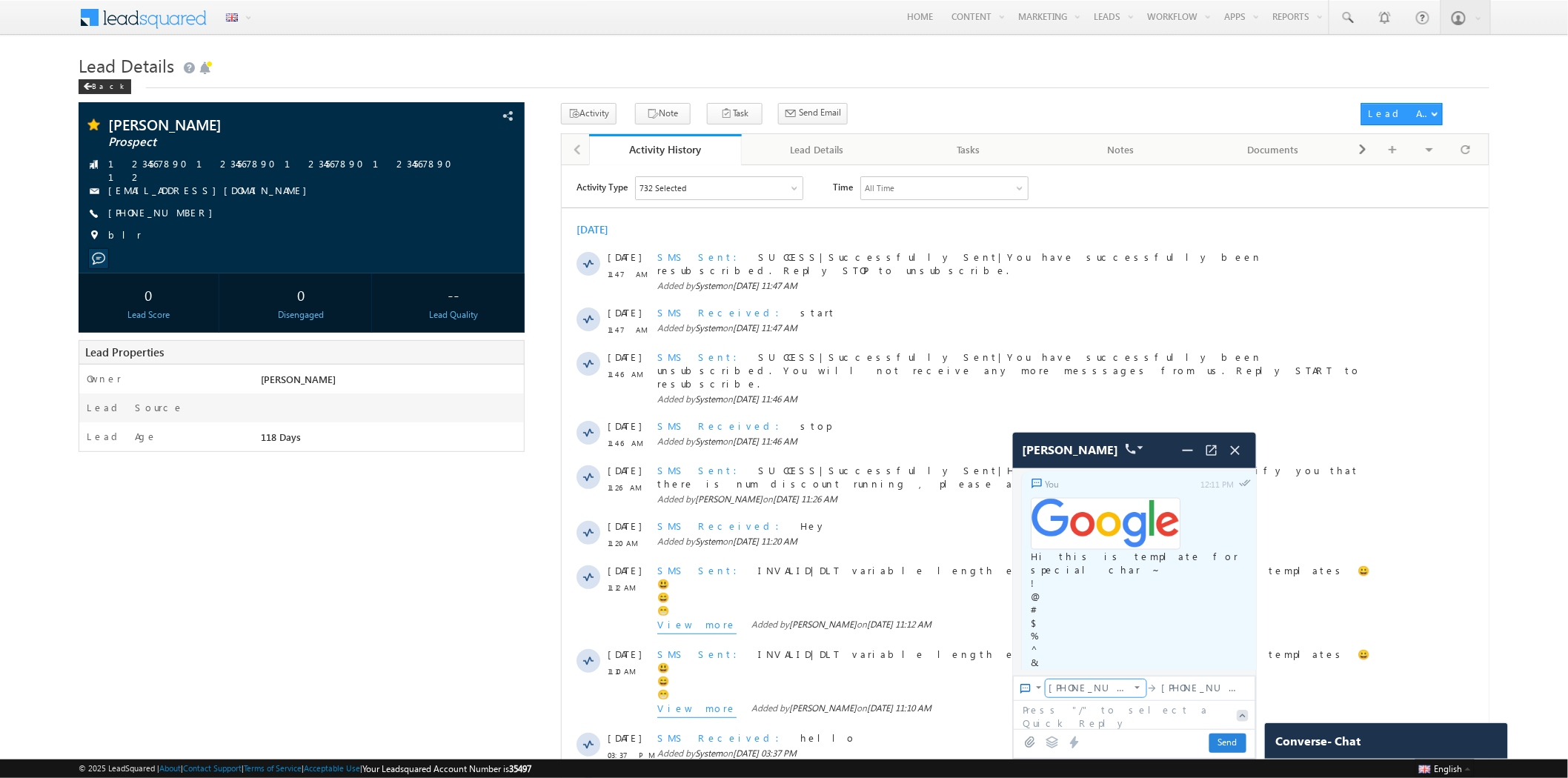
click at [1087, 684] on span "+19786502609" at bounding box center [1090, 688] width 82 height 14
click at [1106, 600] on div "[PHONE_NUMBER]" at bounding box center [1104, 589] width 117 height 24
click at [1025, 740] on img at bounding box center [1029, 742] width 14 height 12
click at [1095, 692] on textarea at bounding box center [1121, 683] width 216 height 26
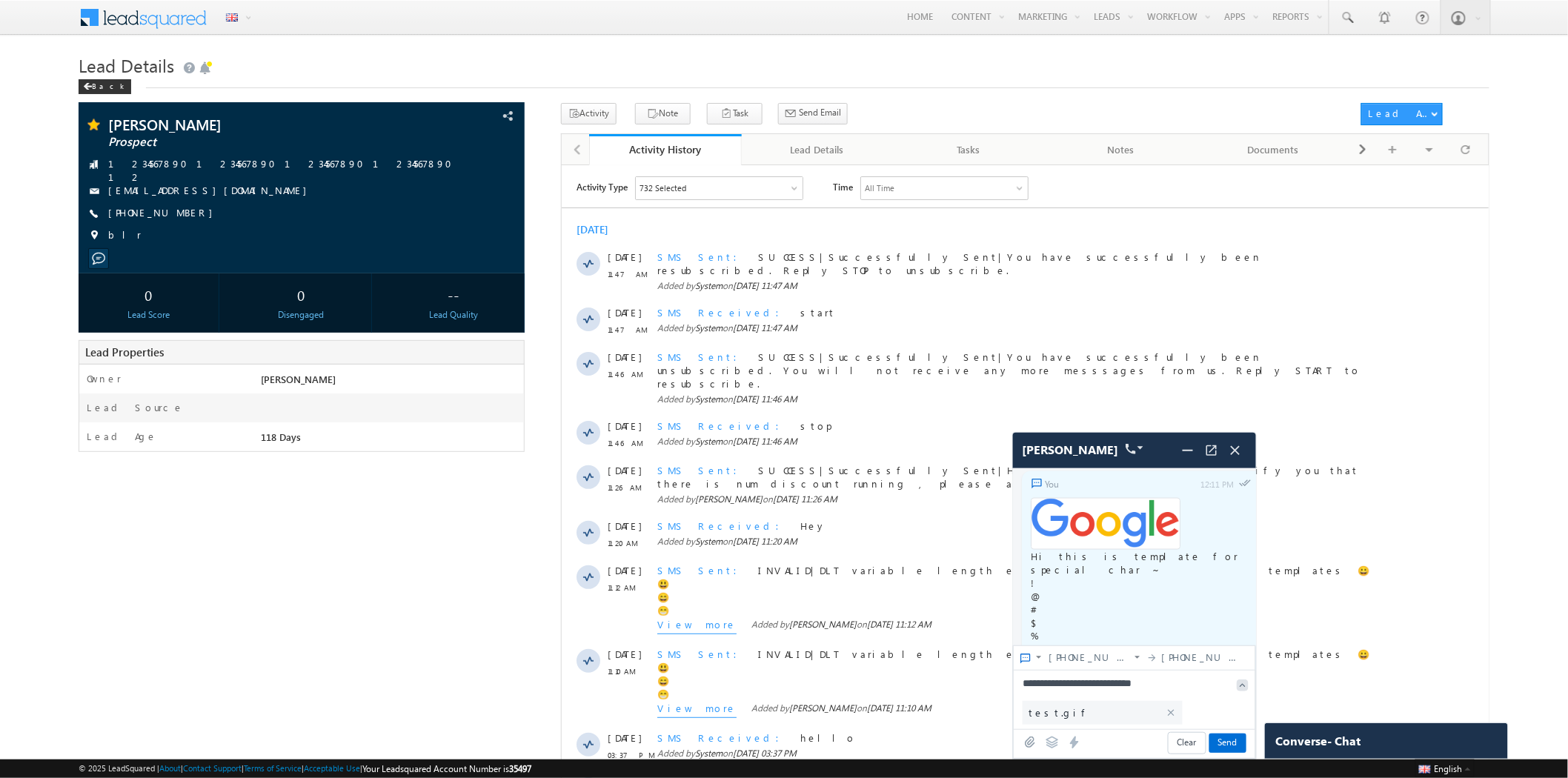
type textarea "**********"
click at [1229, 746] on span "Send" at bounding box center [1227, 743] width 37 height 20
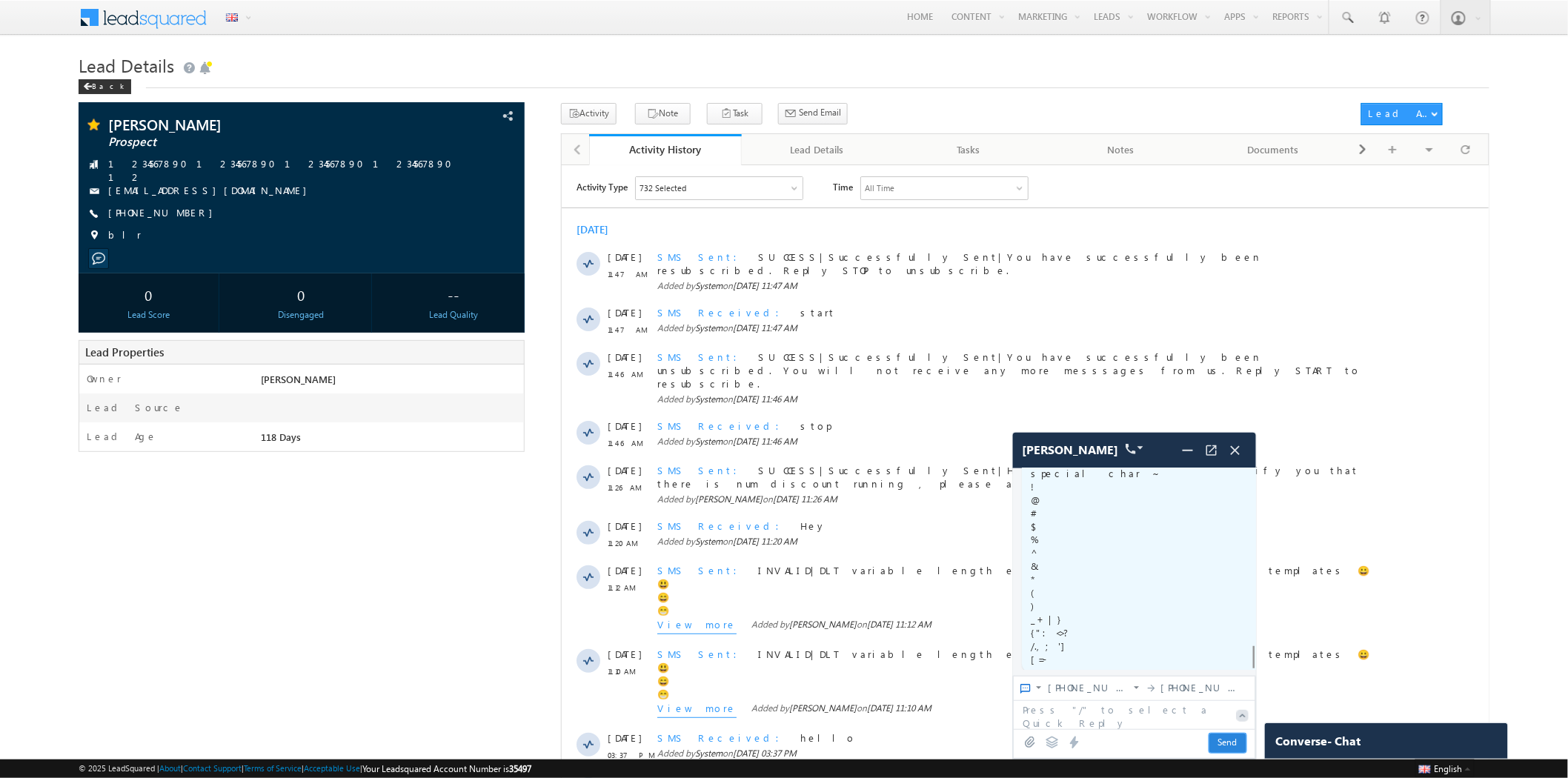
scroll to position [5892, 0]
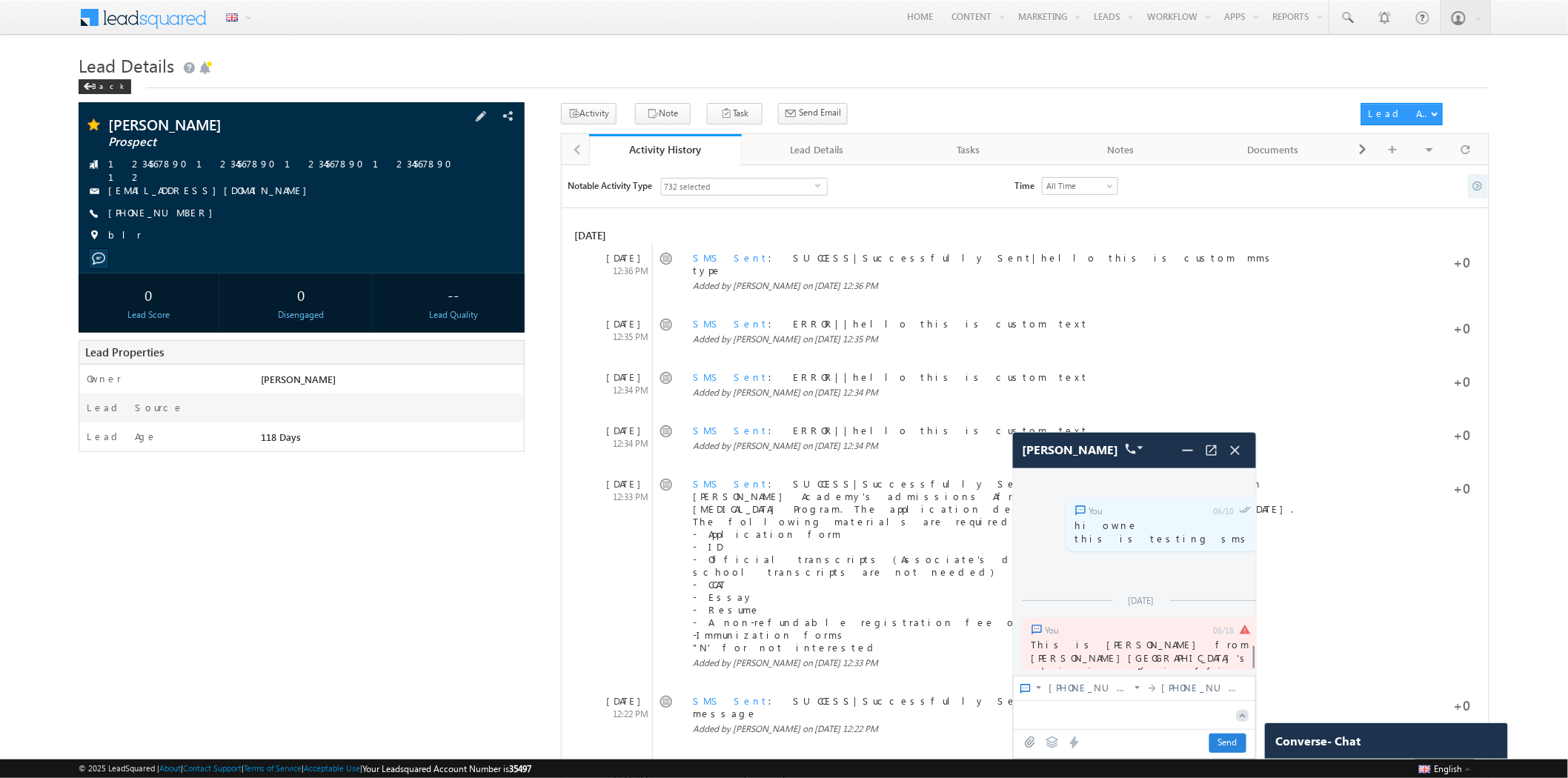
scroll to position [5679, 0]
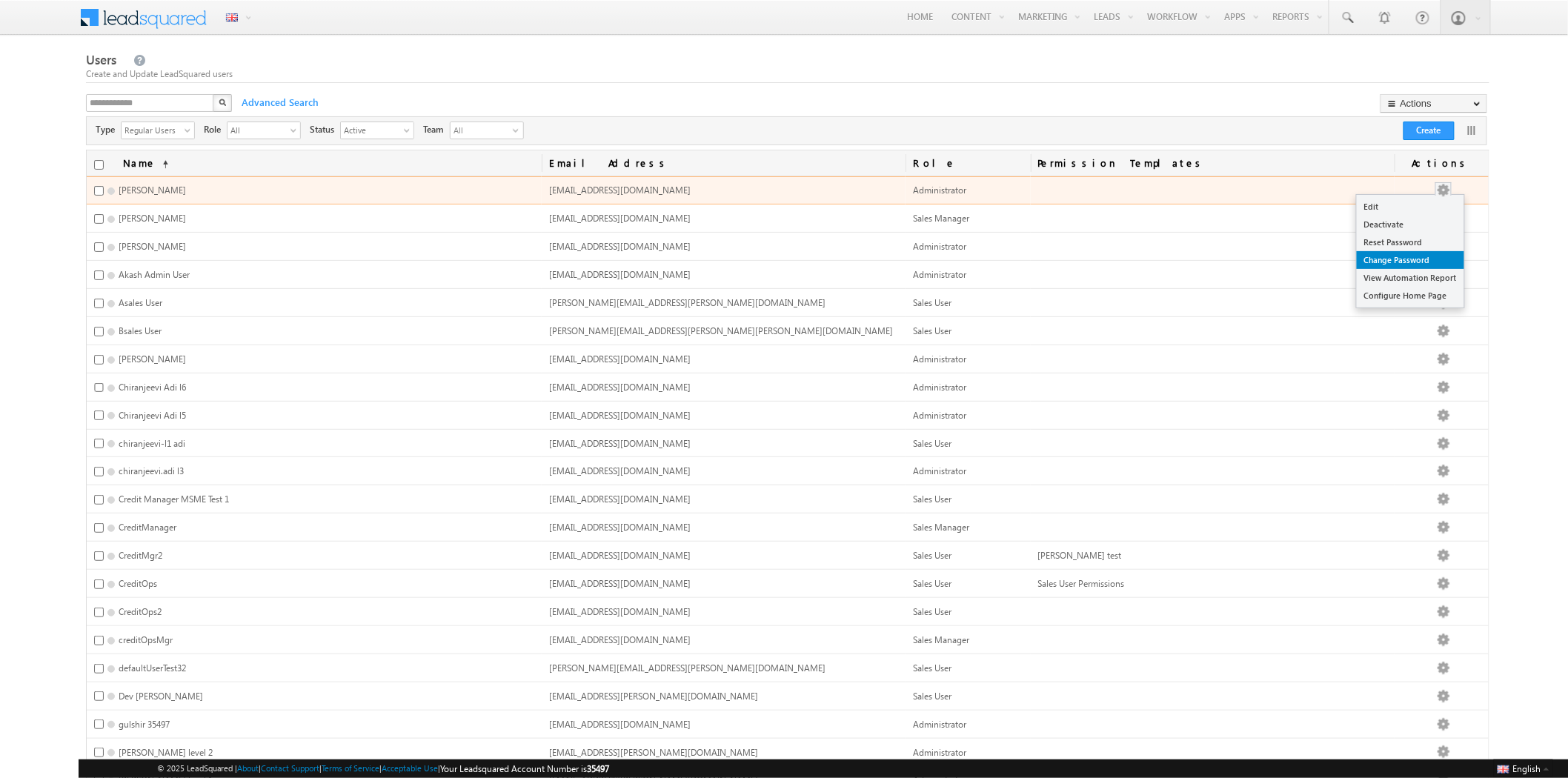
click at [1433, 257] on link "Change Password" at bounding box center [1410, 260] width 107 height 18
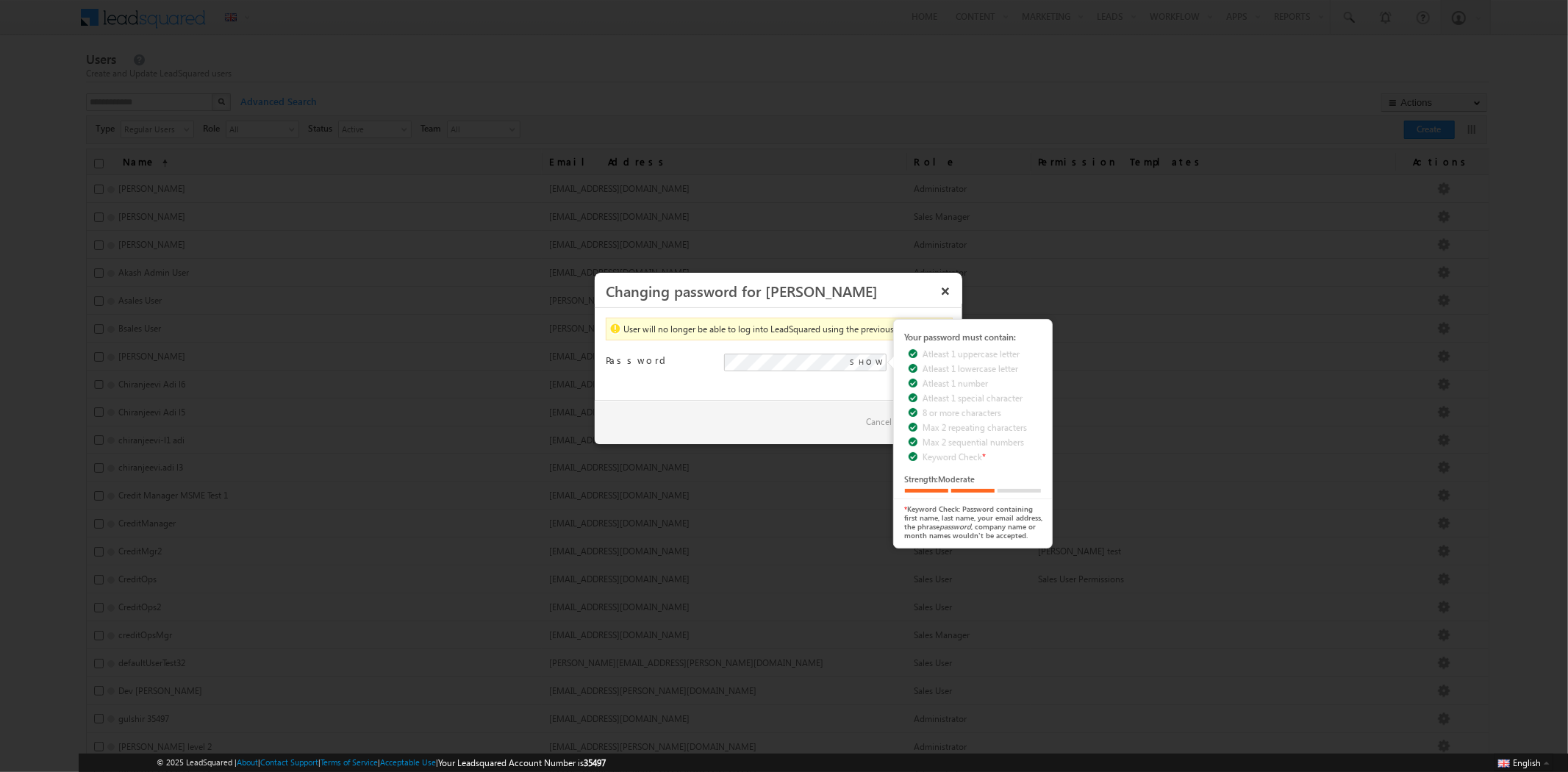
click at [832, 401] on div "Save Cancel" at bounding box center [779, 422] width 368 height 44
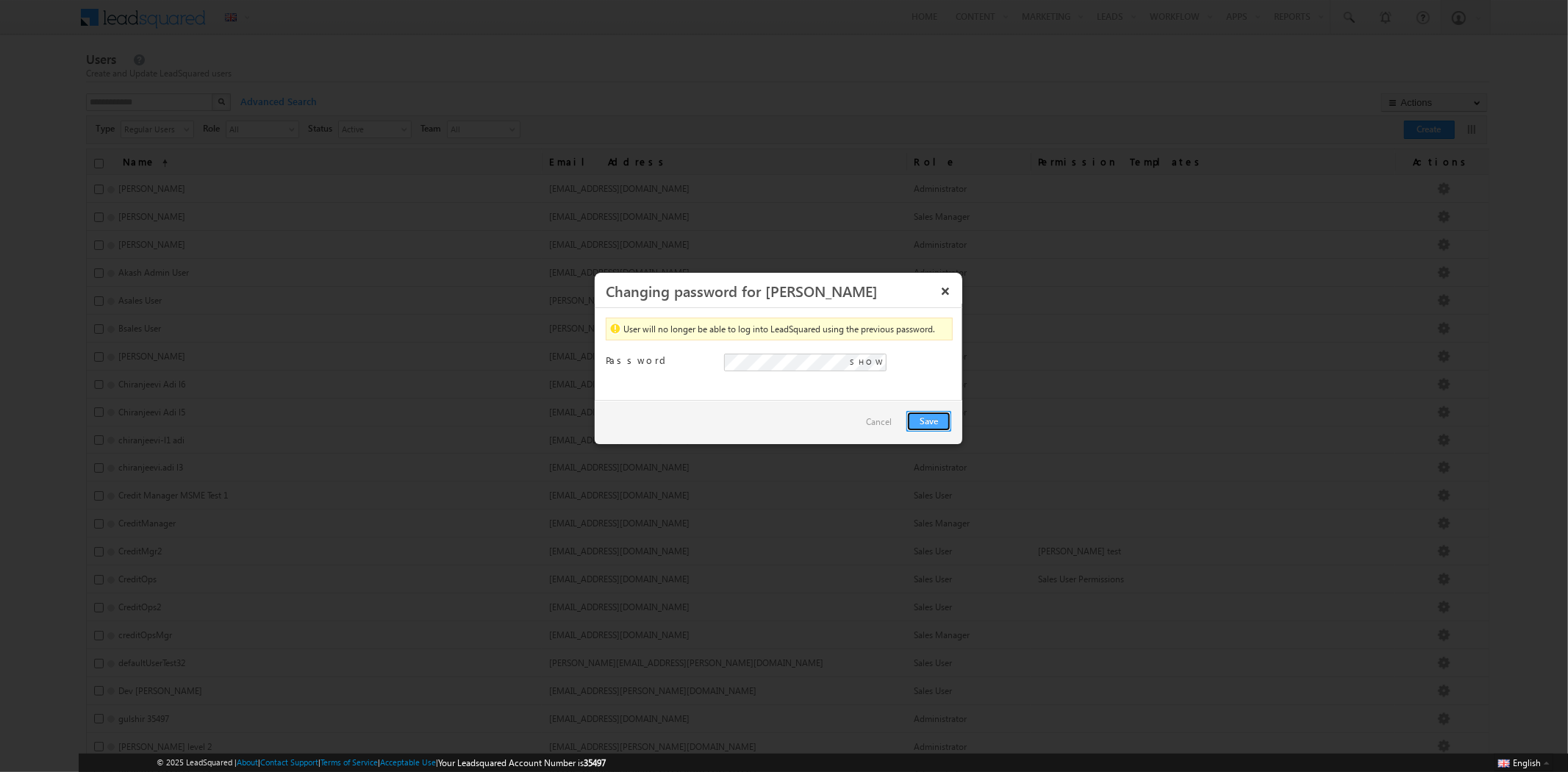
click at [908, 415] on button "Save" at bounding box center [928, 421] width 45 height 20
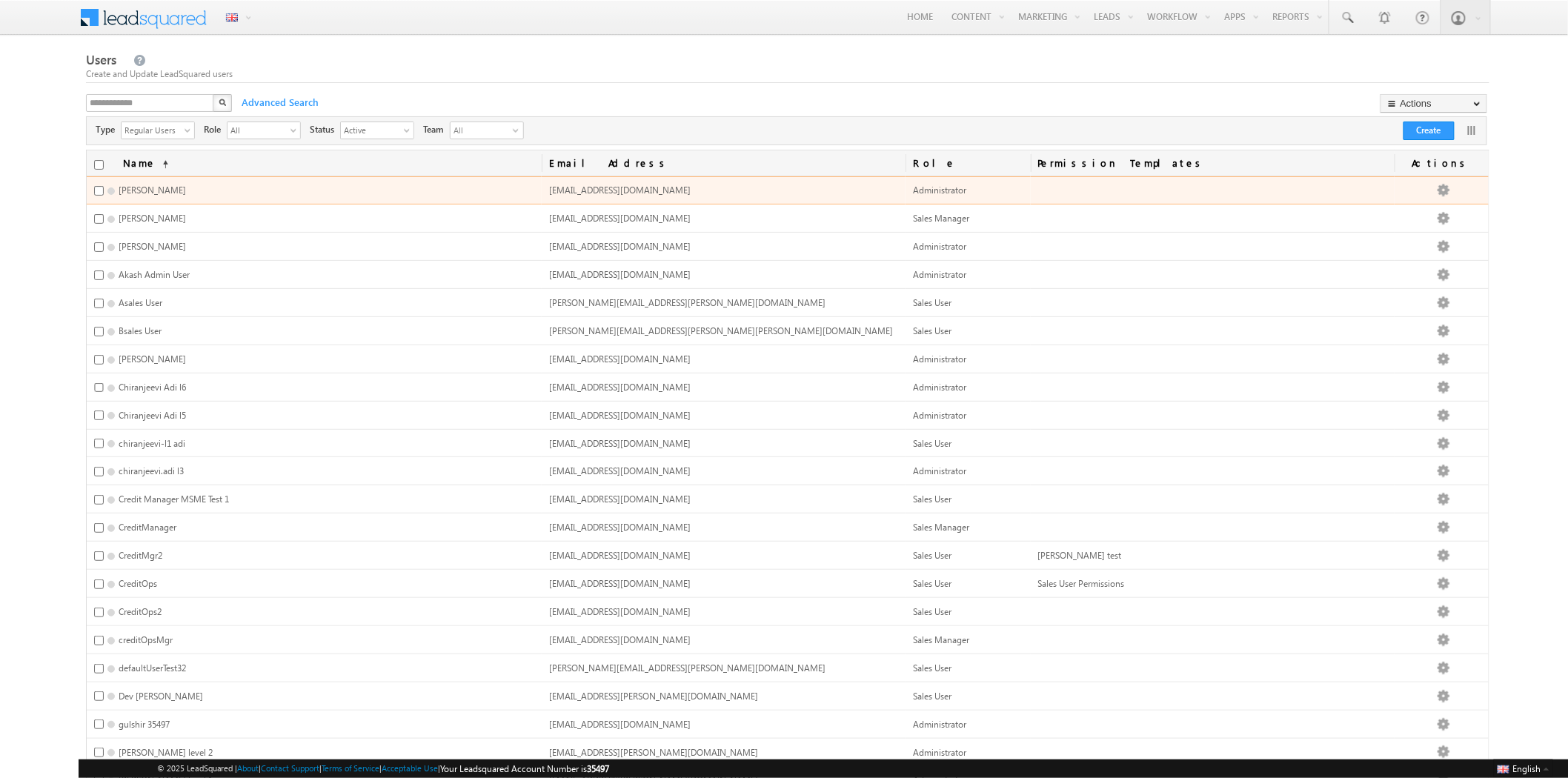
copy span "afraj.tenant35497@mailinator.com"
click at [685, 191] on td "afraj.tenant35497@mailinator.com" at bounding box center [723, 190] width 364 height 28
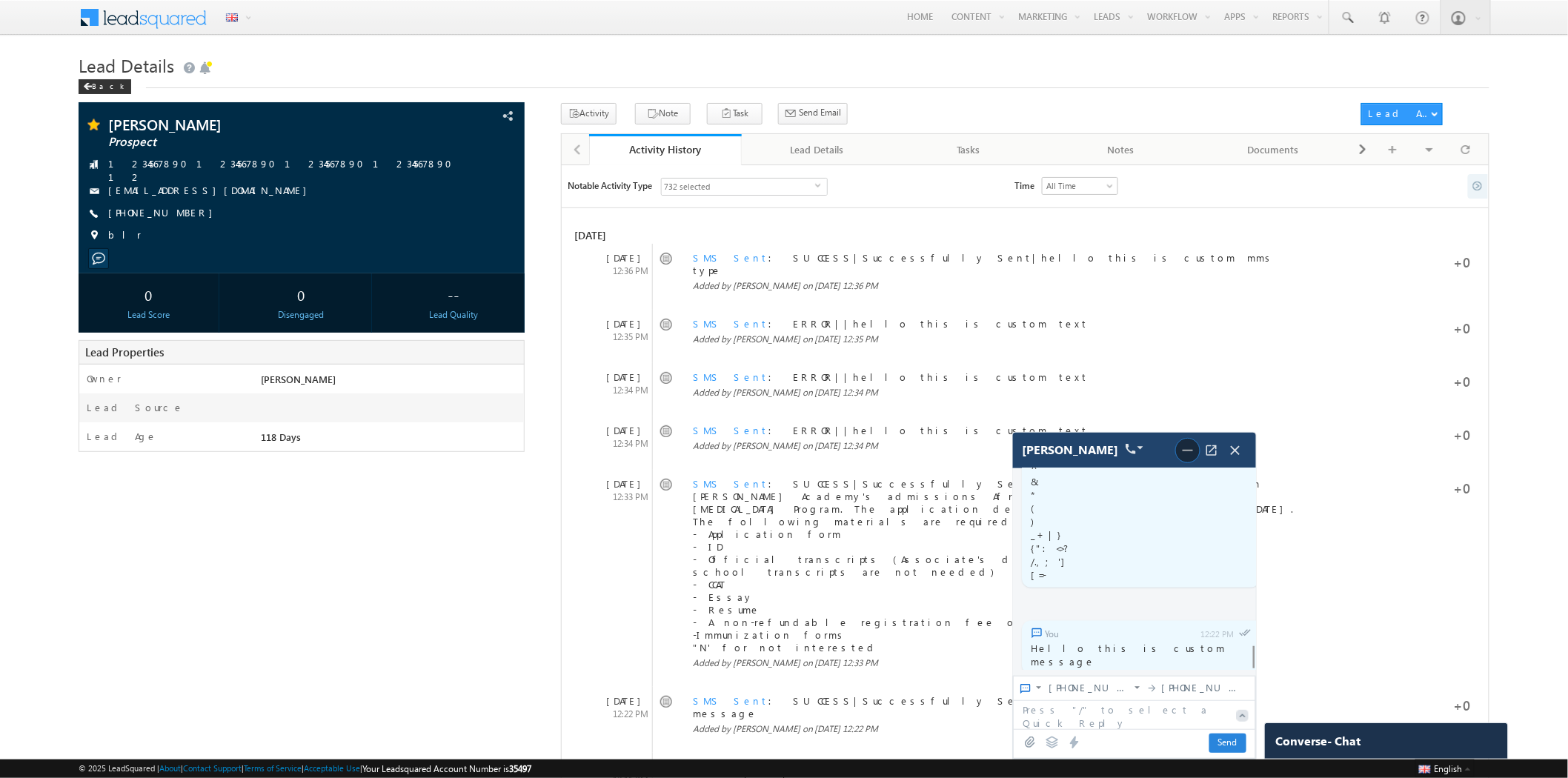
click at [1180, 450] on img at bounding box center [1188, 450] width 18 height 18
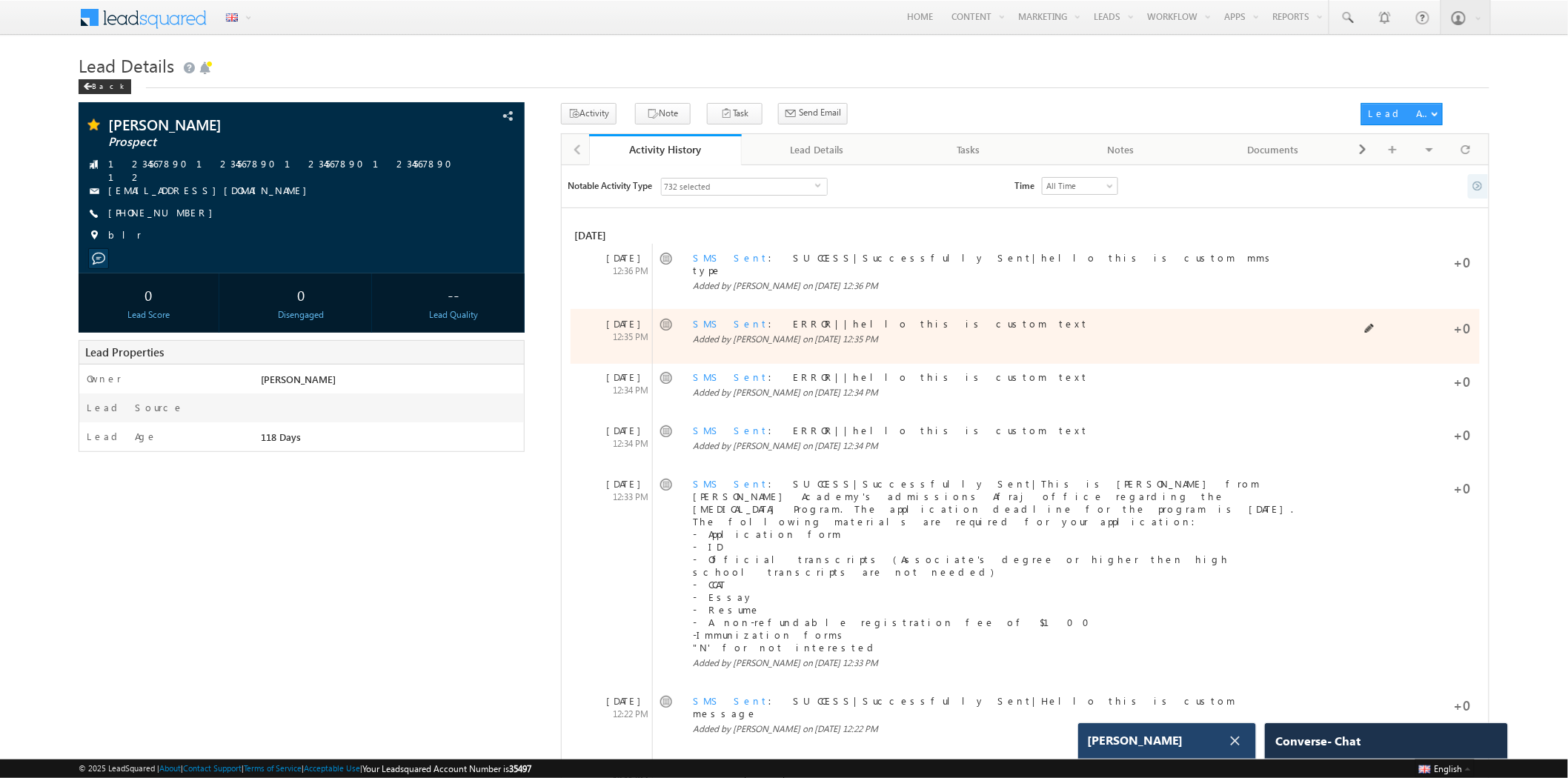
scroll to position [6158, 0]
click at [705, 264] on link "SMS Sent" at bounding box center [730, 257] width 76 height 13
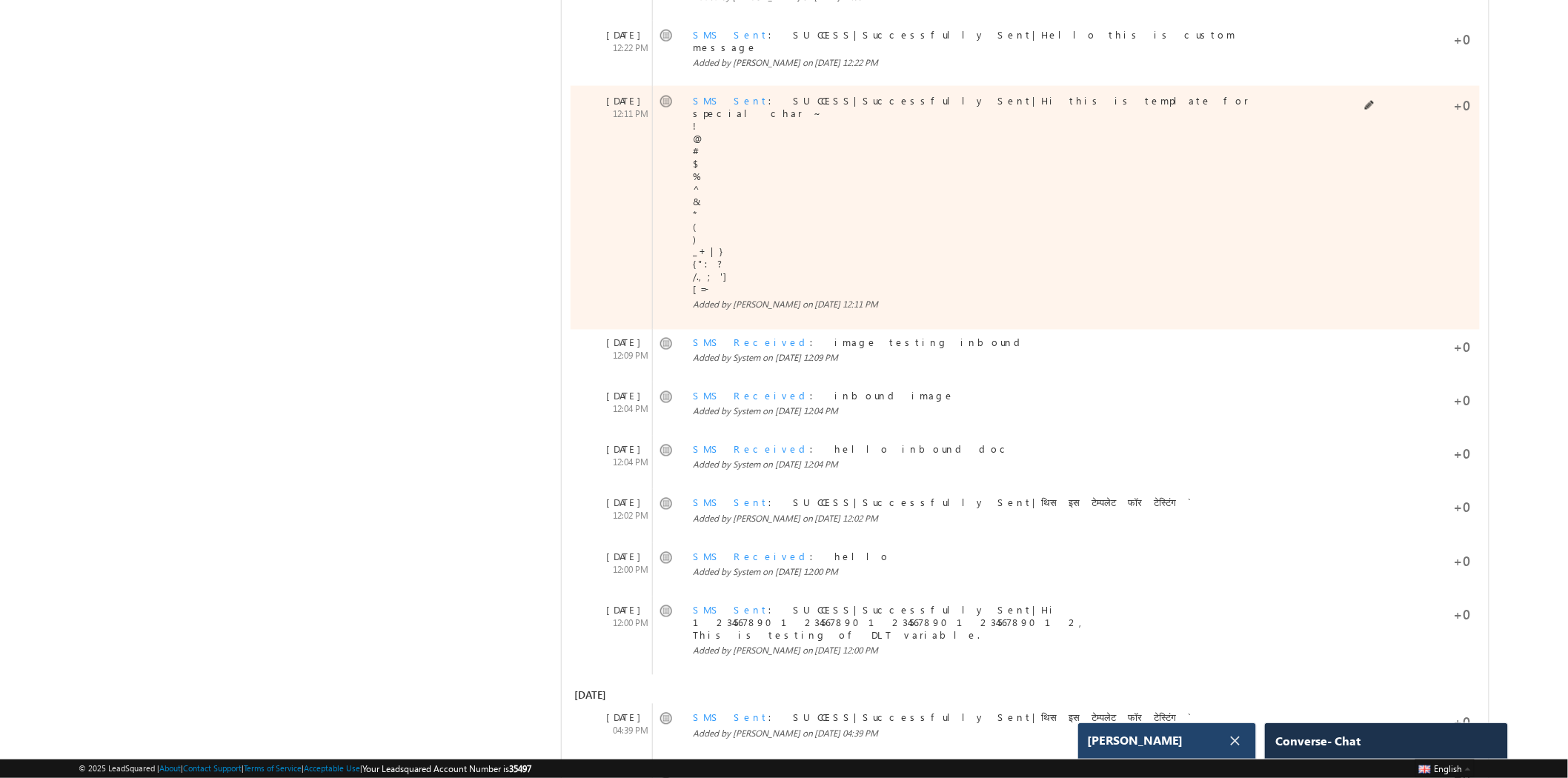
scroll to position [988, 0]
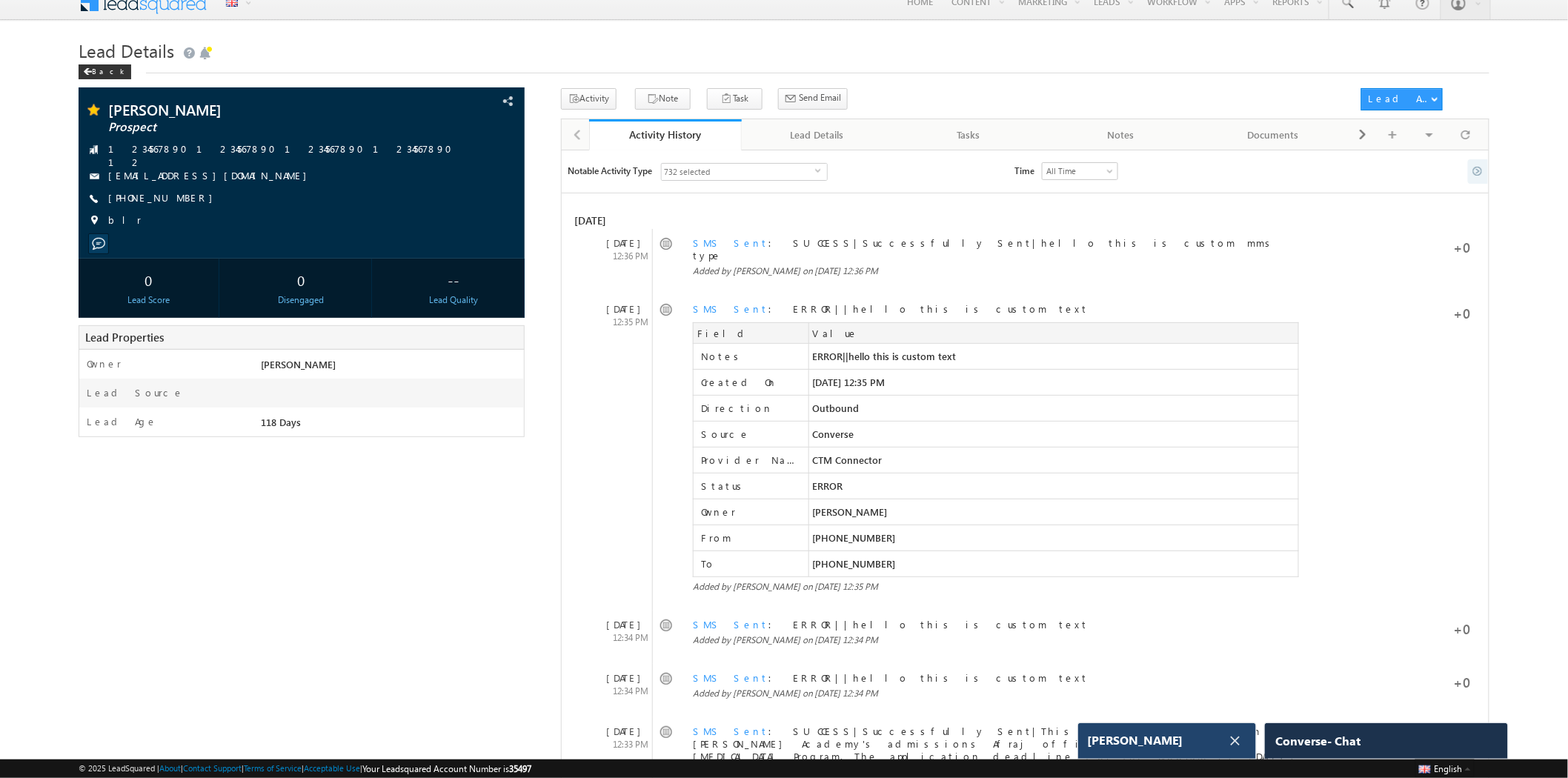
scroll to position [0, 0]
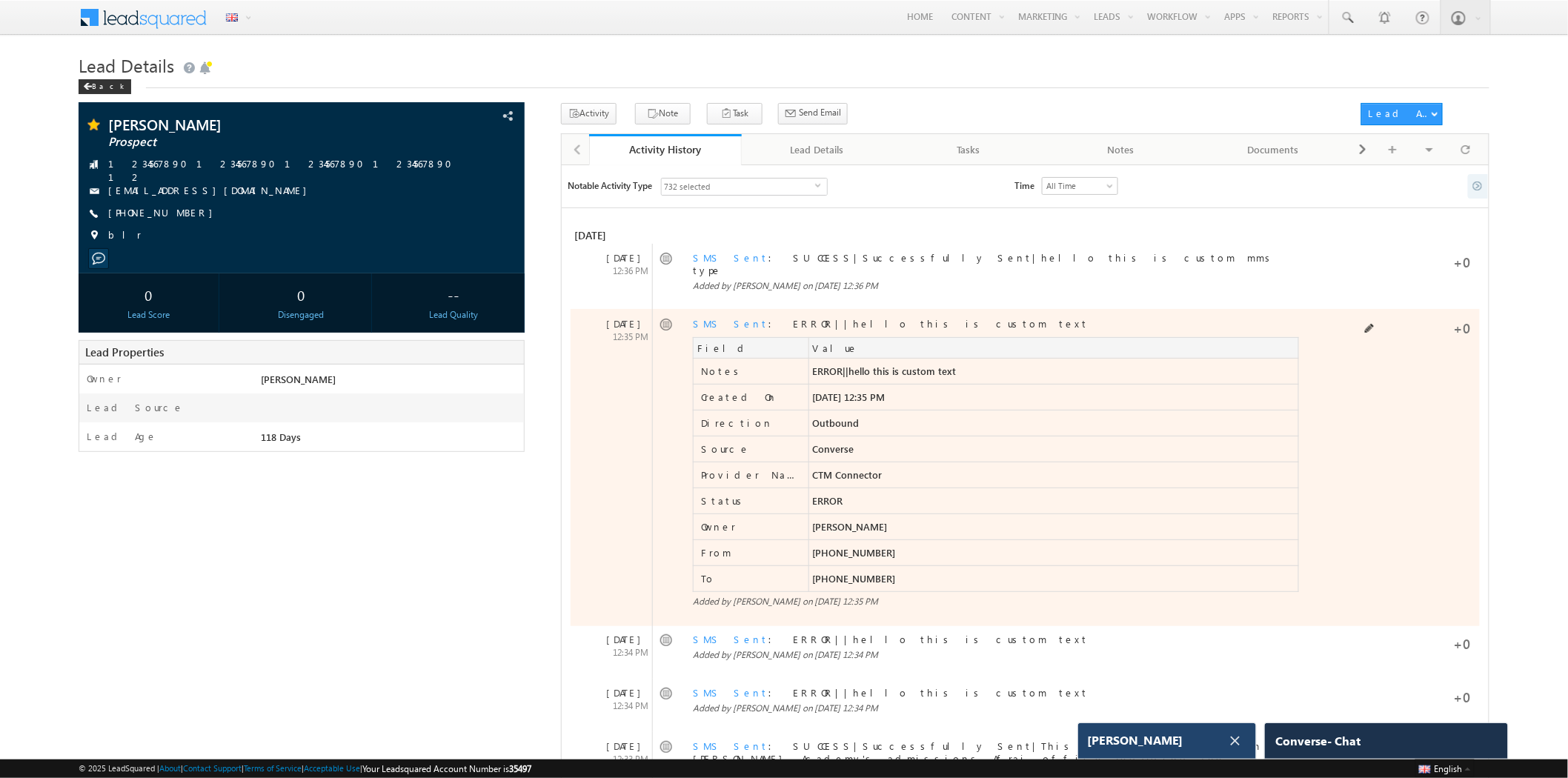
click at [720, 264] on link "SMS Sent" at bounding box center [730, 257] width 76 height 13
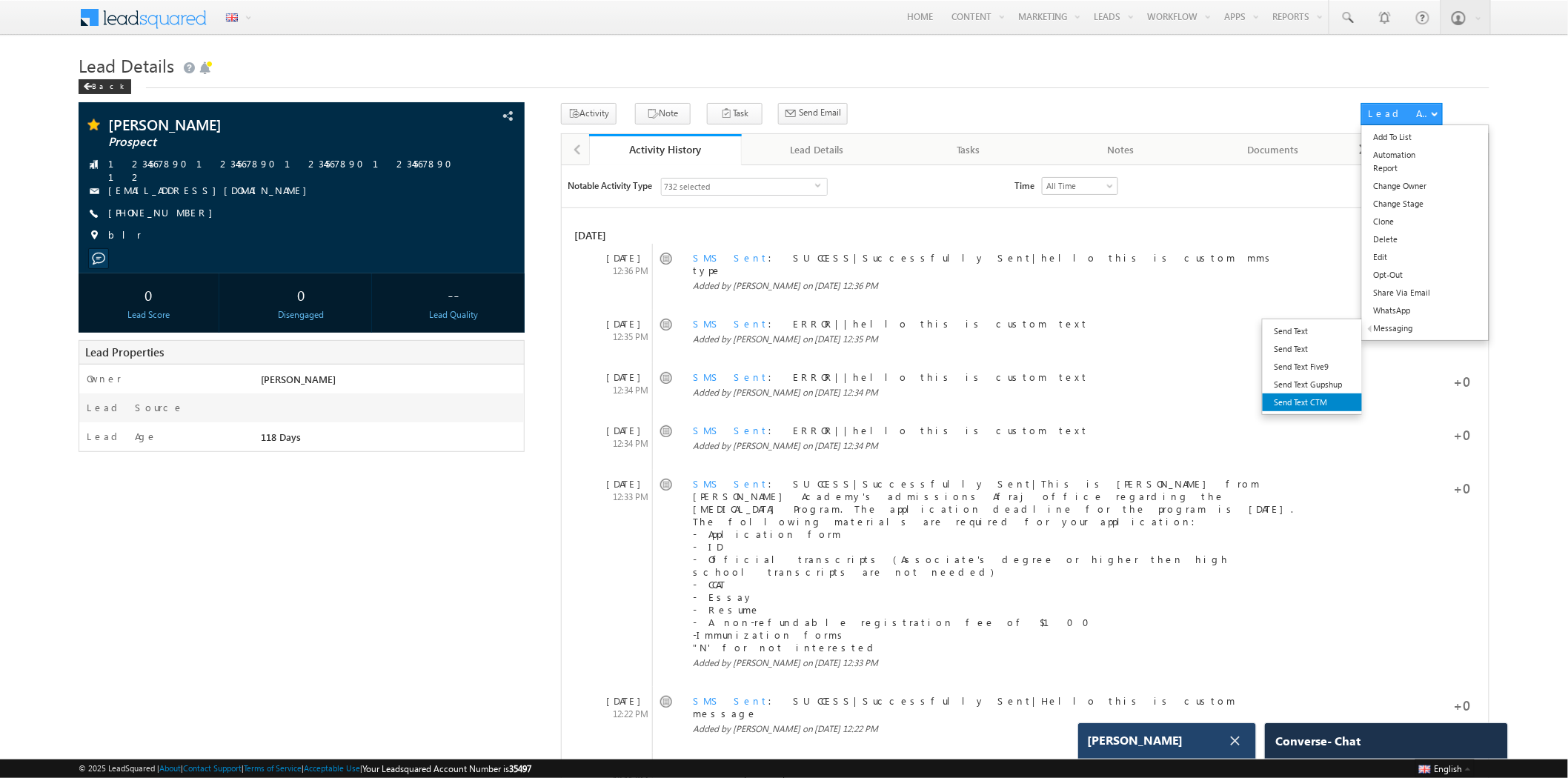
click at [1317, 395] on link "Send Text CTM" at bounding box center [1312, 402] width 100 height 18
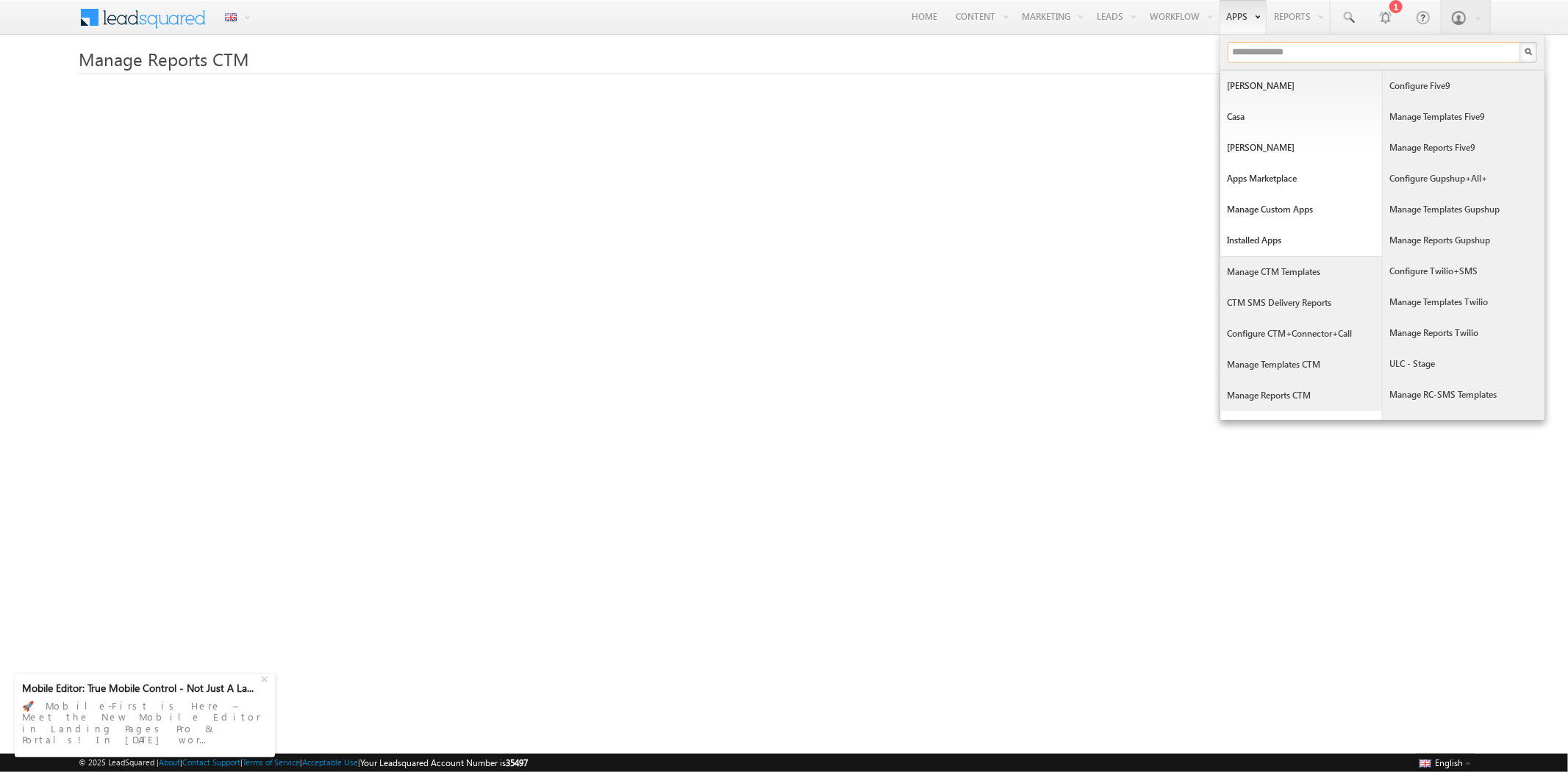
click at [1247, 47] on input "text" at bounding box center [1374, 52] width 293 height 20
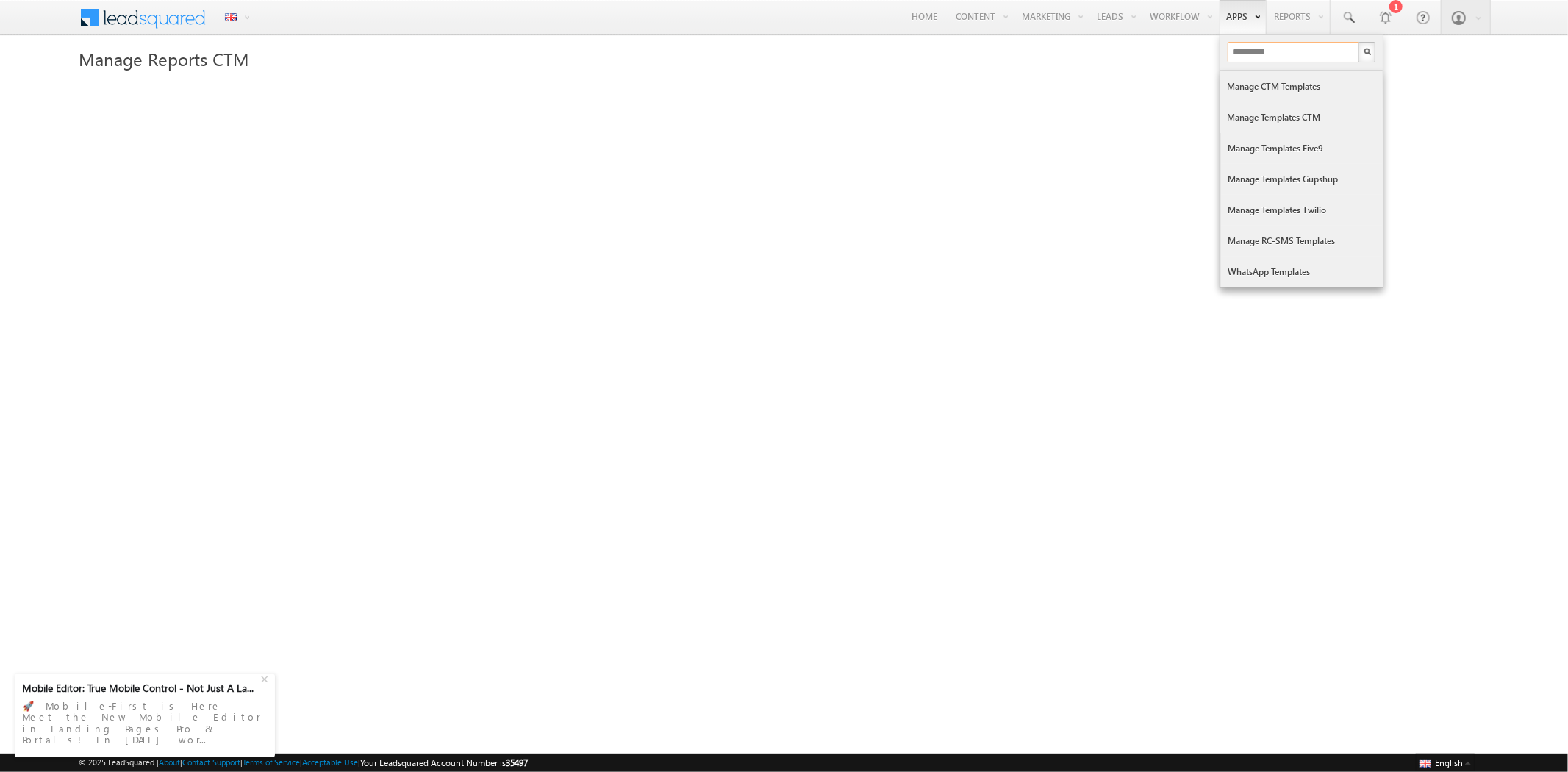
type input "*********"
click at [1251, 112] on link "Manage Templates CTM" at bounding box center [1301, 118] width 161 height 31
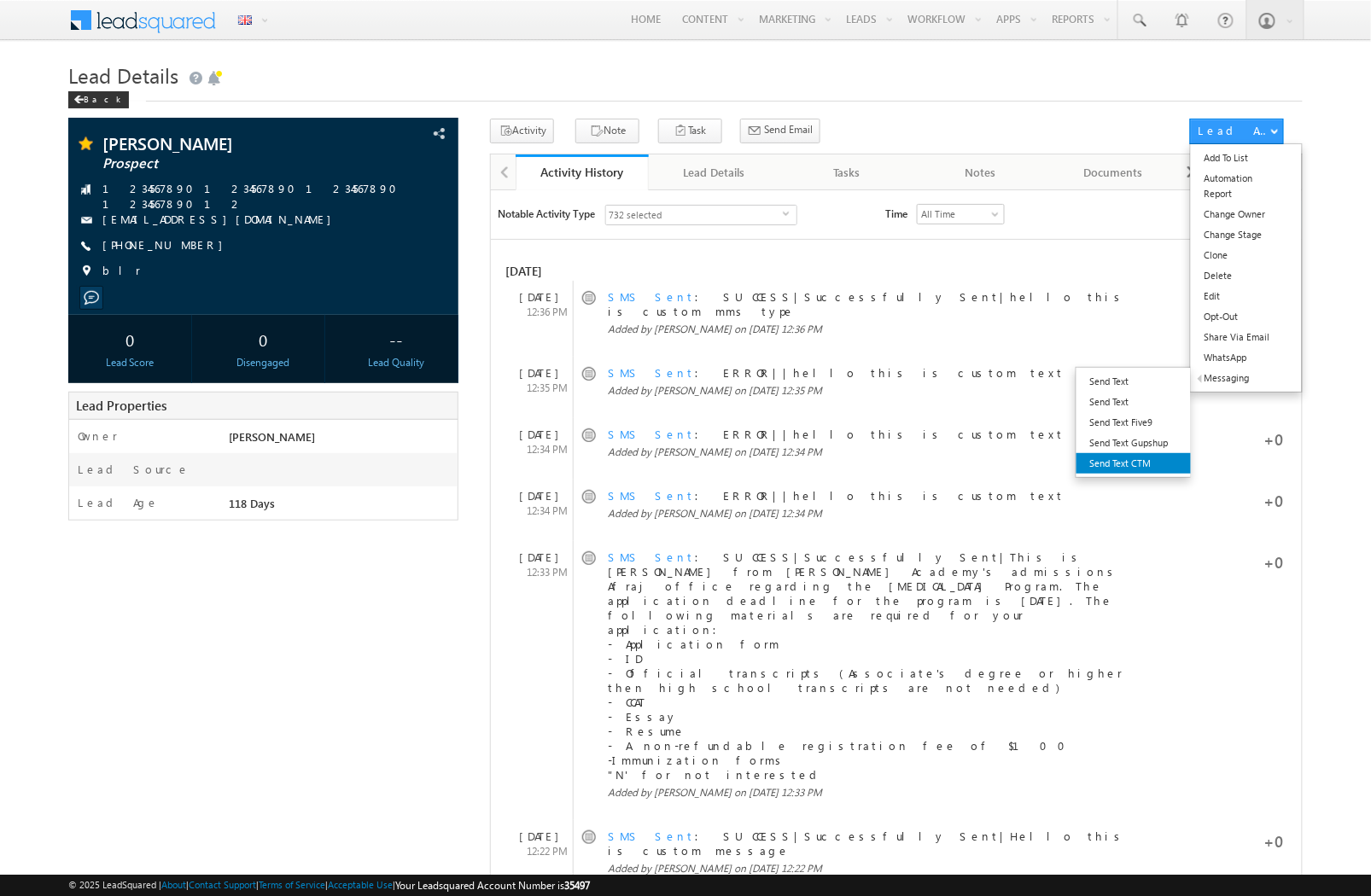
click at [1124, 463] on link "Send Text CTM" at bounding box center [1134, 463] width 115 height 21
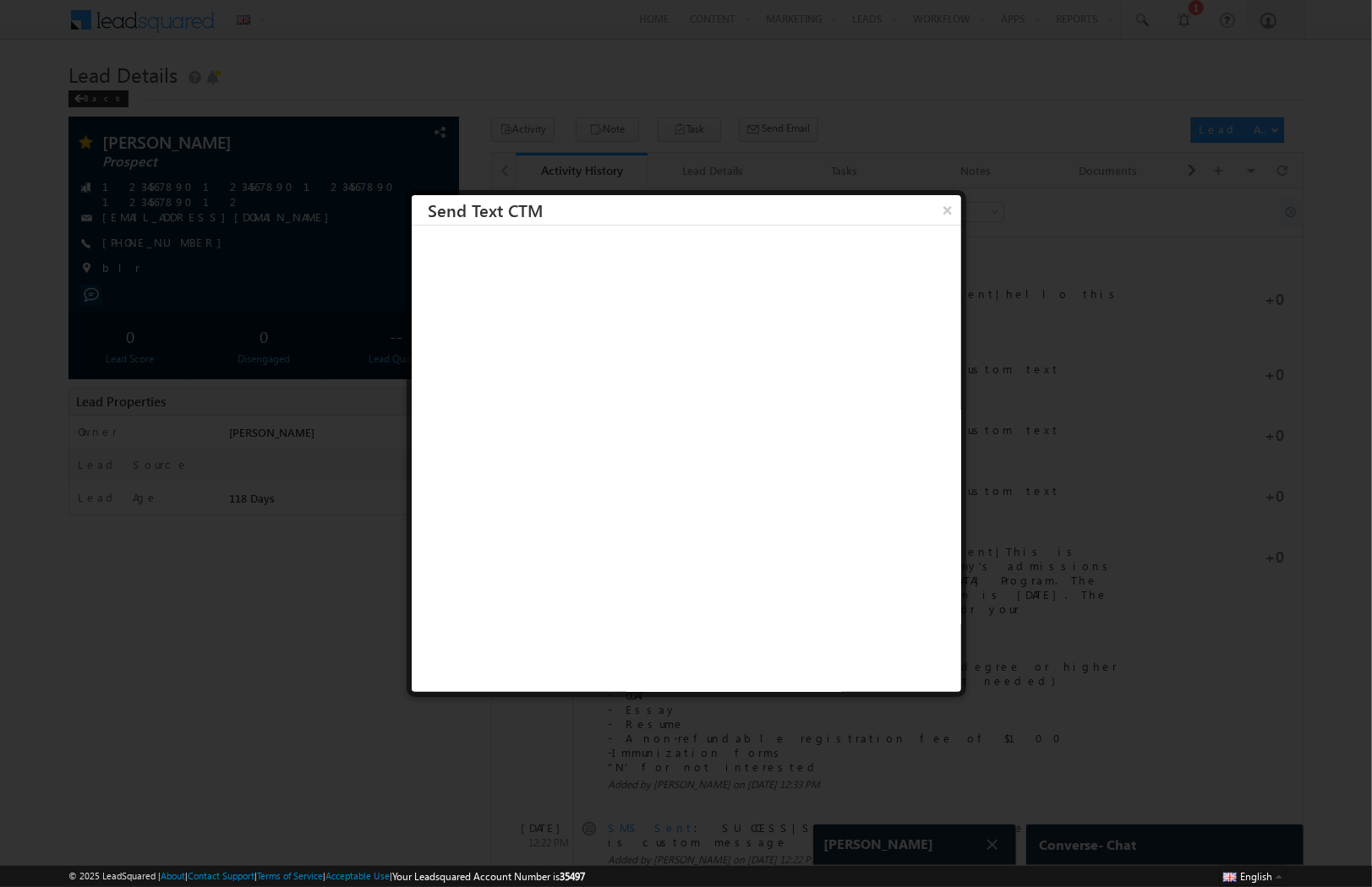
scroll to position [7251, 0]
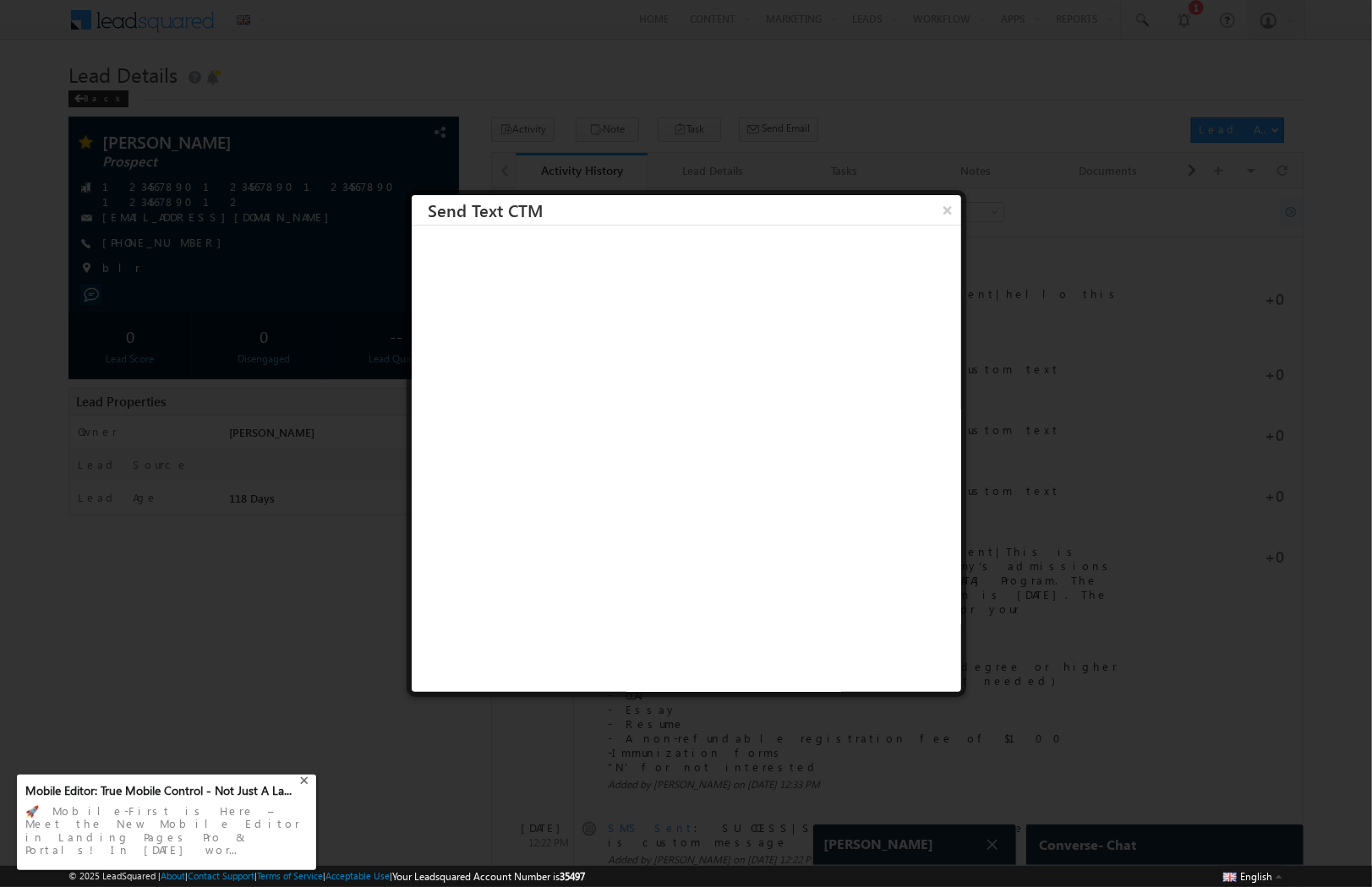
click at [301, 789] on div "+" at bounding box center [305, 778] width 20 height 20
